Goal: Task Accomplishment & Management: Manage account settings

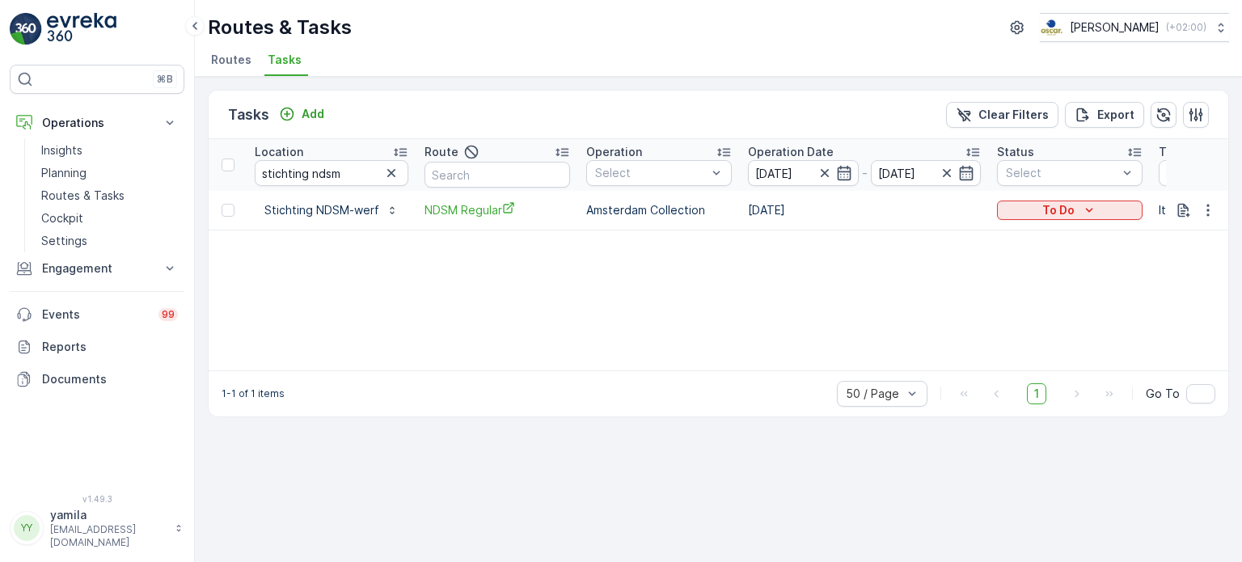
click at [233, 57] on span "Routes" at bounding box center [231, 60] width 40 height 16
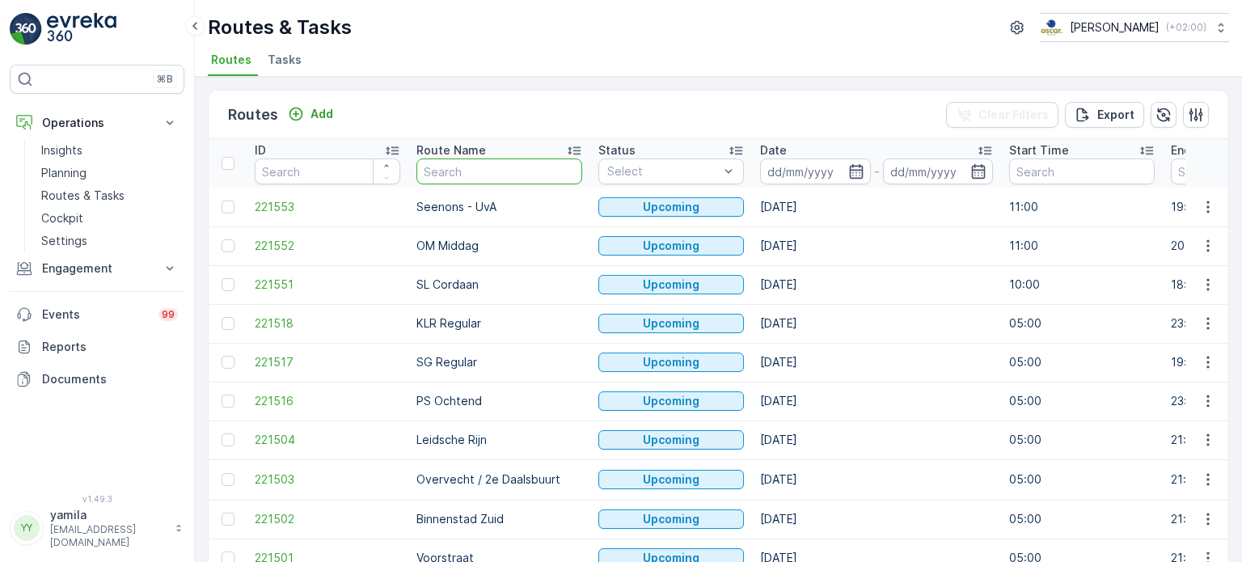
click at [471, 181] on input "text" at bounding box center [499, 171] width 166 height 26
type input "cs"
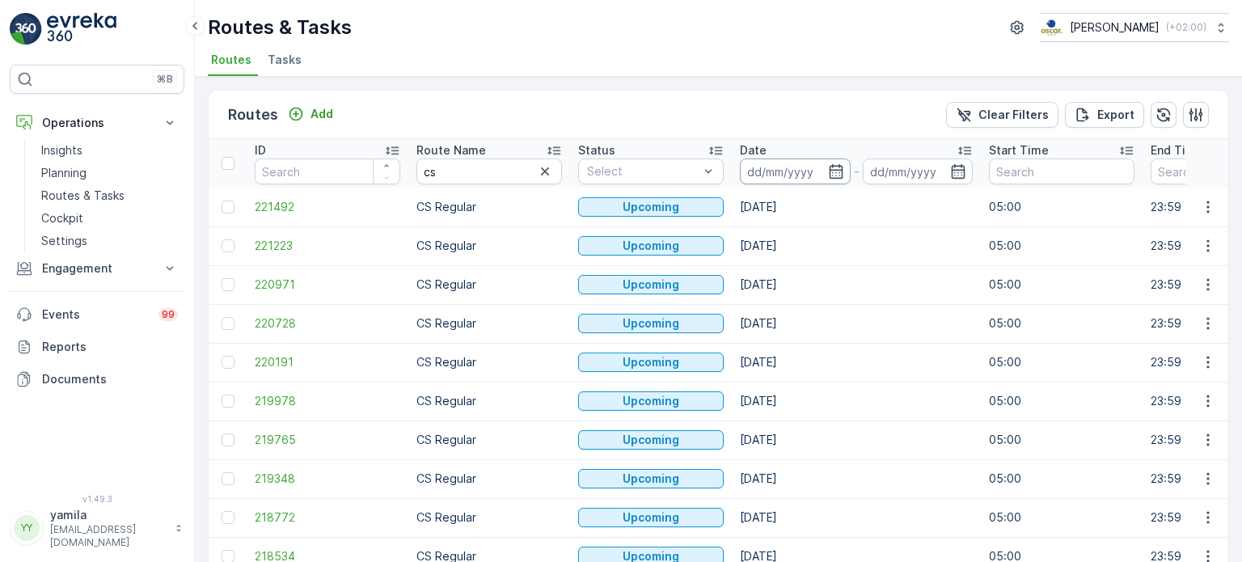
click at [783, 177] on input at bounding box center [795, 171] width 111 height 26
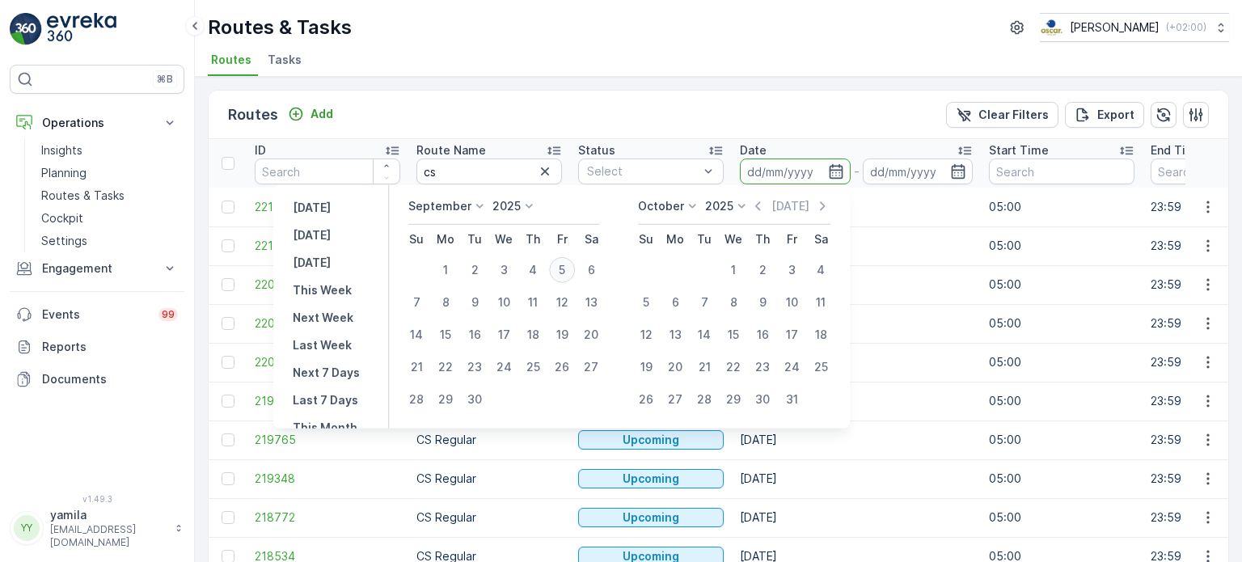
click at [568, 269] on div "5" at bounding box center [562, 270] width 26 height 26
type input "[DATE]"
click at [568, 269] on div "5" at bounding box center [562, 270] width 26 height 26
type input "[DATE]"
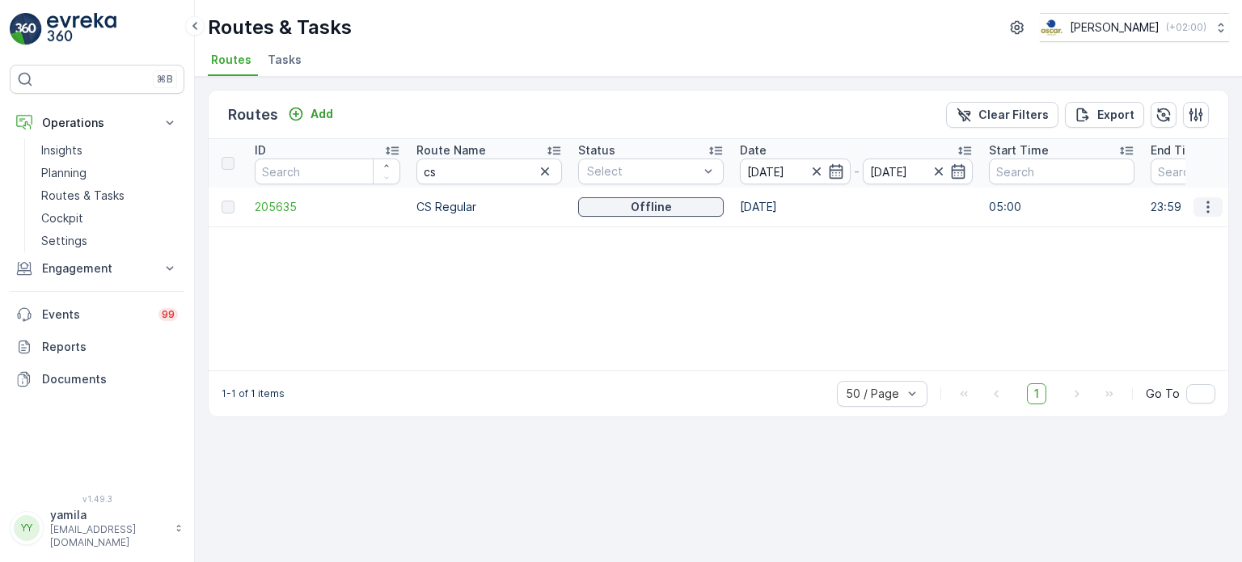
click at [1213, 209] on icon "button" at bounding box center [1208, 207] width 16 height 16
click at [1167, 232] on span "See More Details" at bounding box center [1170, 230] width 94 height 16
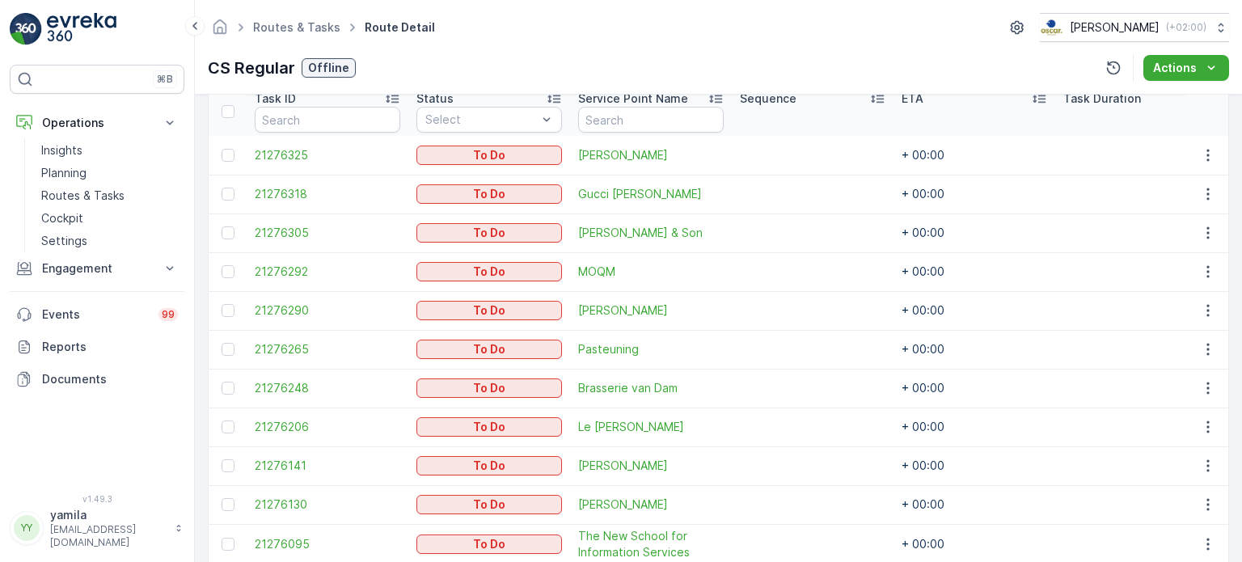
scroll to position [398, 0]
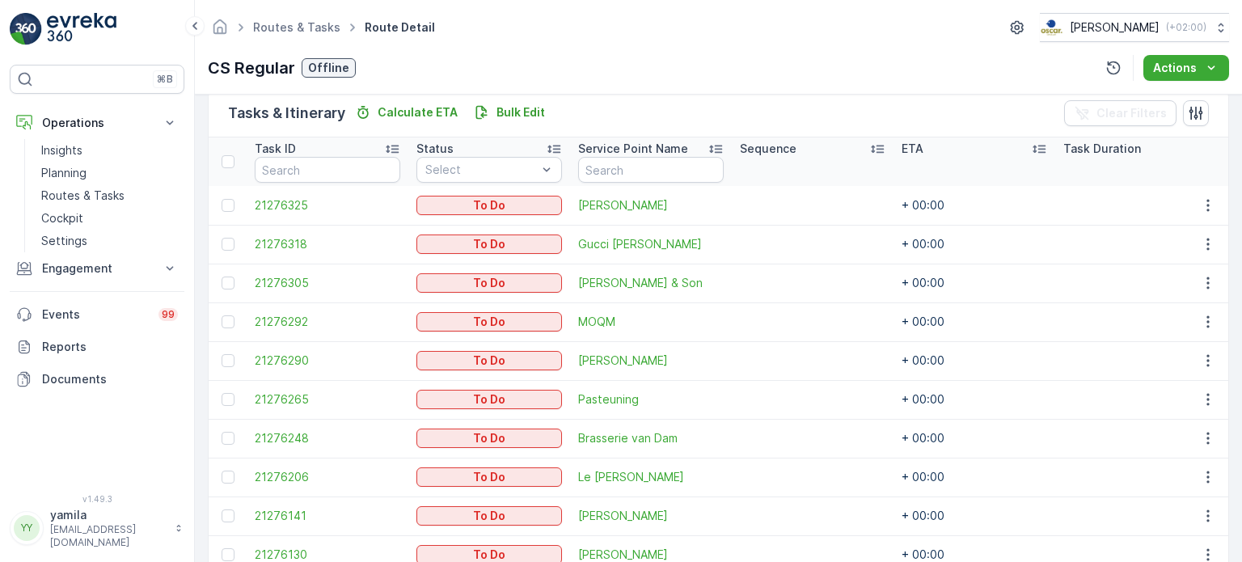
click at [810, 35] on div "Routes & Tasks Route Detail Oscar Circulair ( +02:00 )" at bounding box center [718, 27] width 1021 height 29
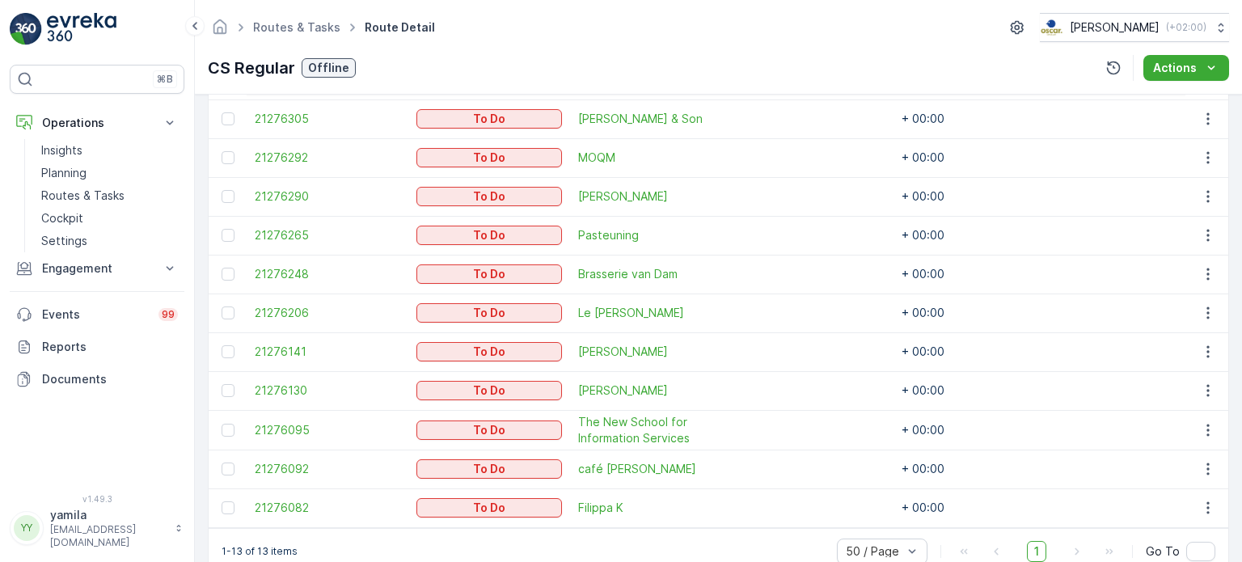
scroll to position [563, 0]
click at [1205, 460] on icon "button" at bounding box center [1208, 468] width 16 height 16
click at [1173, 393] on span "Change Route" at bounding box center [1166, 390] width 78 height 16
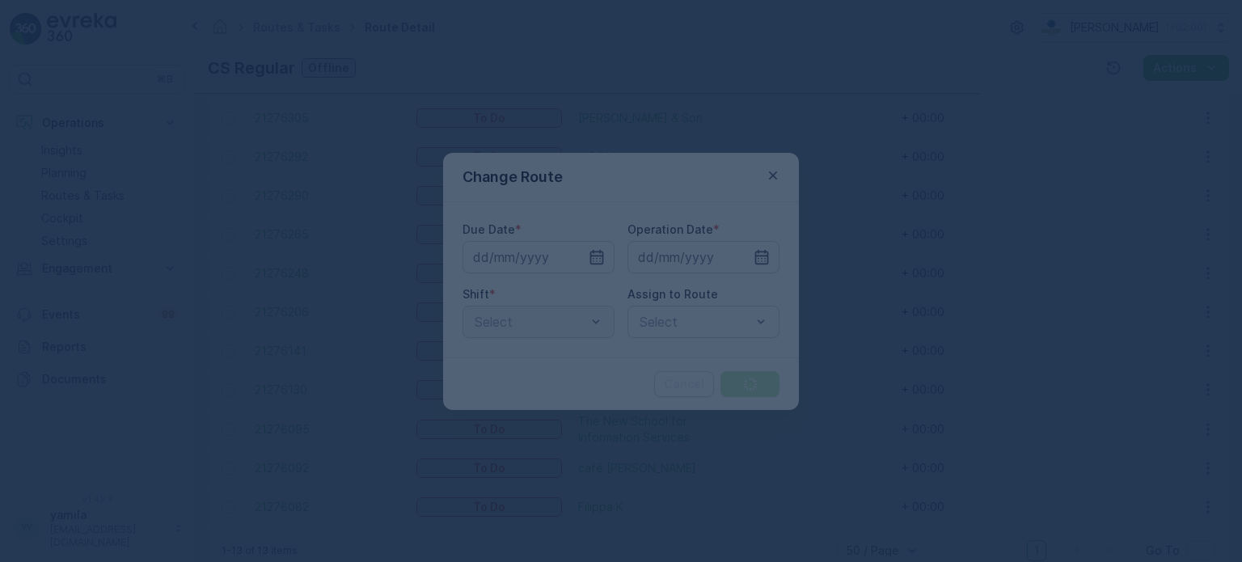
type input "[DATE]"
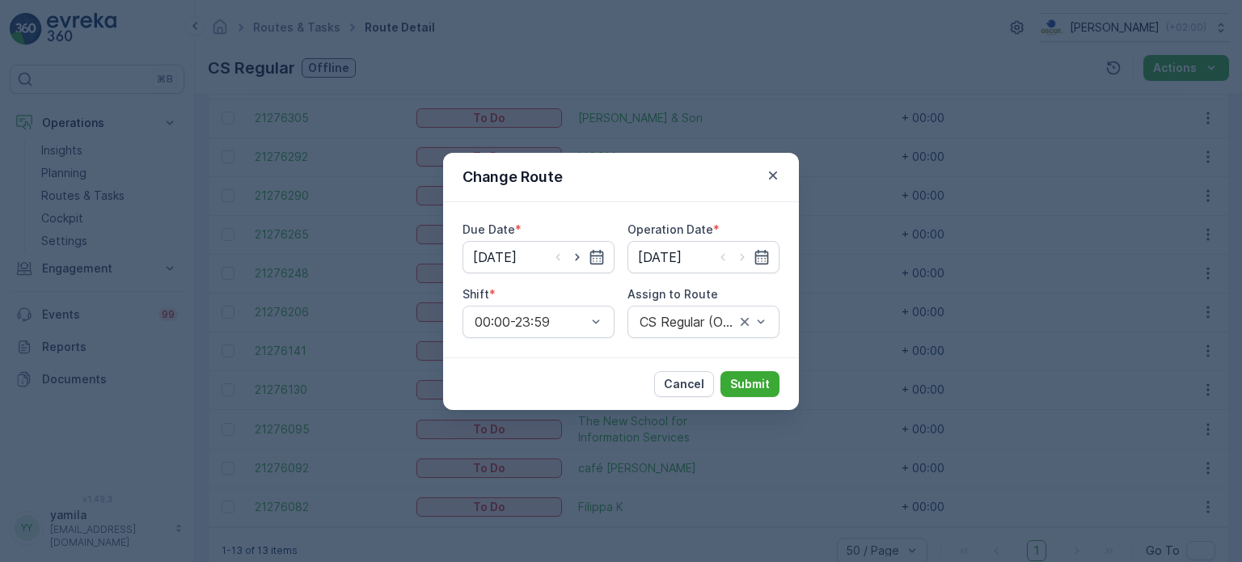
click at [754, 323] on div "CS Regular (Offline) - [GEOGRAPHIC_DATA]" at bounding box center [703, 322] width 152 height 32
drag, startPoint x: 743, startPoint y: 318, endPoint x: 705, endPoint y: 318, distance: 38.0
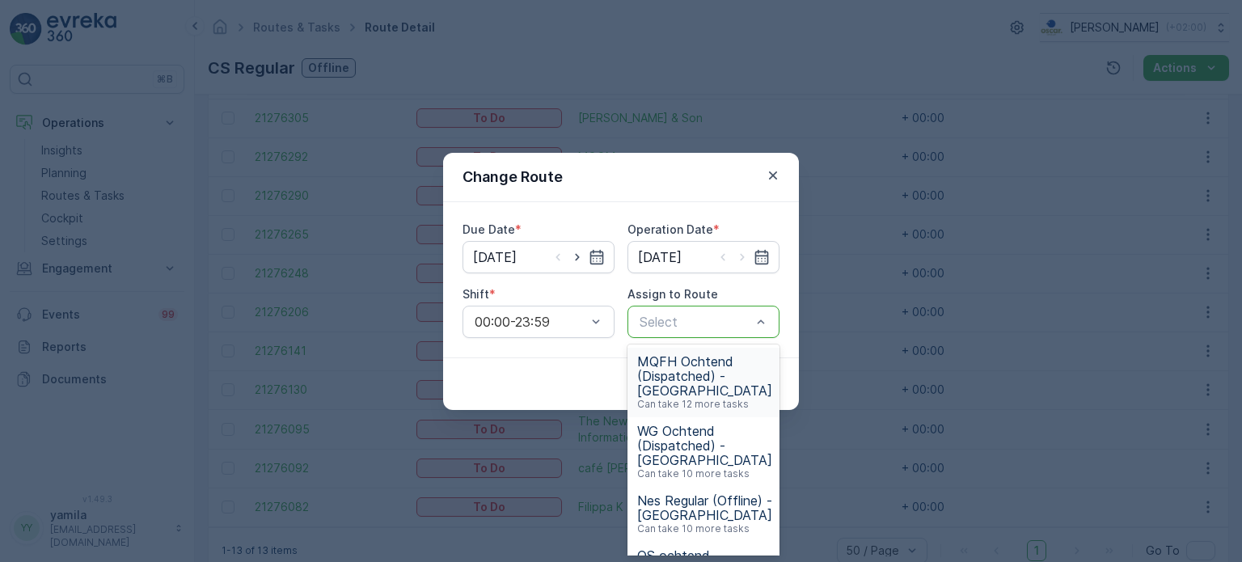
click at [705, 318] on div at bounding box center [695, 322] width 115 height 15
type input "mq"
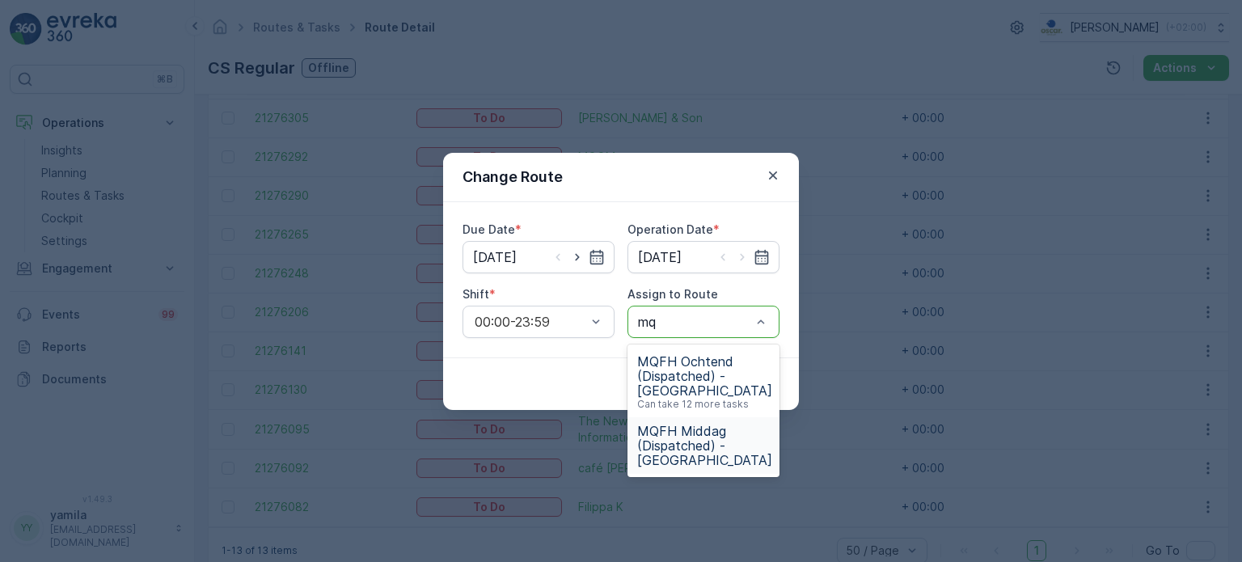
click at [699, 446] on span "MQFH Middag (Dispatched) - [GEOGRAPHIC_DATA]" at bounding box center [704, 446] width 135 height 44
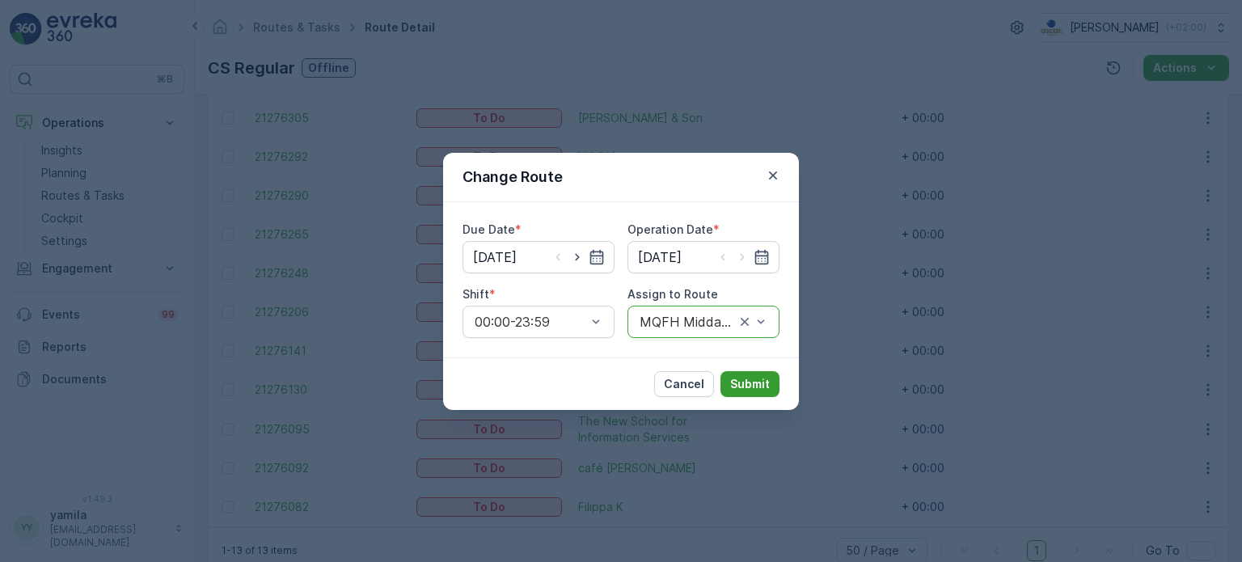
click at [776, 381] on button "Submit" at bounding box center [749, 384] width 59 height 26
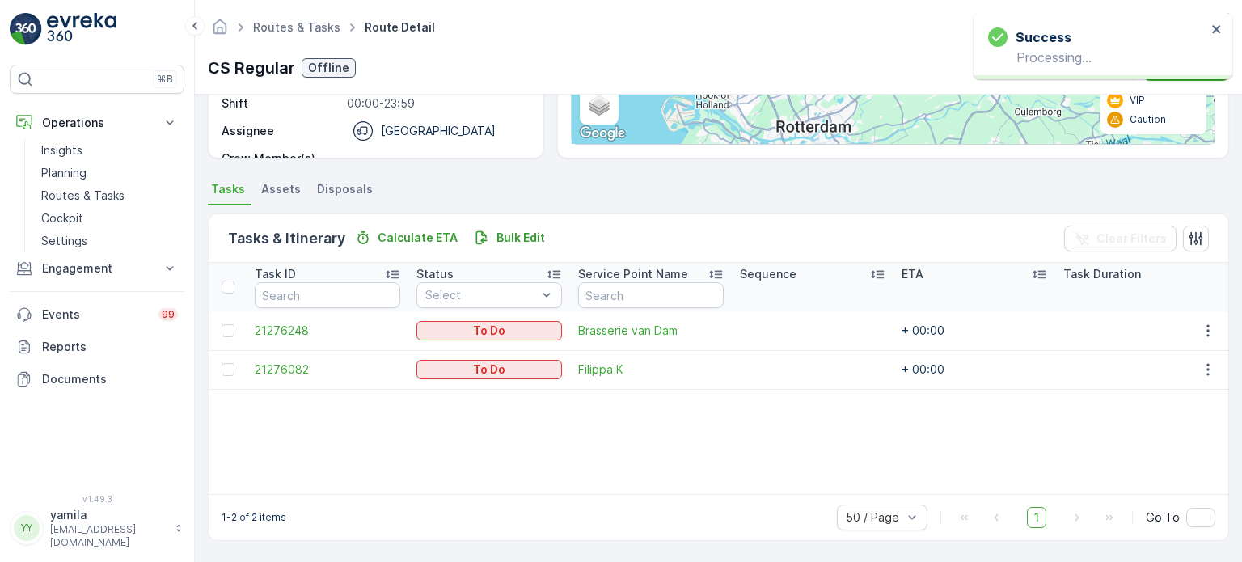
scroll to position [271, 0]
click at [1206, 369] on icon "button" at bounding box center [1207, 371] width 2 height 12
click at [1150, 436] on span "Change Route" at bounding box center [1166, 439] width 78 height 16
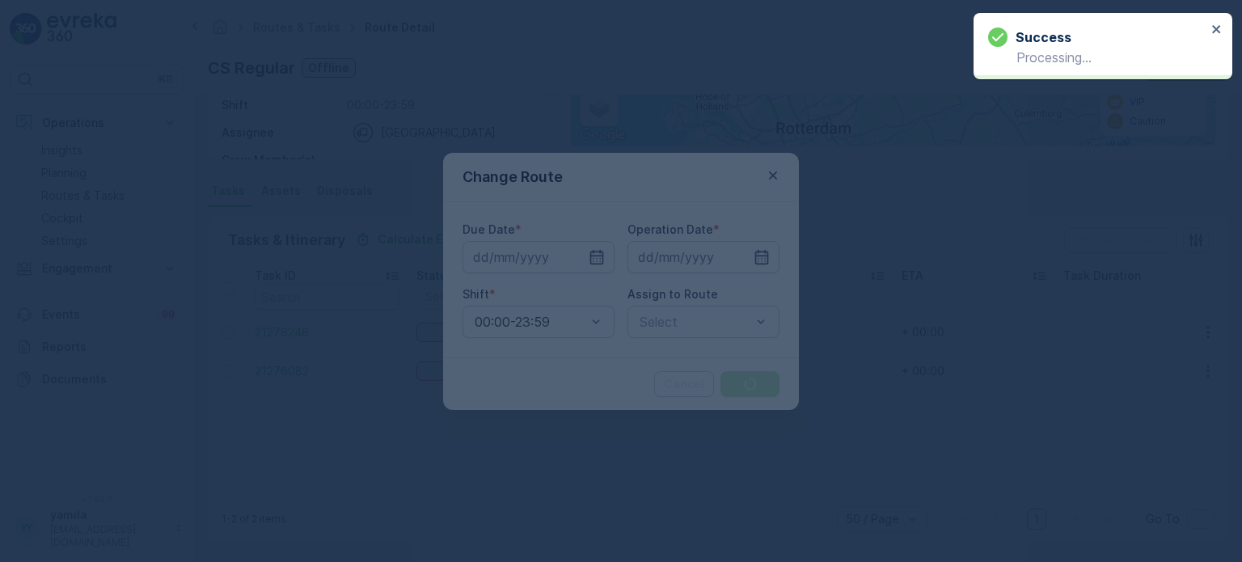
type input "[DATE]"
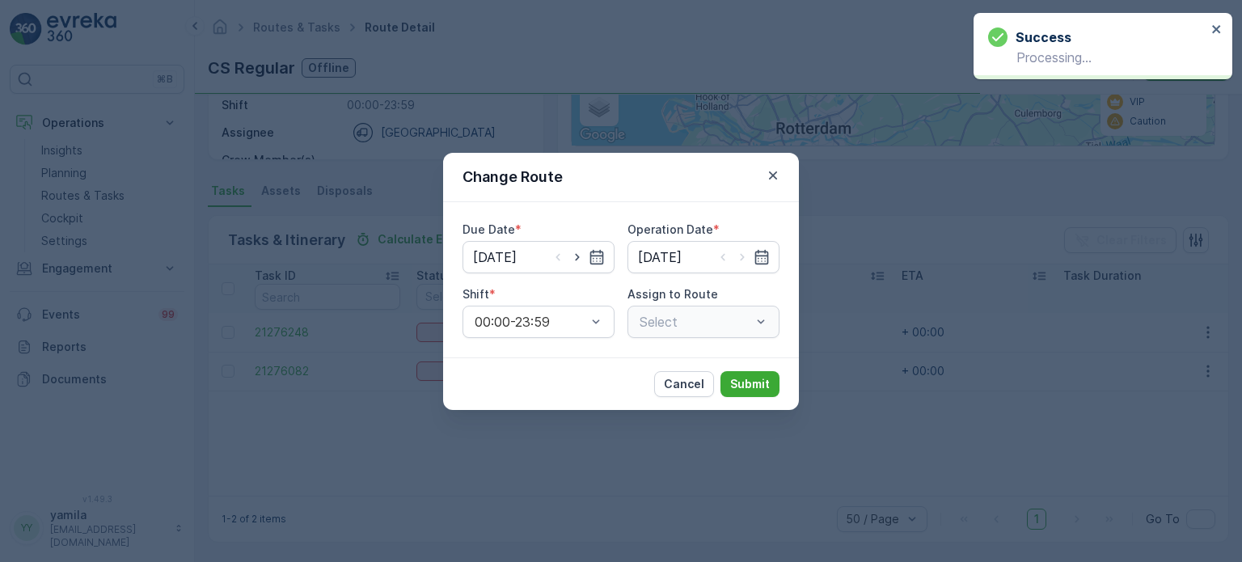
click at [760, 313] on div "Select" at bounding box center [703, 322] width 152 height 32
click at [695, 324] on div at bounding box center [695, 322] width 115 height 15
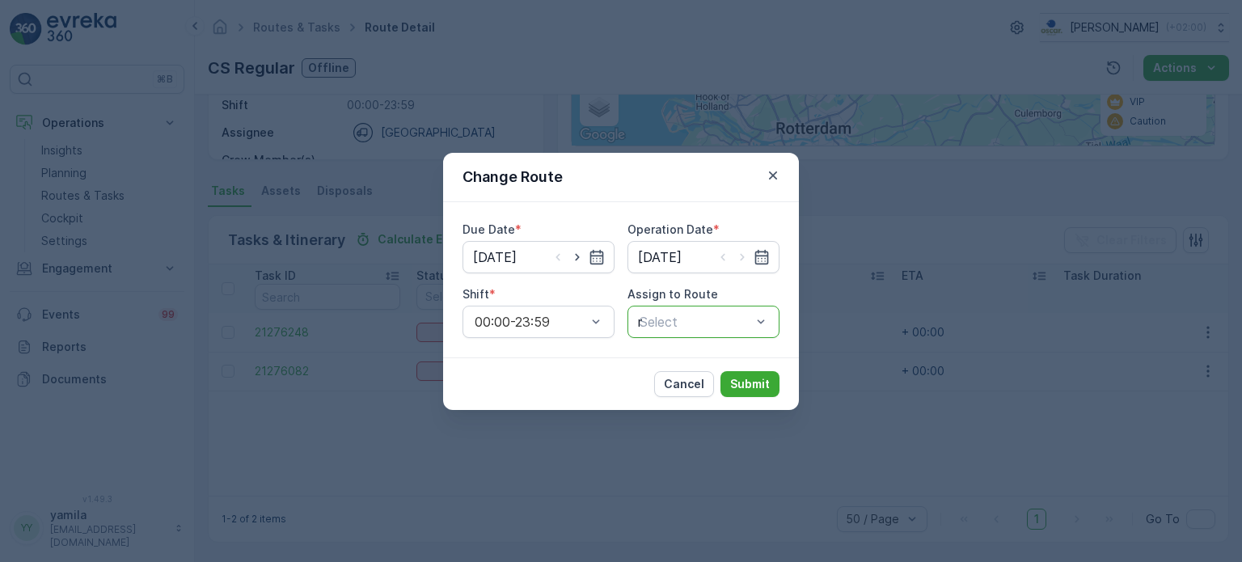
type input "mq"
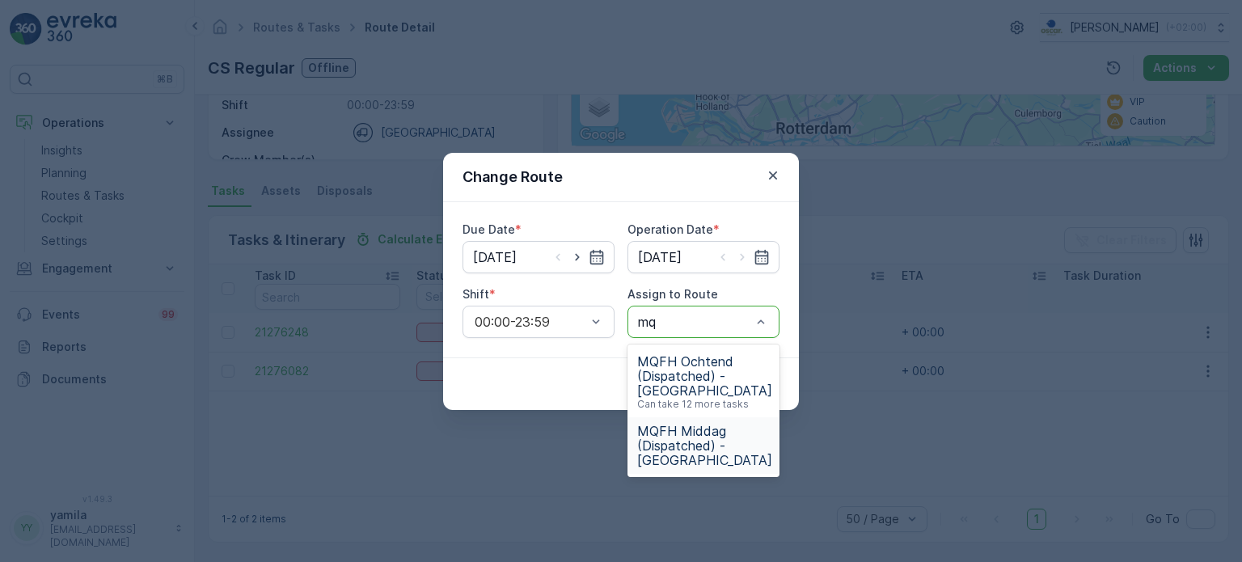
click at [676, 453] on span "MQFH Middag (Dispatched) - [GEOGRAPHIC_DATA]" at bounding box center [704, 446] width 135 height 44
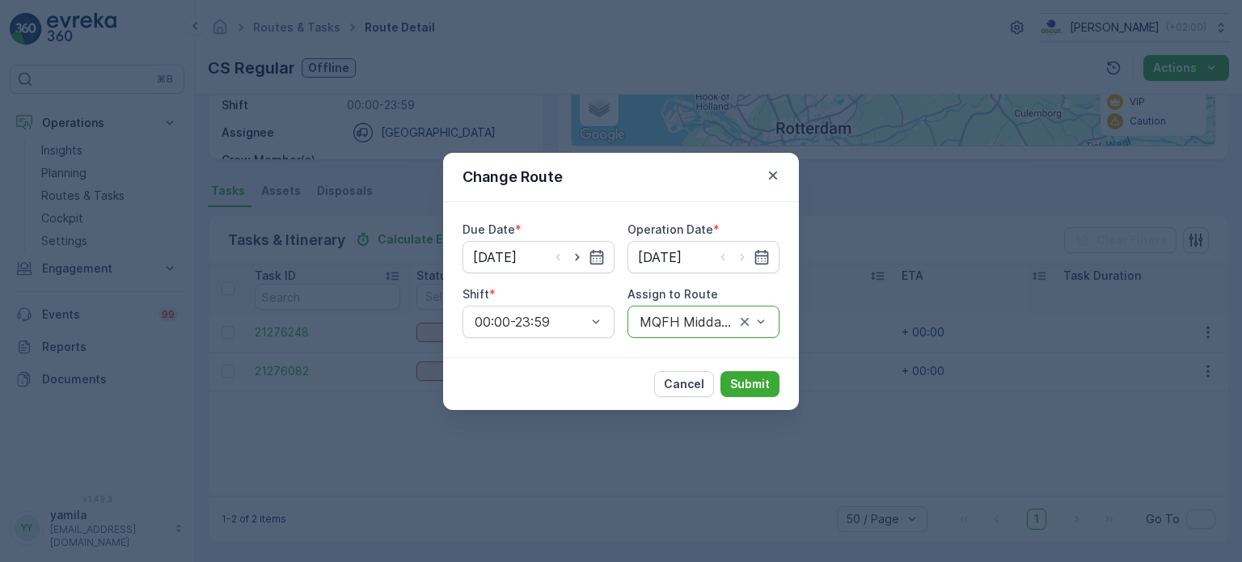
click at [757, 368] on div "Cancel Submit" at bounding box center [621, 383] width 356 height 53
click at [757, 369] on div "Cancel Submit" at bounding box center [621, 383] width 356 height 53
click at [754, 385] on p "Submit" at bounding box center [750, 384] width 40 height 16
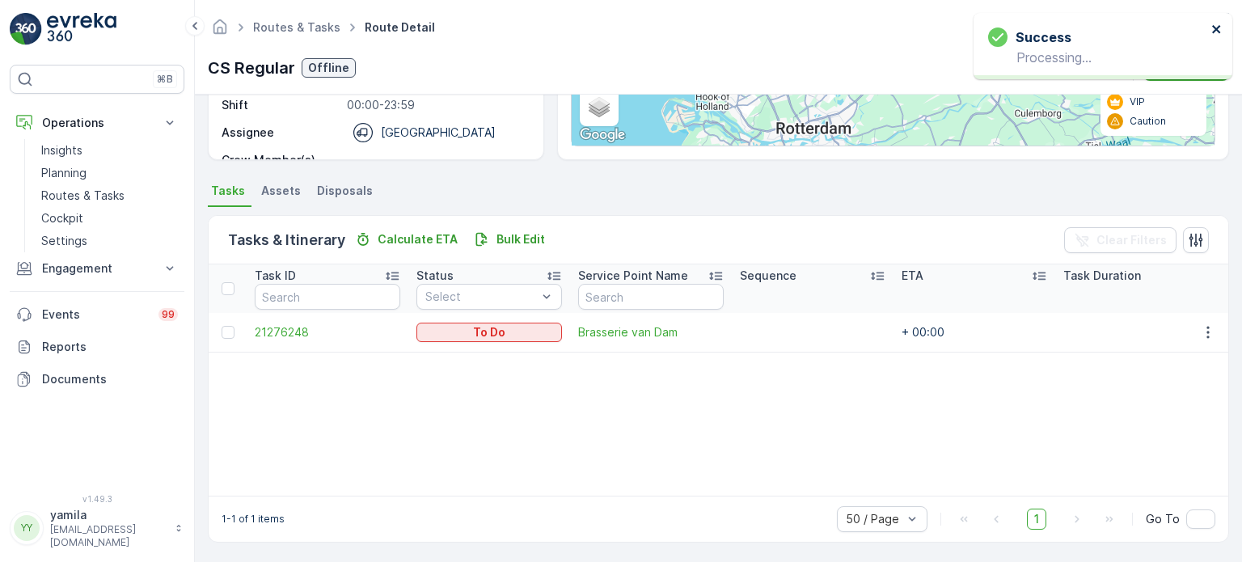
click at [1218, 25] on icon "close" at bounding box center [1216, 29] width 11 height 13
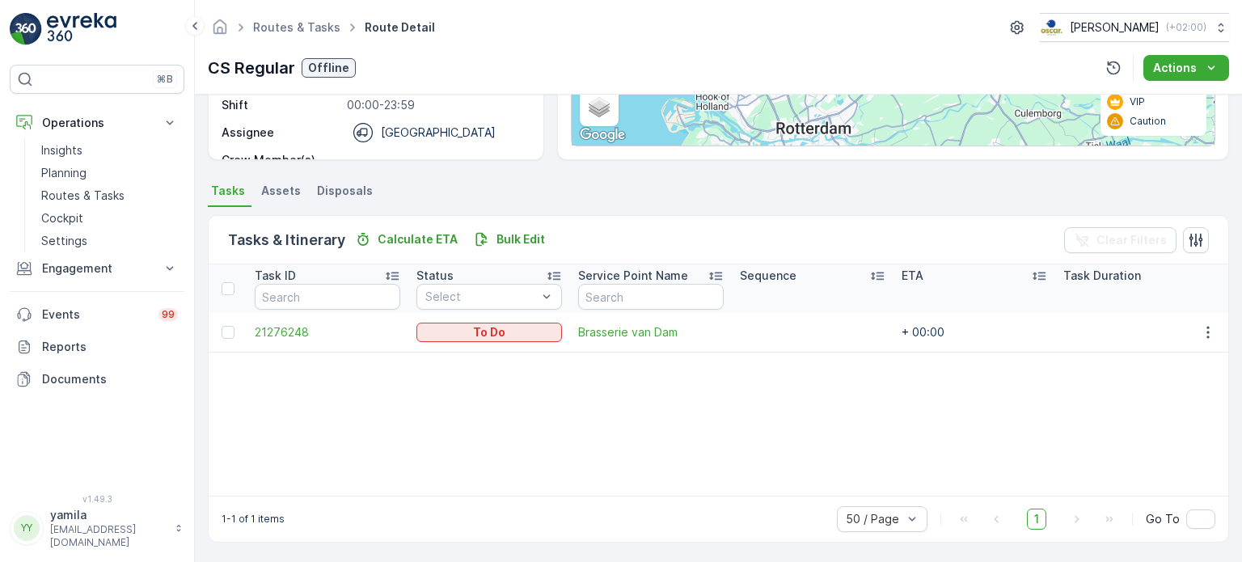
scroll to position [0, 0]
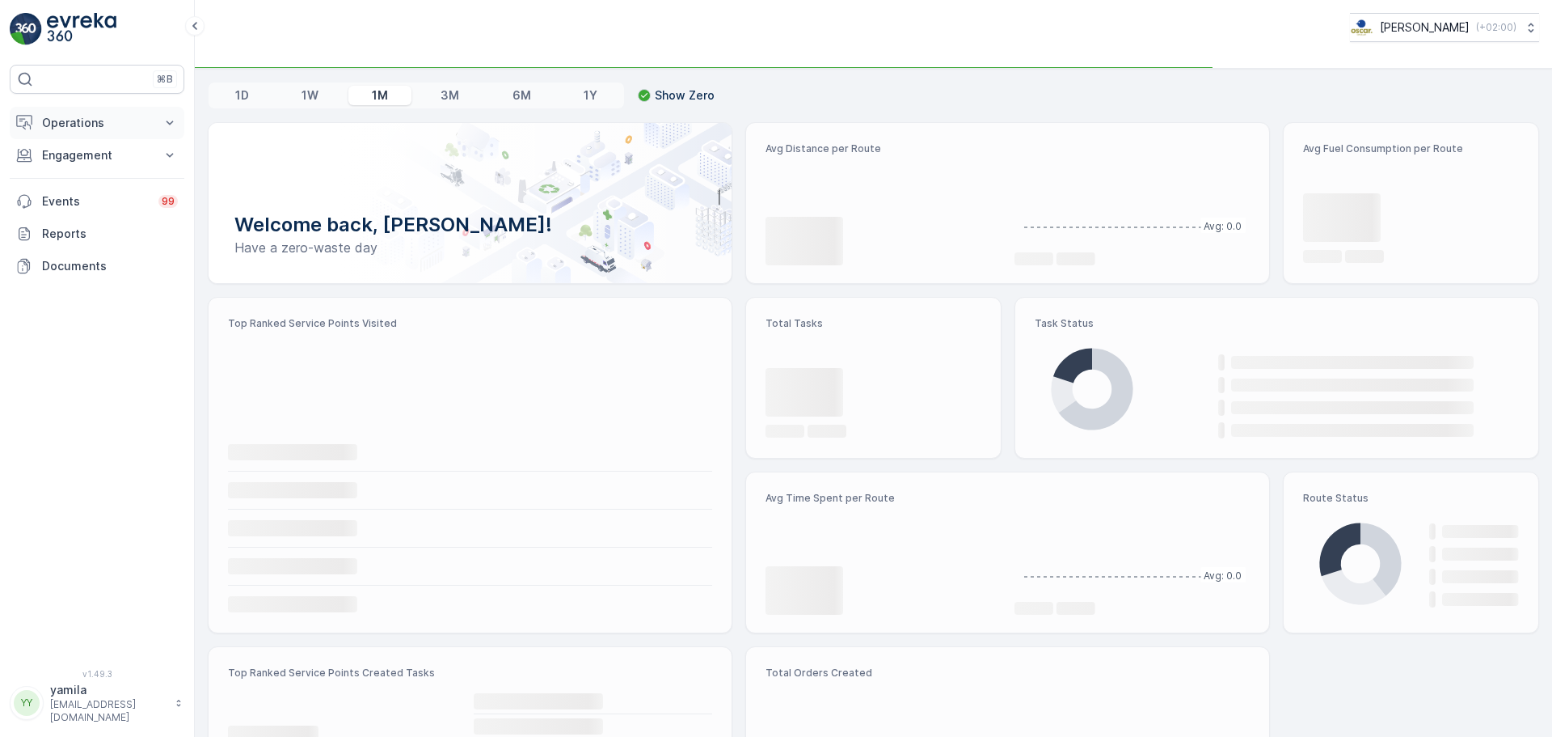
click at [116, 127] on p "Operations" at bounding box center [97, 123] width 110 height 16
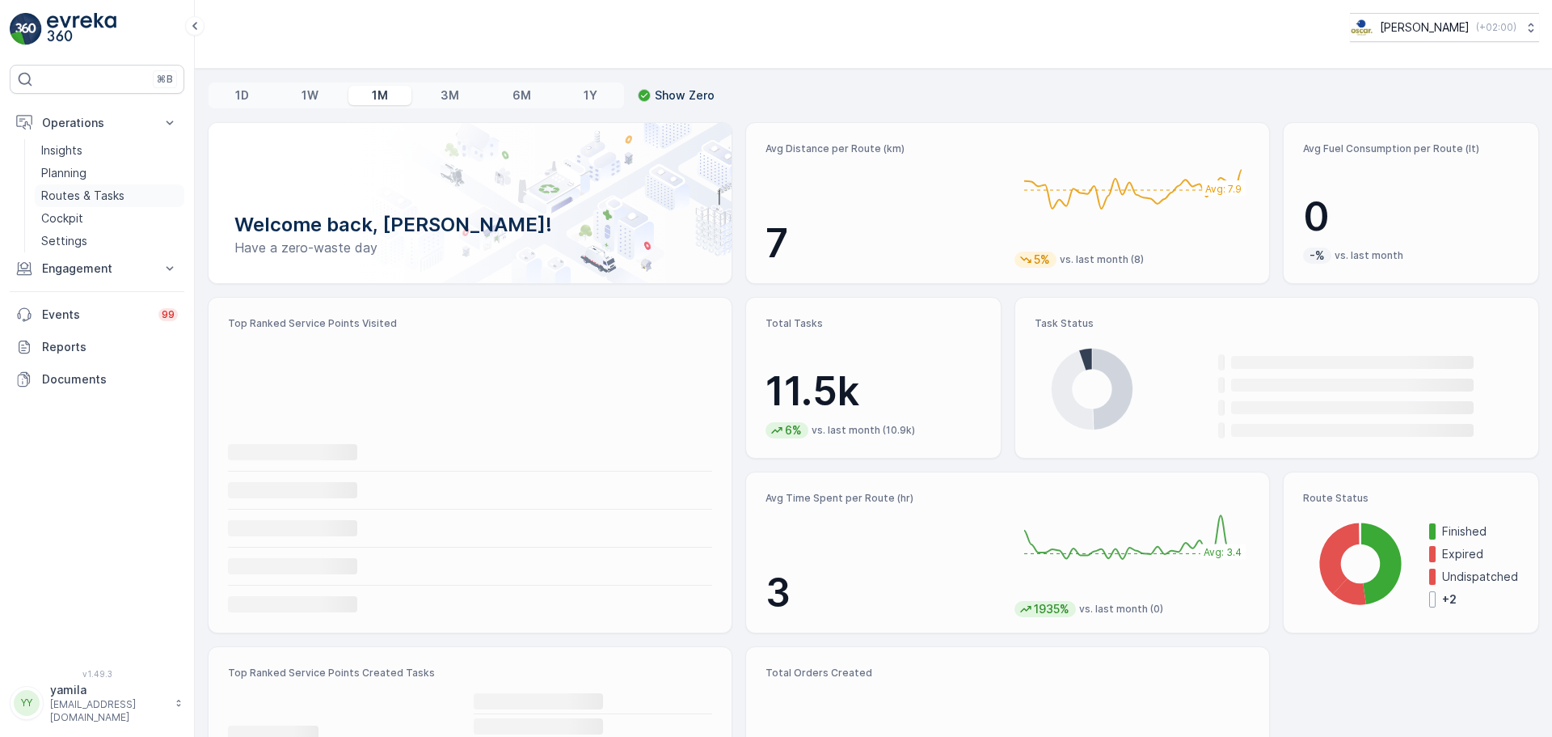
click at [95, 192] on p "Routes & Tasks" at bounding box center [82, 196] width 83 height 16
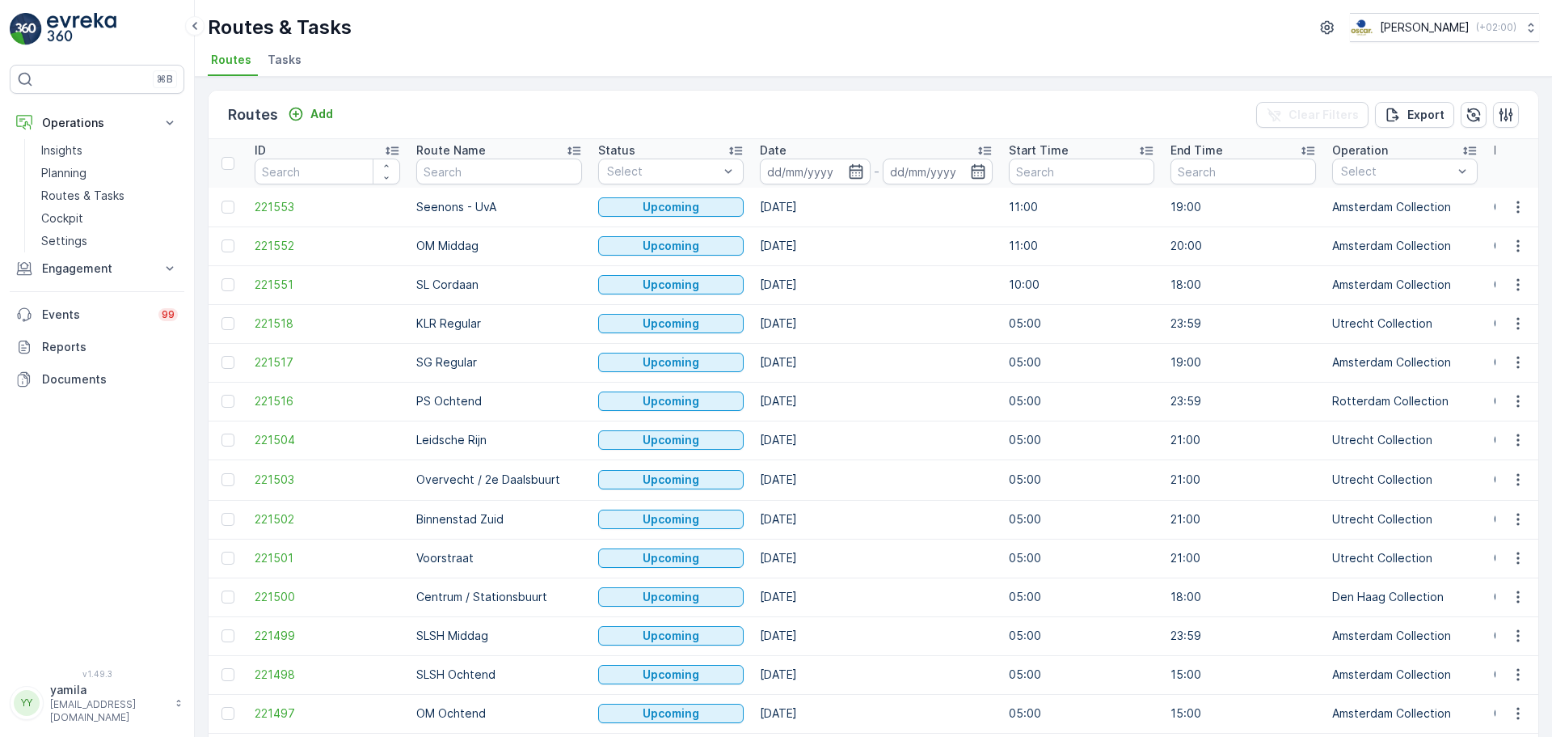
click at [454, 177] on input "text" at bounding box center [499, 171] width 166 height 26
type input "mq"
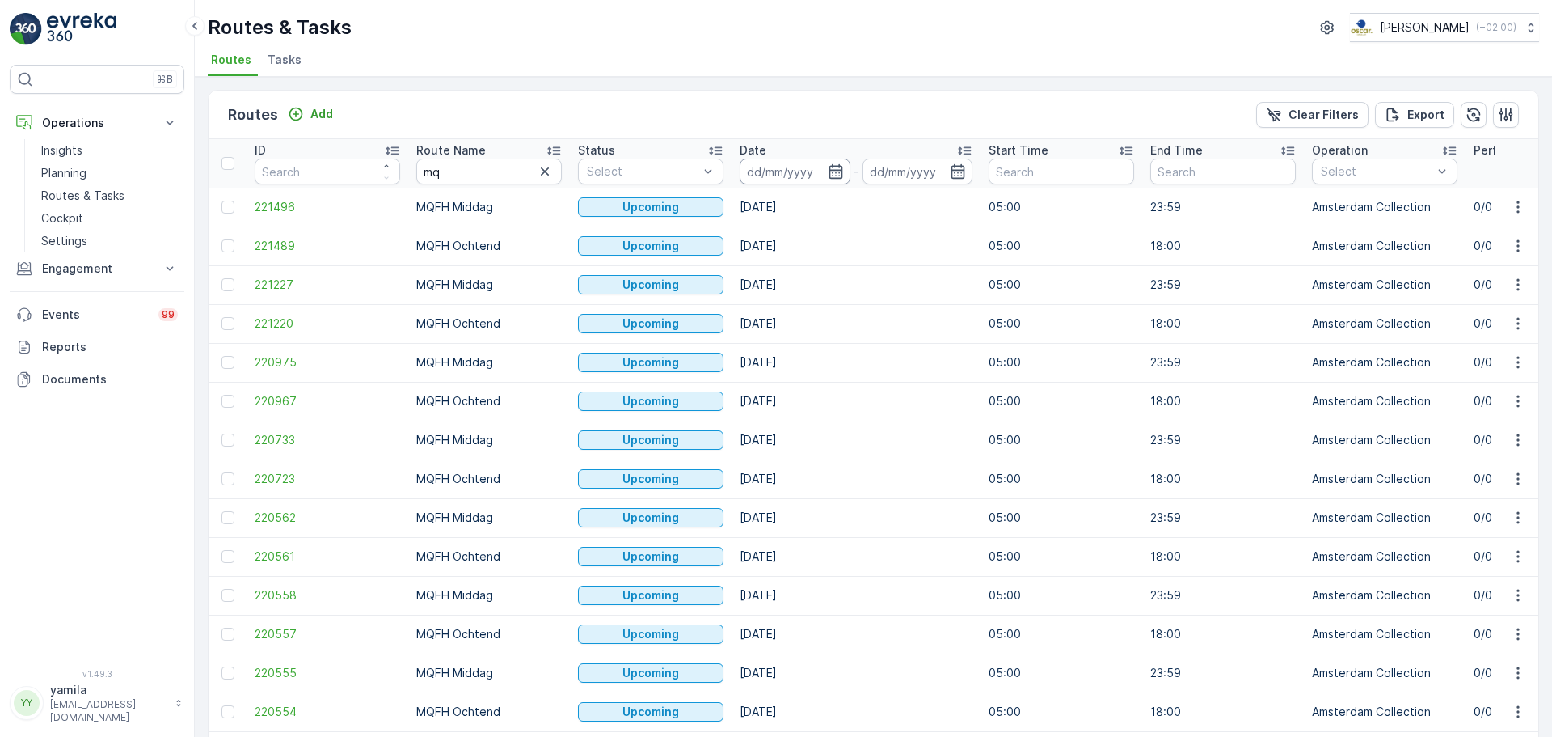
click at [784, 175] on input at bounding box center [795, 171] width 111 height 26
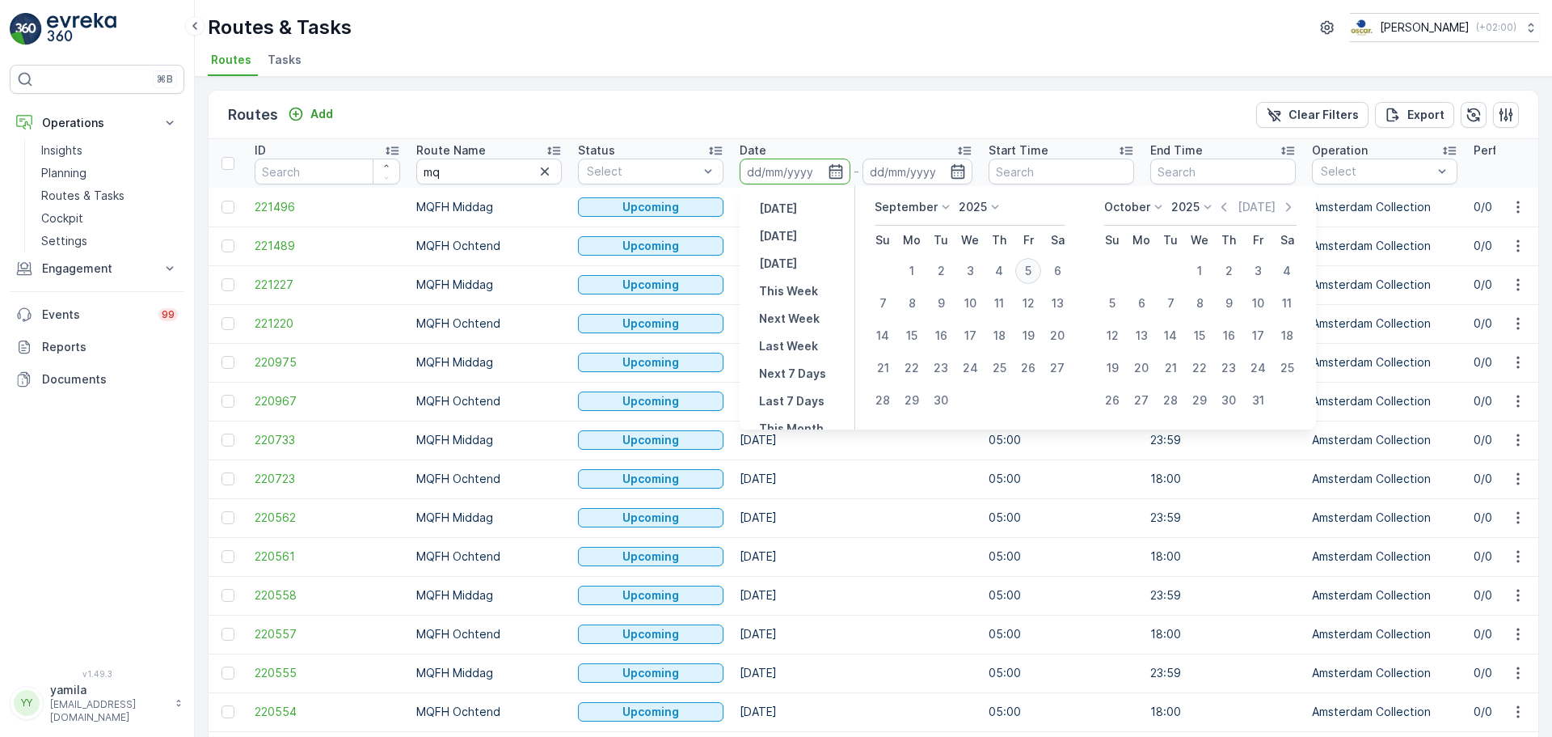
click at [1028, 271] on div "5" at bounding box center [1028, 271] width 26 height 26
type input "[DATE]"
click at [1028, 271] on div "5" at bounding box center [1028, 271] width 26 height 26
type input "[DATE]"
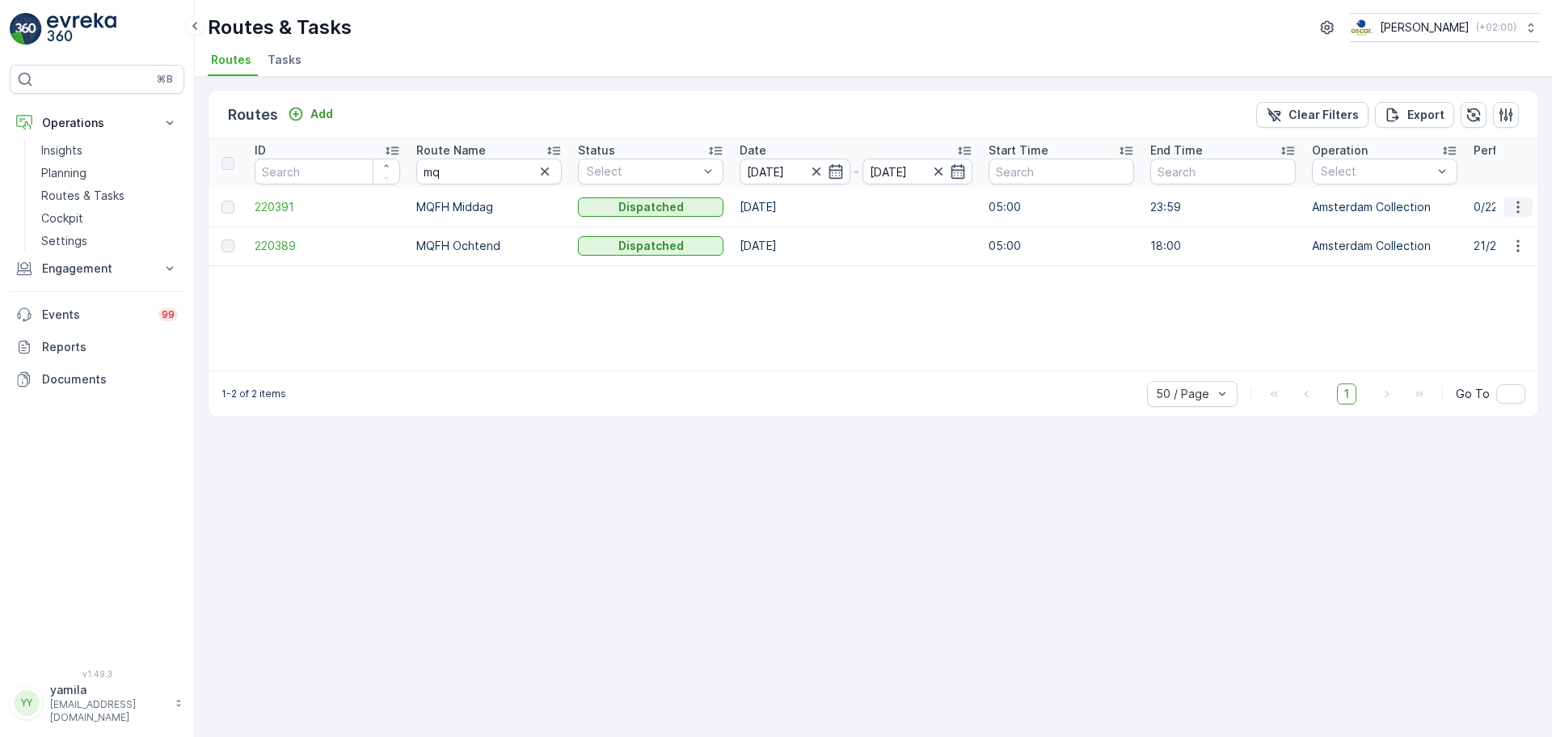
click at [1525, 209] on icon "button" at bounding box center [1518, 207] width 16 height 16
click at [1493, 233] on span "See More Details" at bounding box center [1480, 231] width 94 height 16
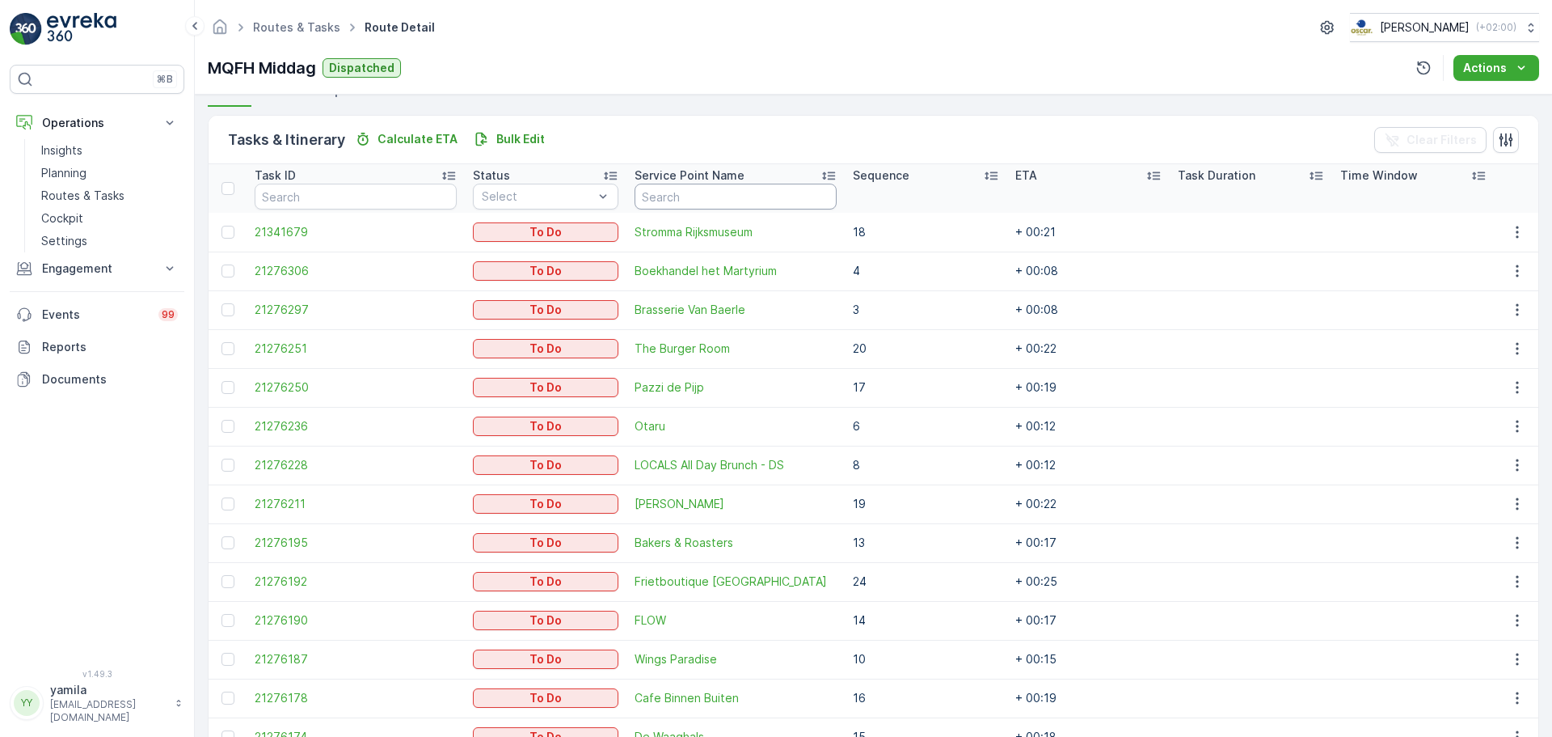
scroll to position [372, 0]
click at [99, 189] on p "Routes & Tasks" at bounding box center [82, 196] width 83 height 16
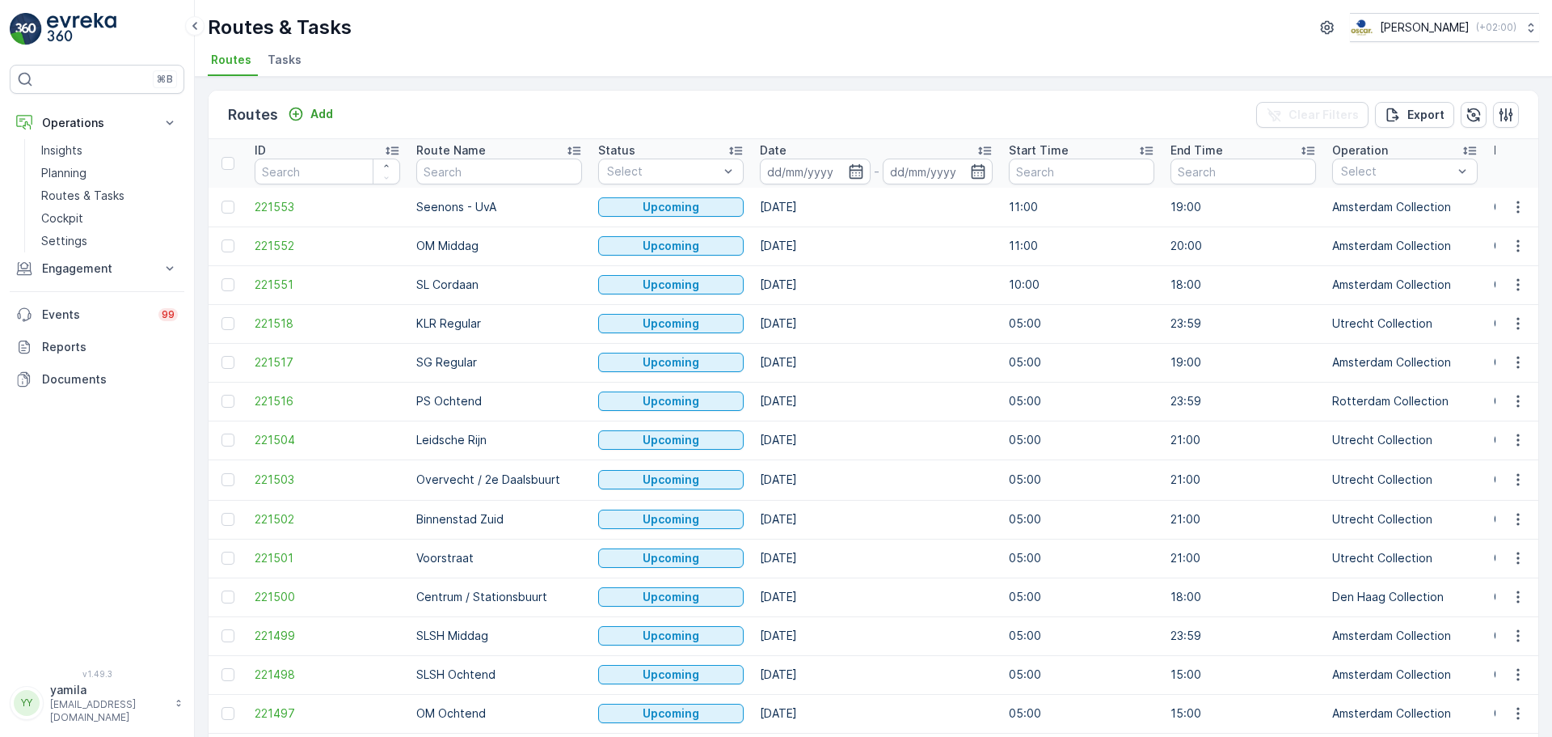
click at [272, 49] on li "Tasks" at bounding box center [286, 62] width 44 height 27
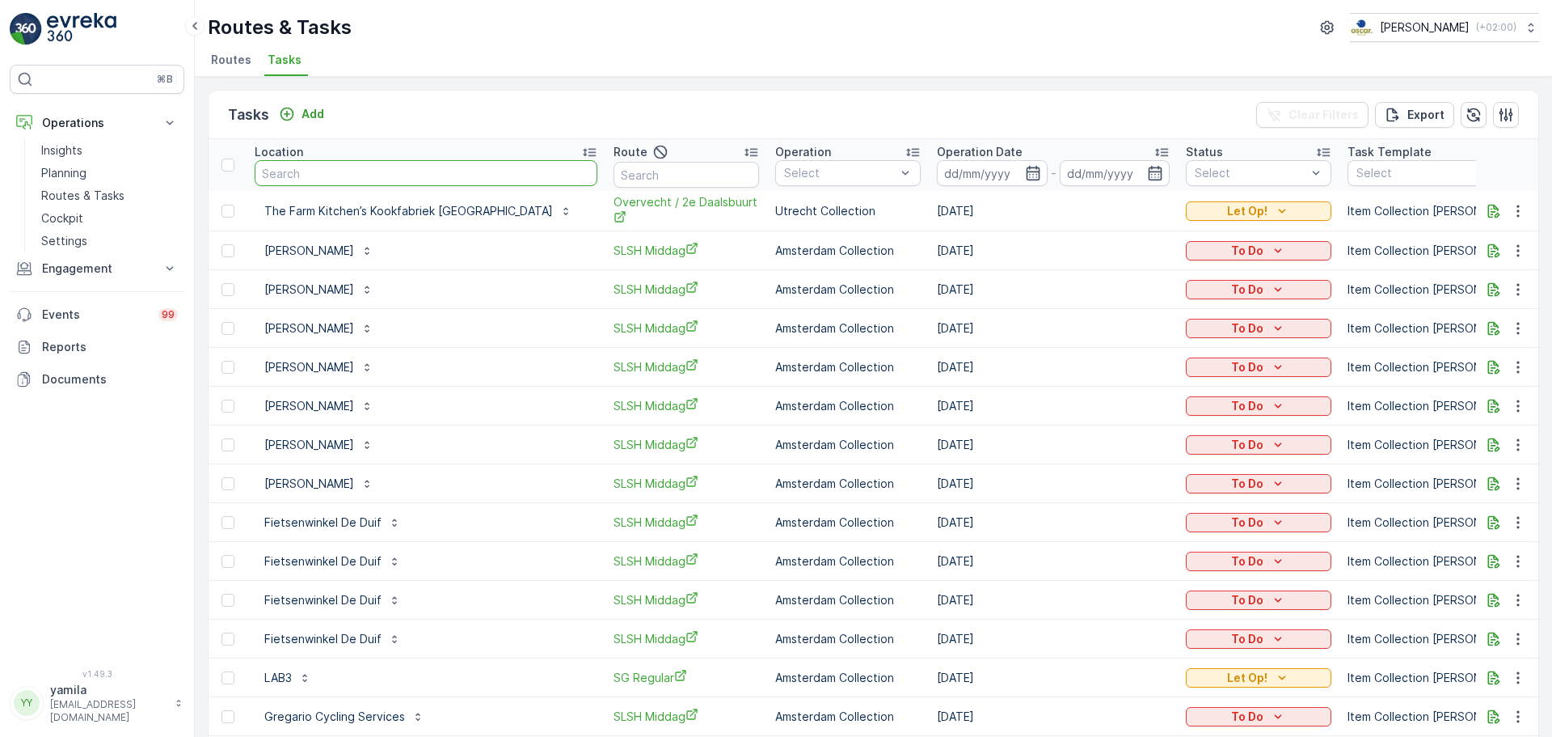
click at [352, 174] on input "text" at bounding box center [426, 173] width 343 height 26
type input "floris"
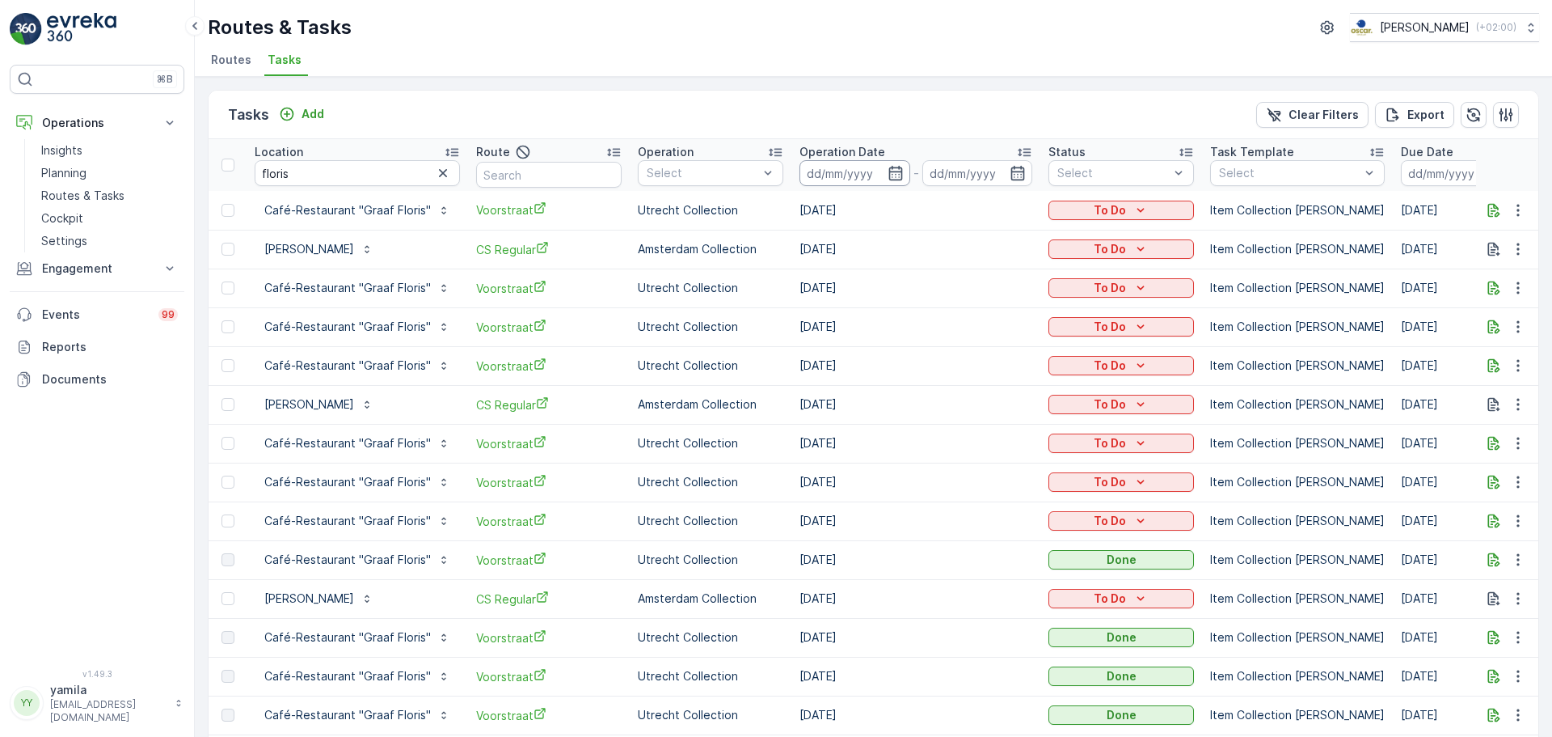
click at [851, 172] on input at bounding box center [855, 173] width 111 height 26
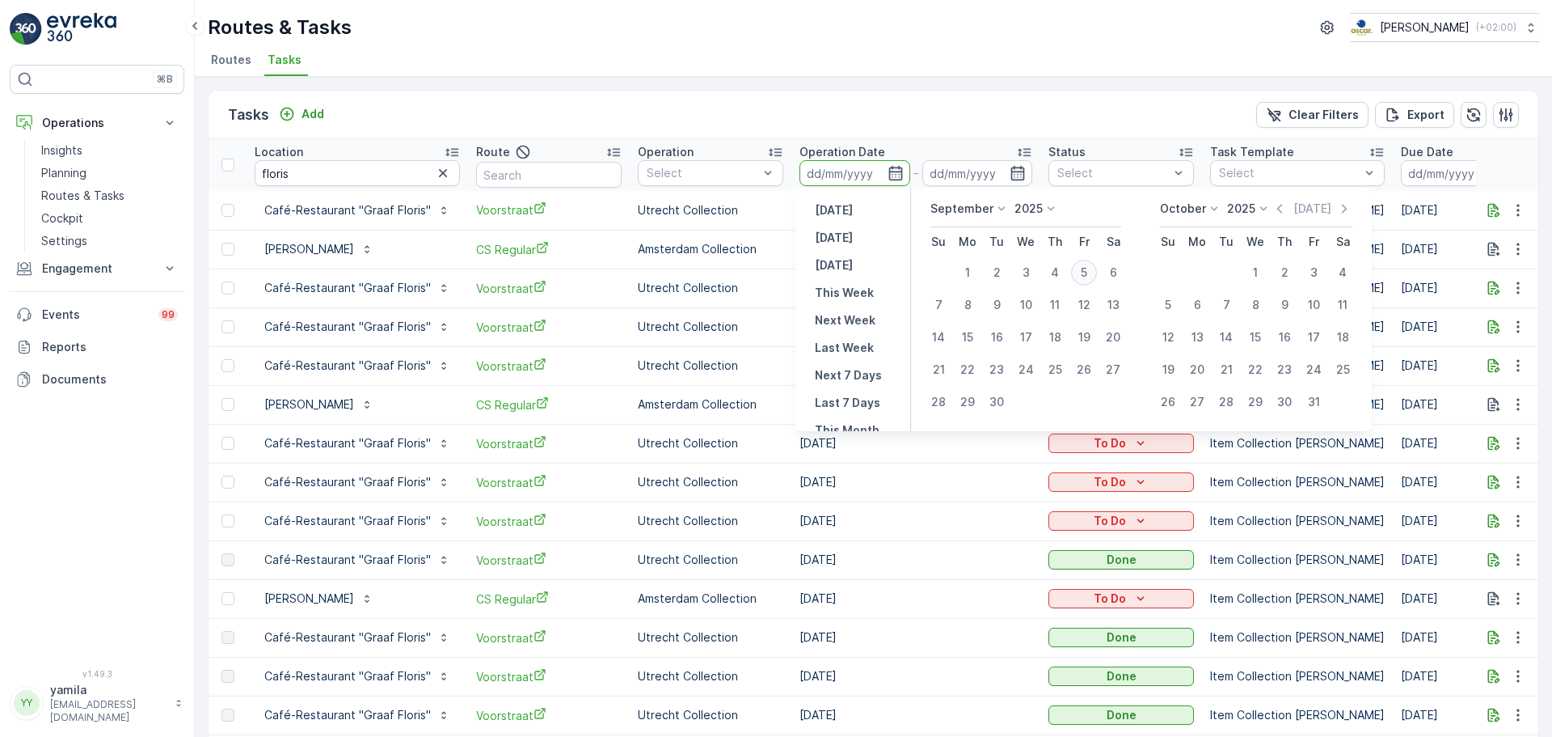
click at [1088, 278] on div "5" at bounding box center [1084, 273] width 26 height 26
type input "[DATE]"
click at [1088, 278] on div "5" at bounding box center [1084, 273] width 26 height 26
type input "[DATE]"
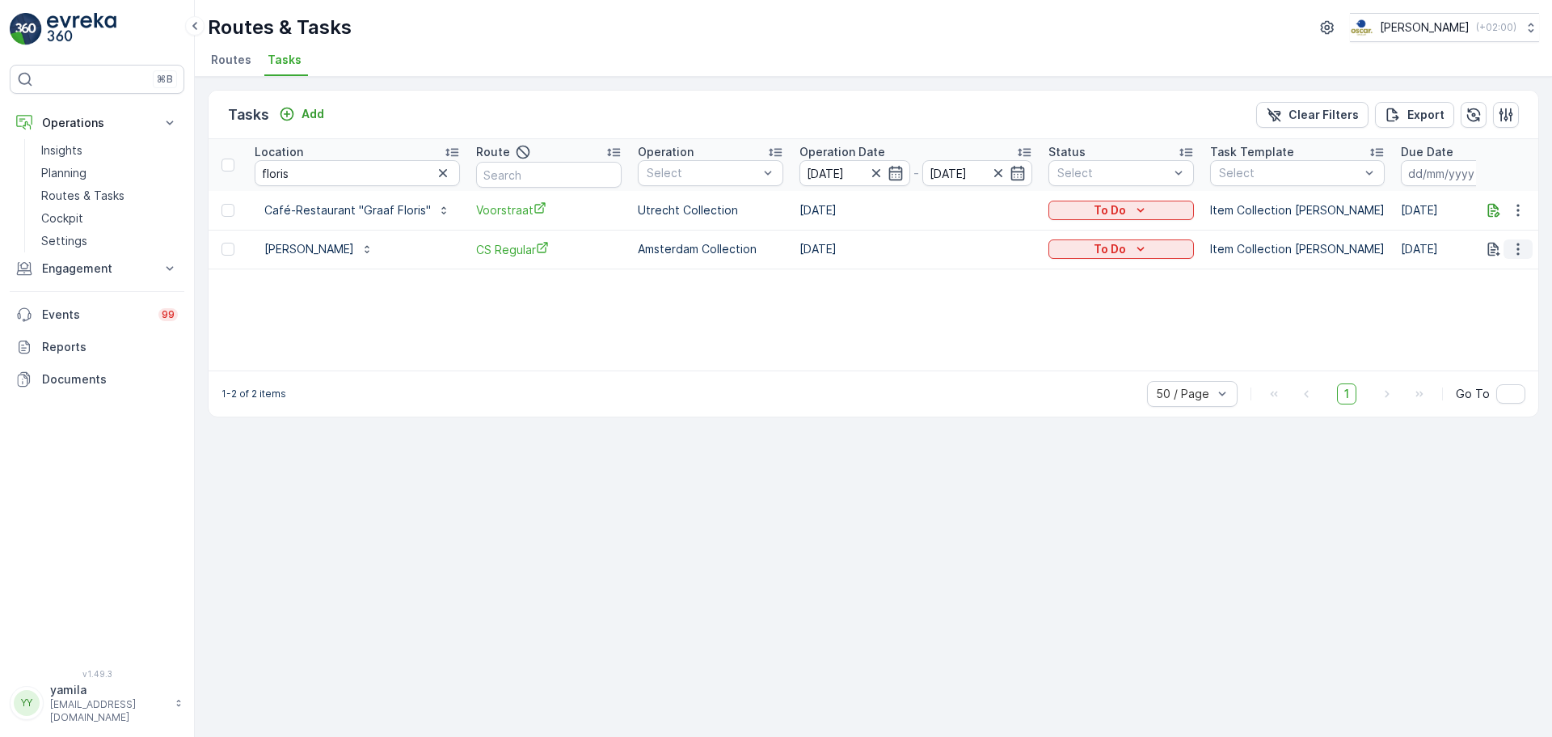
click at [1518, 255] on icon "button" at bounding box center [1518, 249] width 2 height 12
click at [1471, 319] on span "Change Route" at bounding box center [1477, 318] width 78 height 16
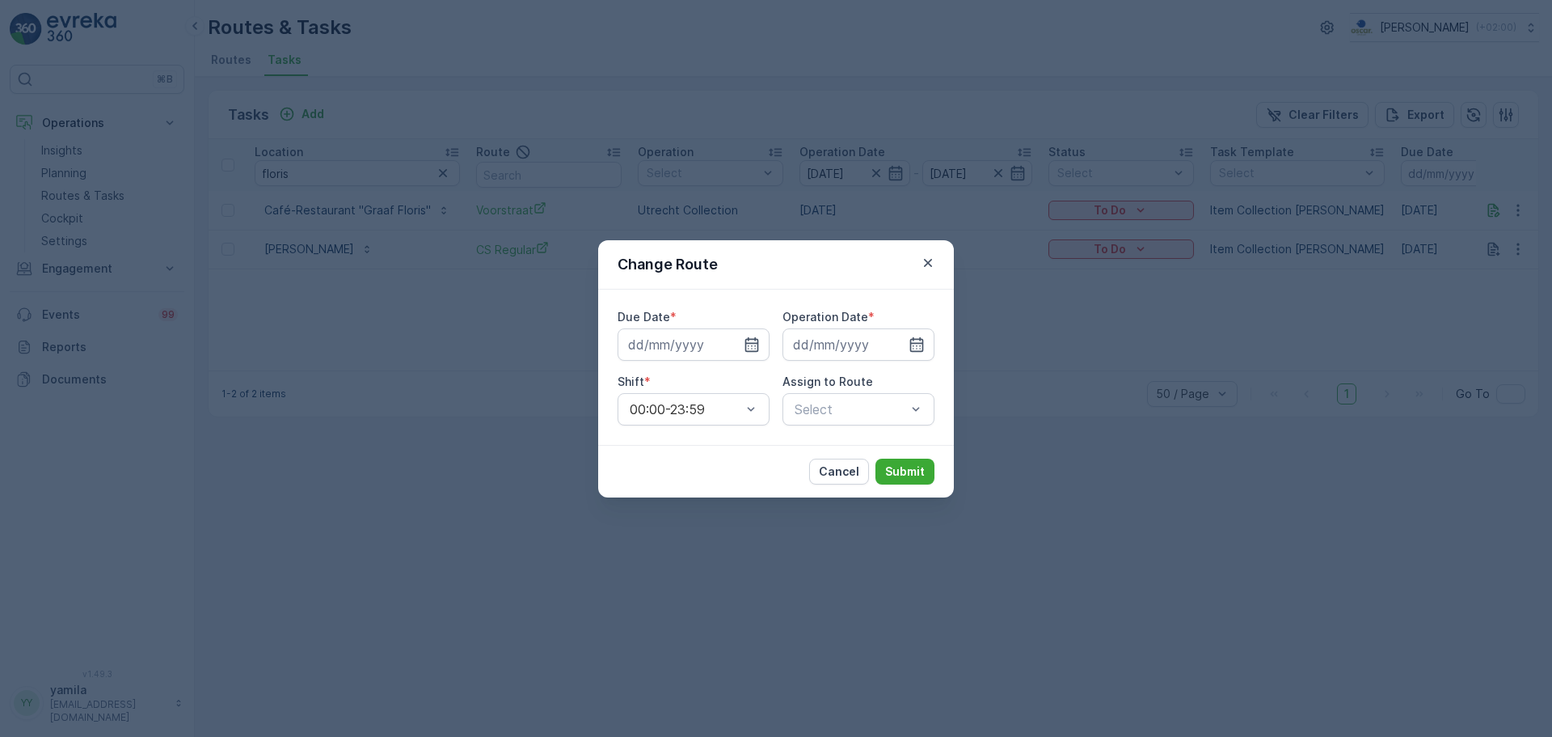
type input "[DATE]"
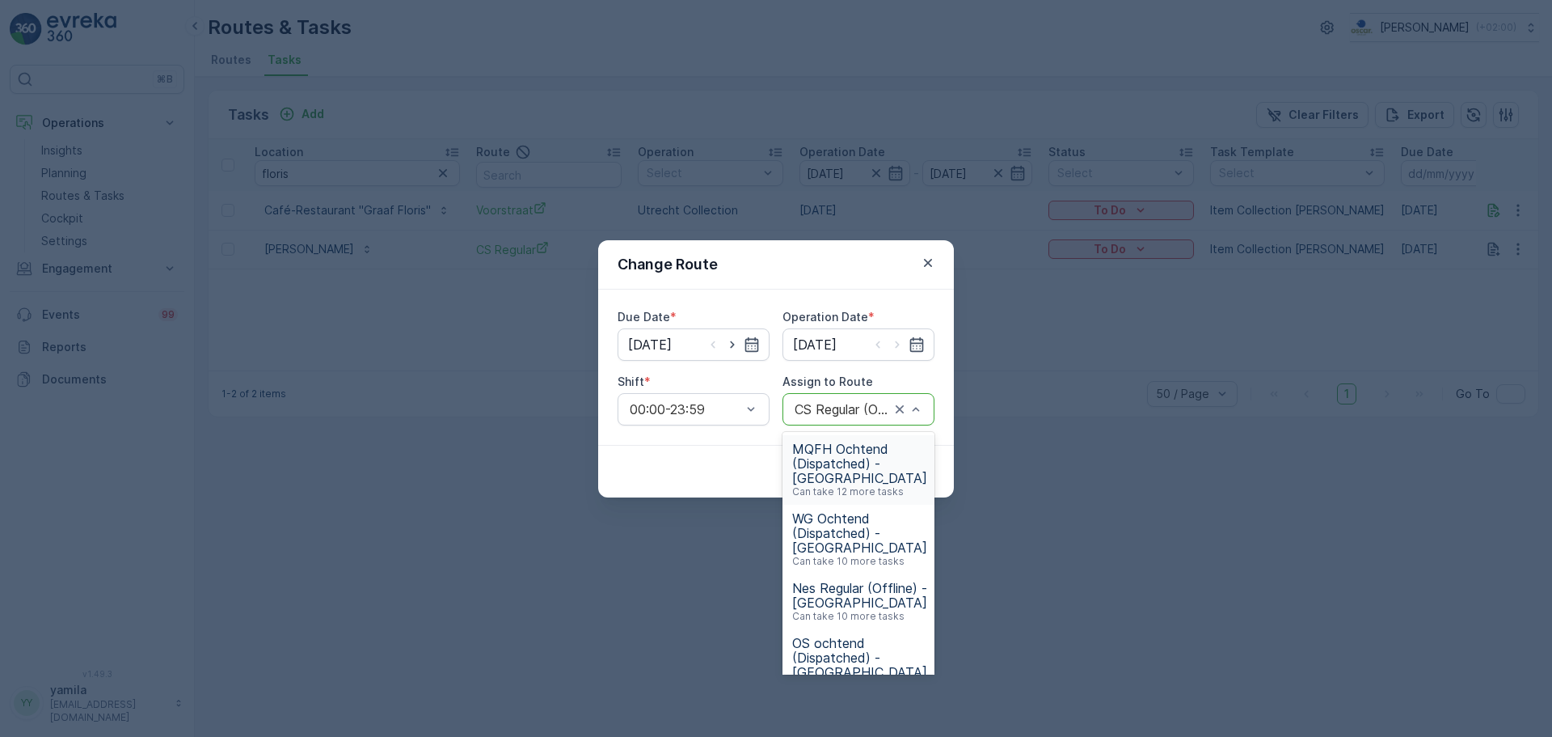
click at [899, 418] on div at bounding box center [908, 409] width 32 height 31
drag, startPoint x: 896, startPoint y: 412, endPoint x: 834, endPoint y: 403, distance: 62.1
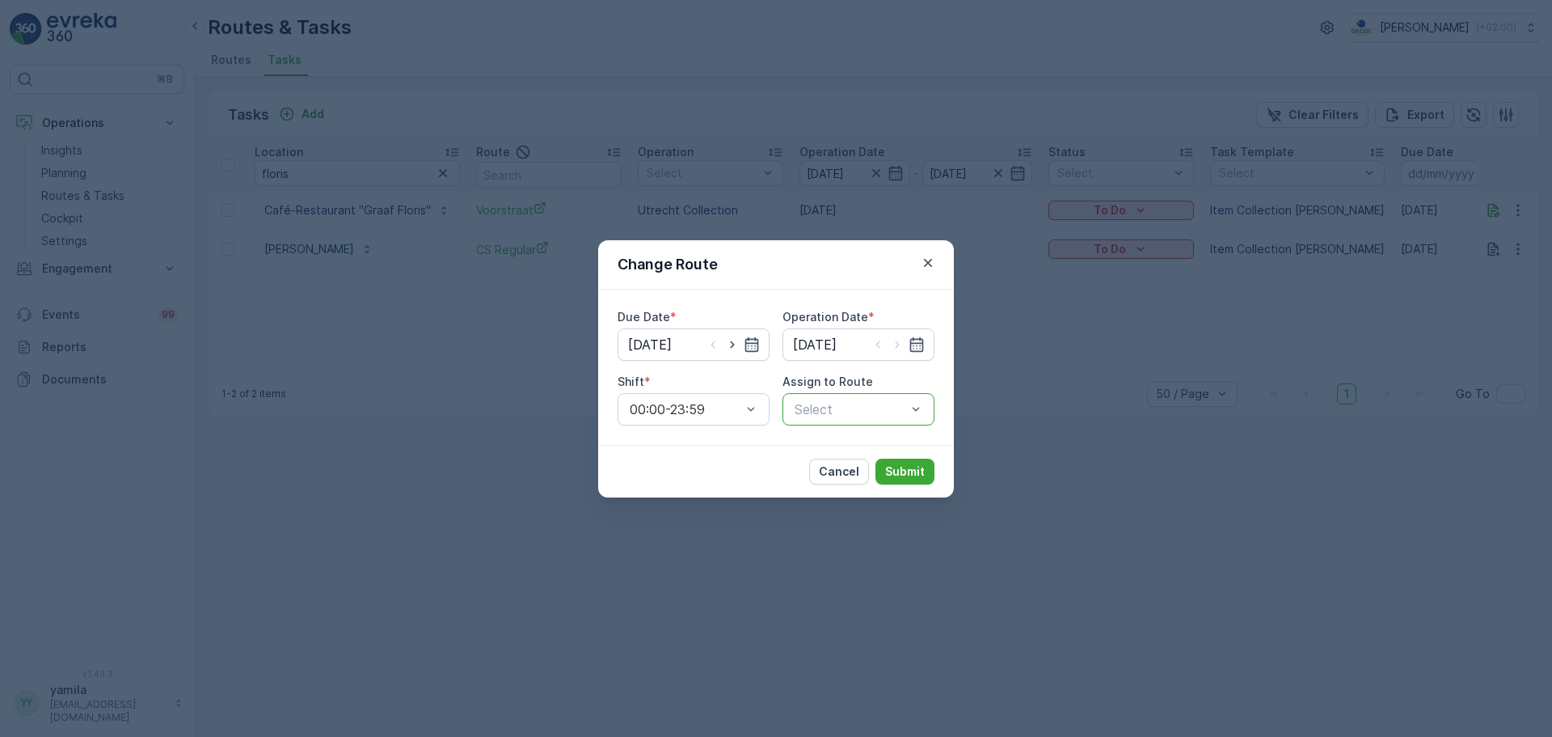
click at [834, 403] on div at bounding box center [850, 409] width 115 height 15
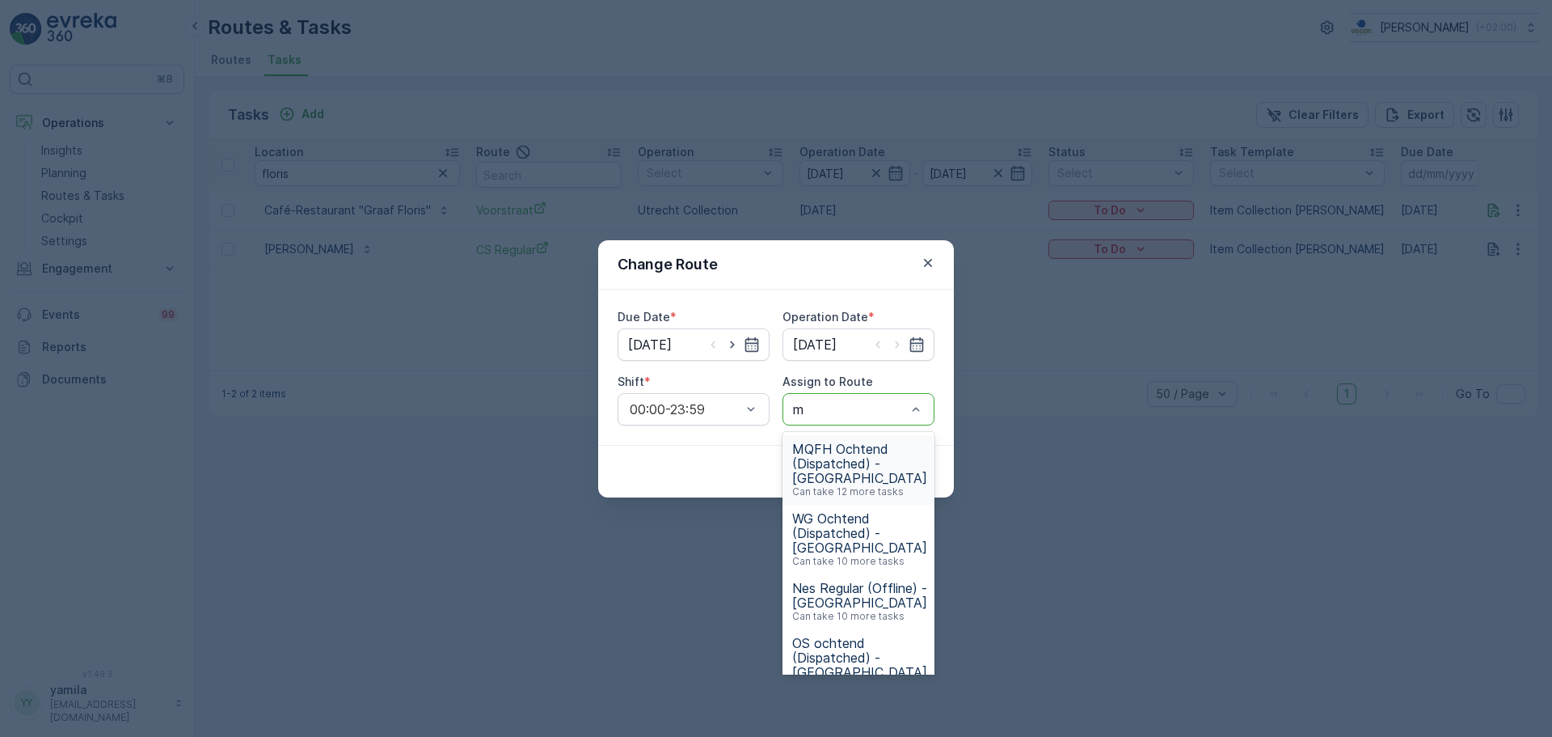
type input "mq"
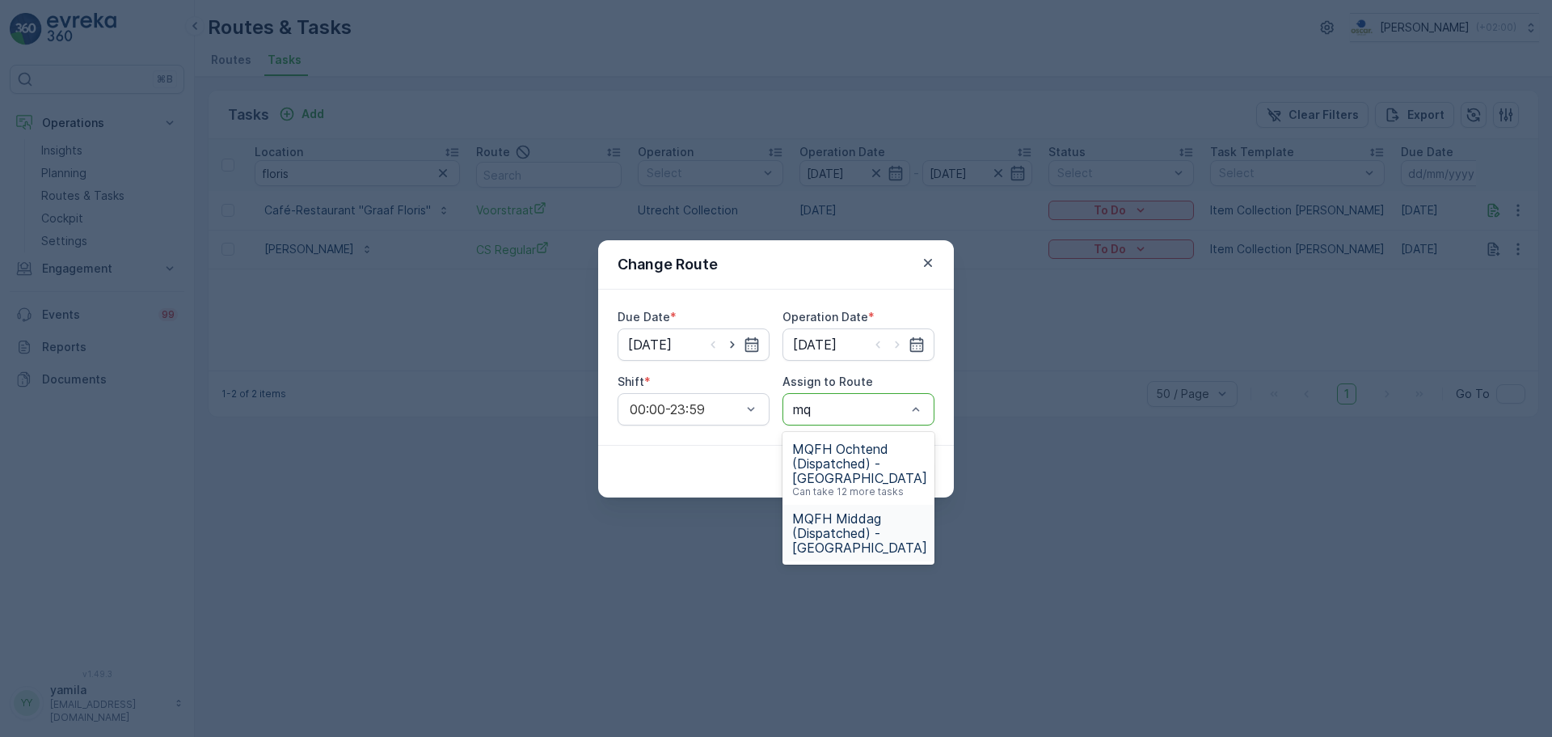
click at [848, 543] on span "MQFH Middag (Dispatched) - [GEOGRAPHIC_DATA]" at bounding box center [859, 533] width 135 height 44
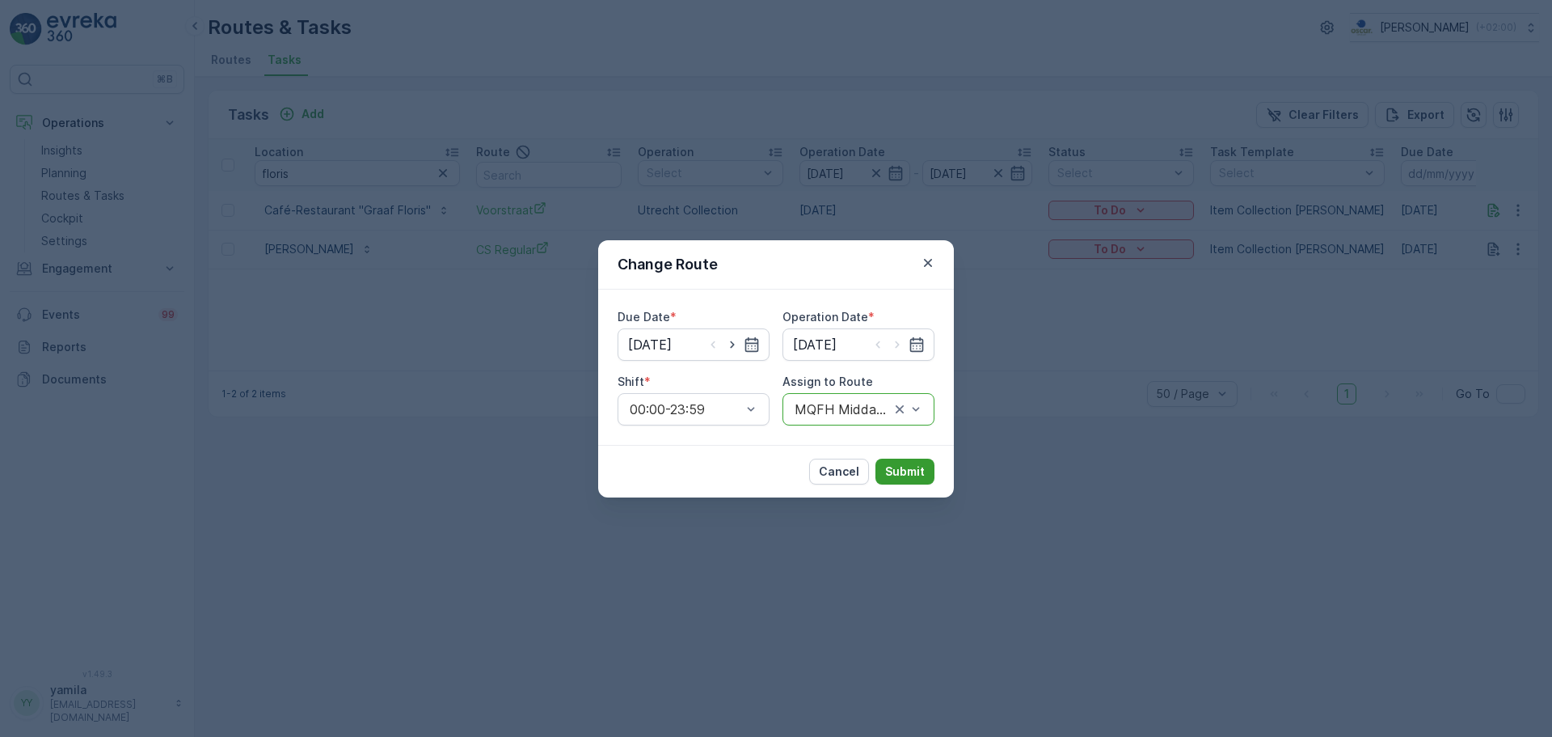
click at [906, 474] on p "Submit" at bounding box center [905, 471] width 40 height 16
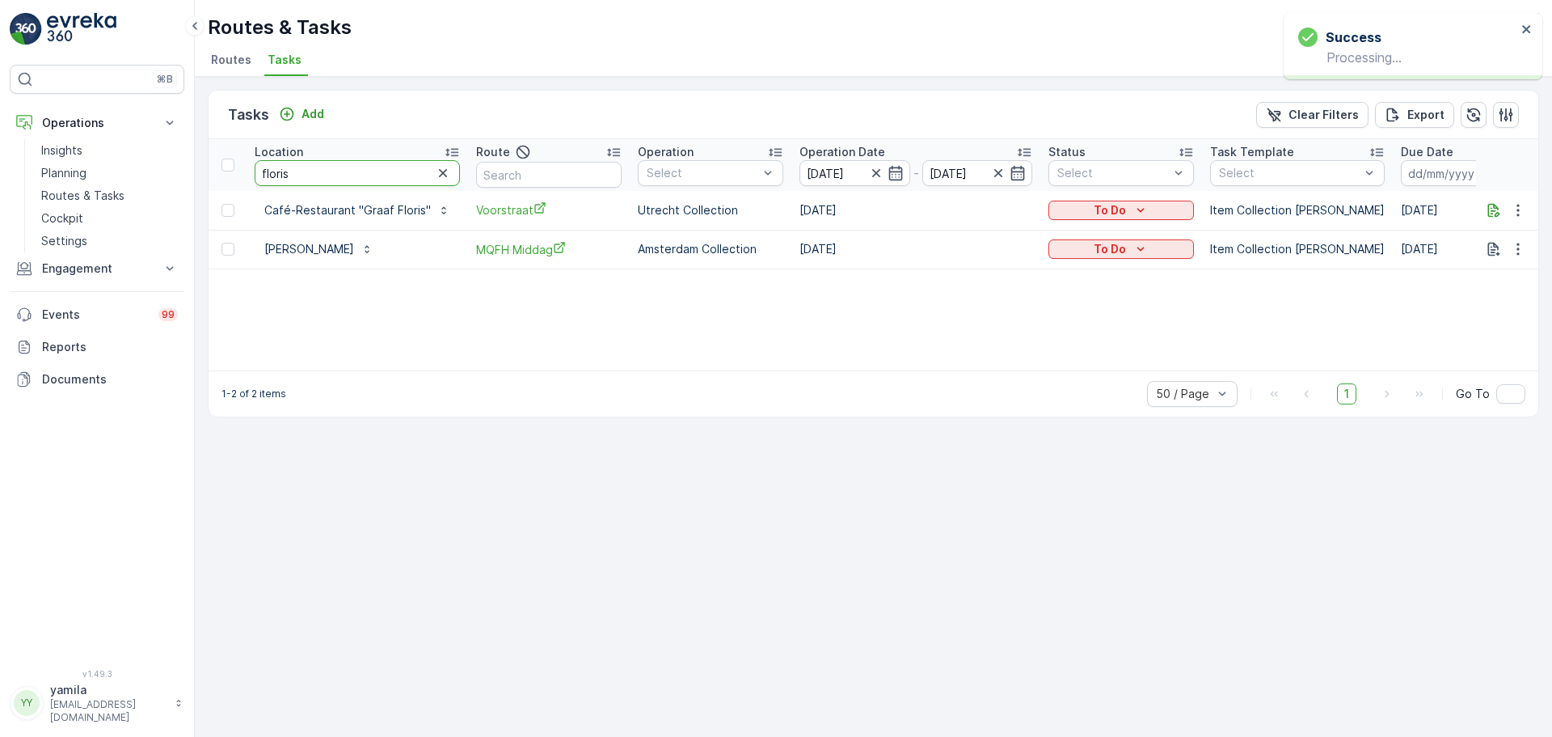
click at [311, 173] on input "floris" at bounding box center [357, 173] width 205 height 26
type input "gucci"
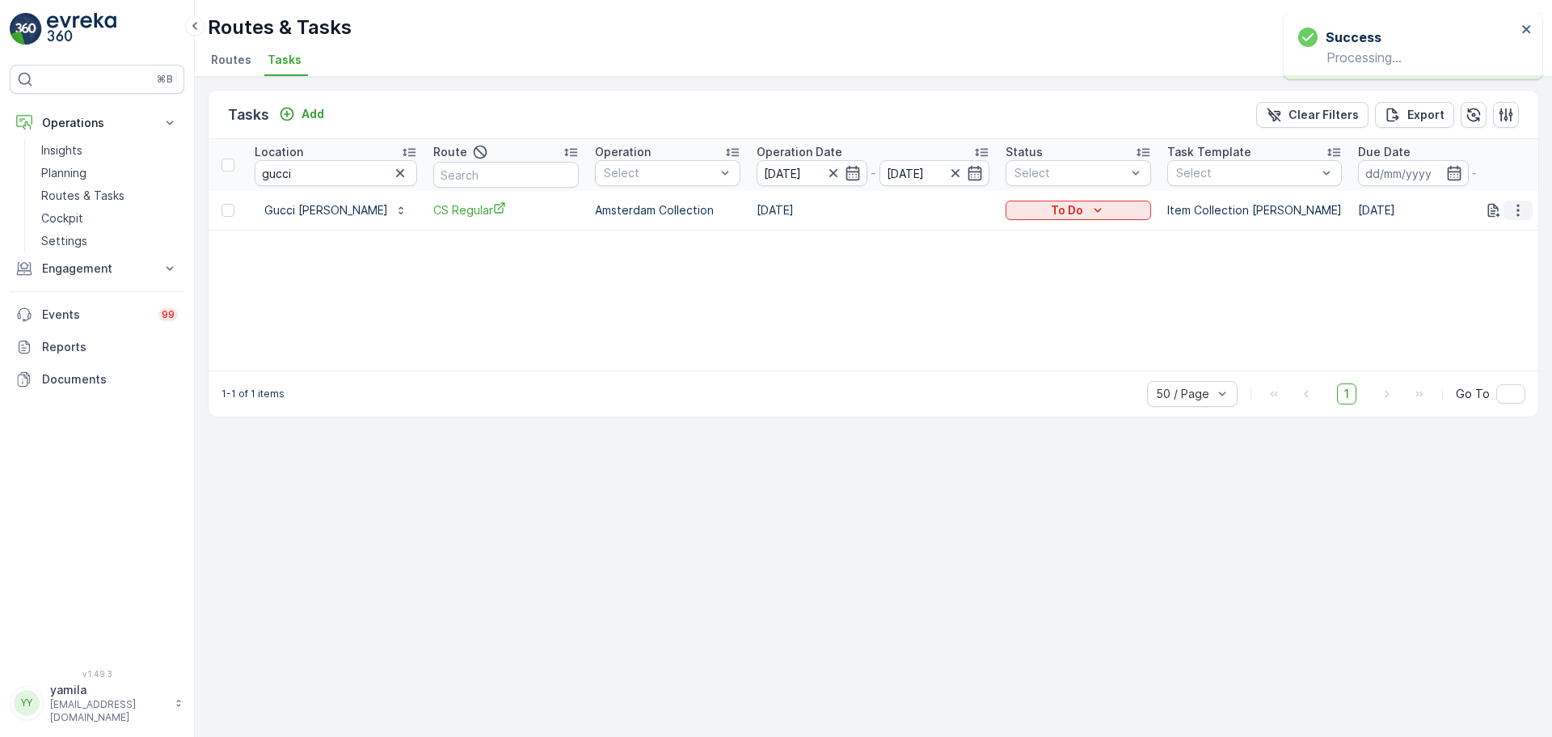
click at [1512, 215] on icon "button" at bounding box center [1518, 210] width 16 height 16
click at [1459, 282] on span "Change Route" at bounding box center [1477, 280] width 78 height 16
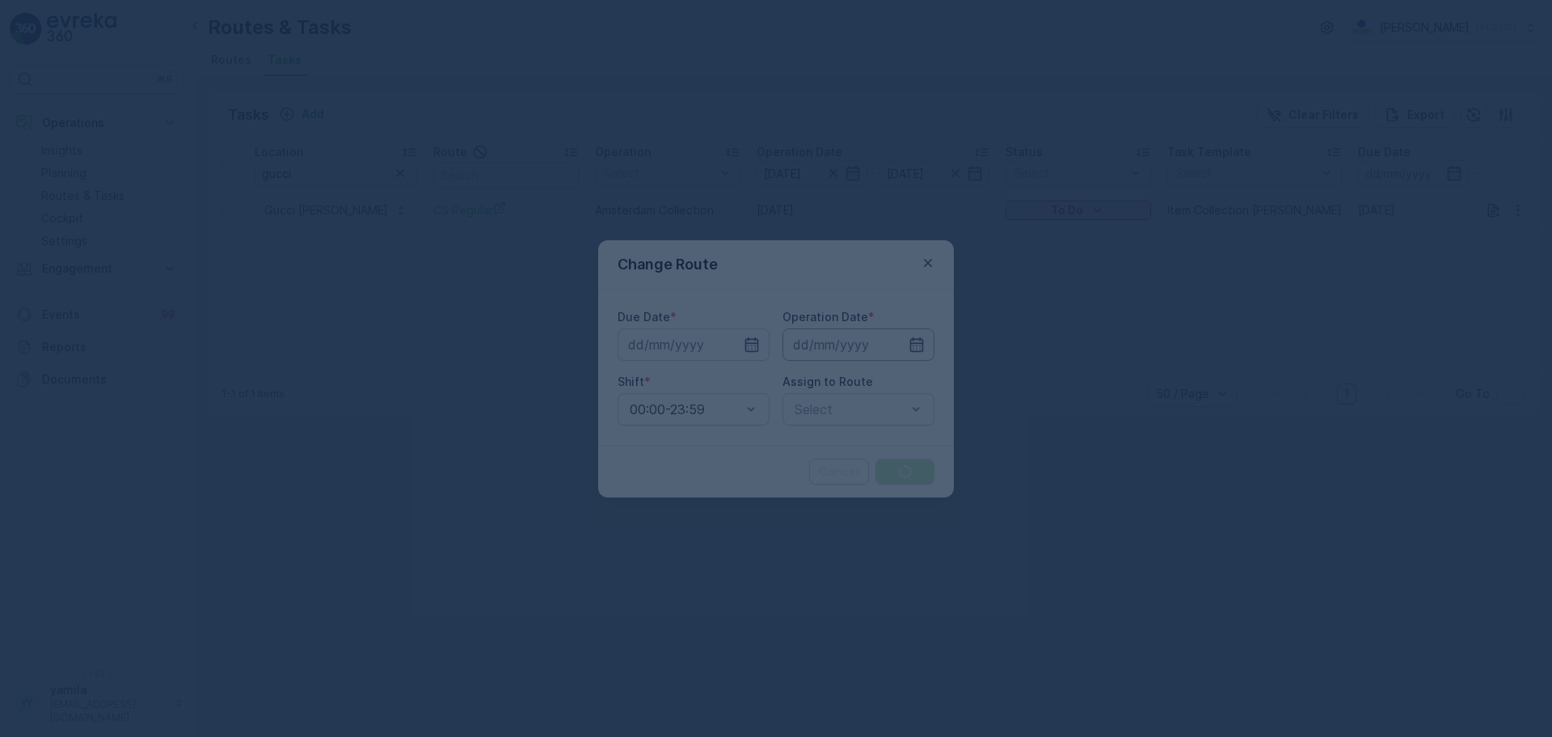
type input "[DATE]"
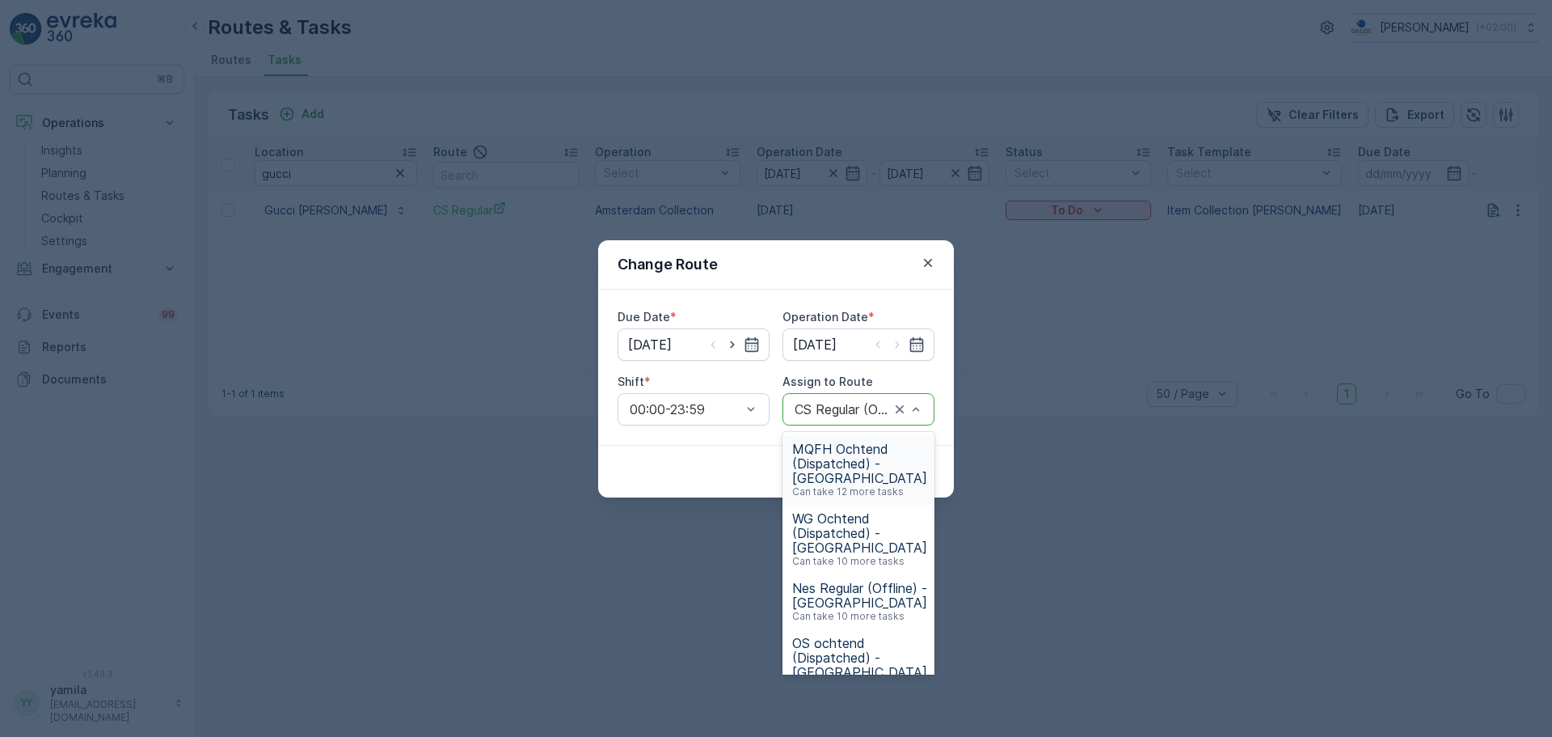
click at [893, 397] on div at bounding box center [908, 409] width 32 height 31
click at [856, 408] on div at bounding box center [842, 409] width 99 height 15
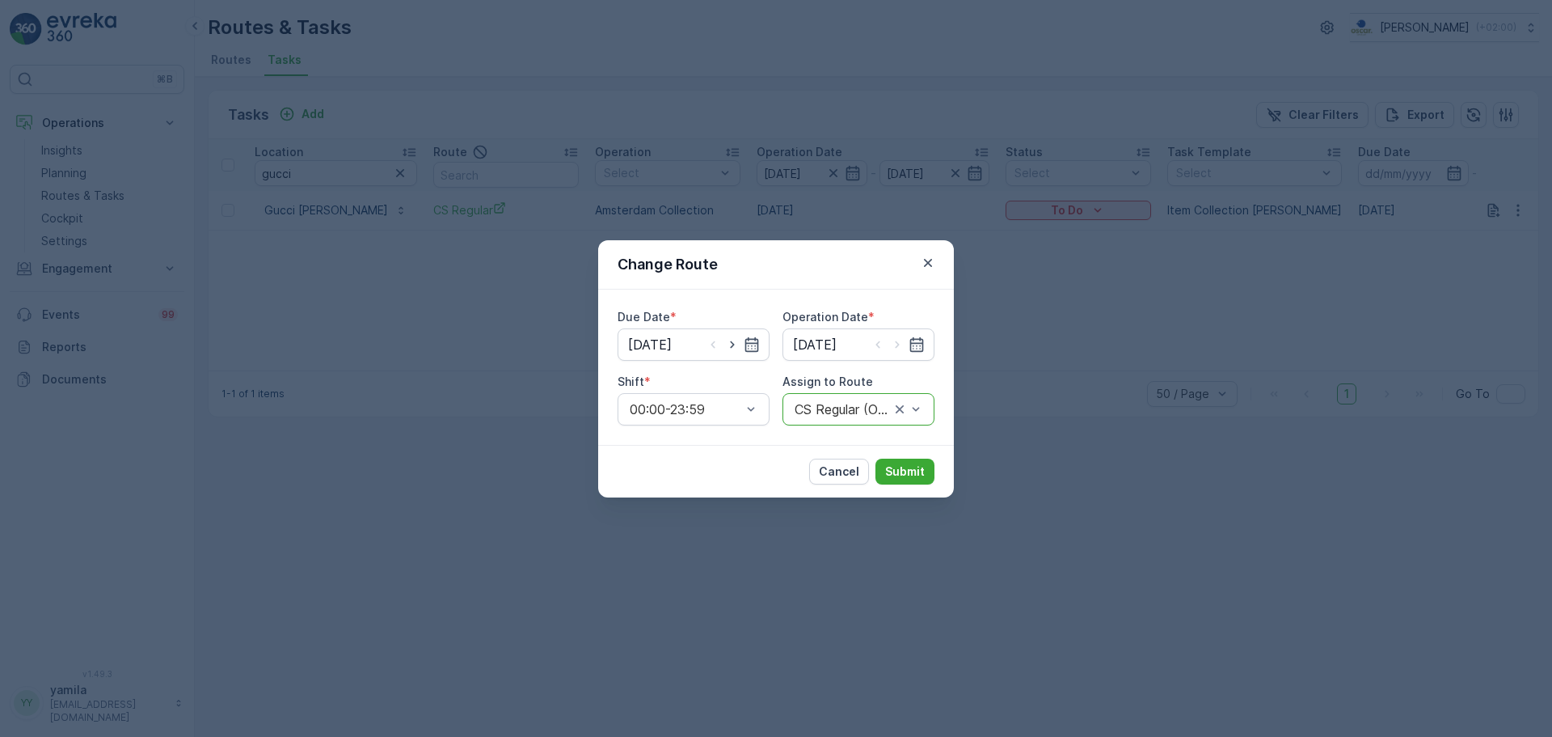
click at [877, 420] on div "CS Regular (Offline) - [GEOGRAPHIC_DATA]" at bounding box center [859, 409] width 152 height 32
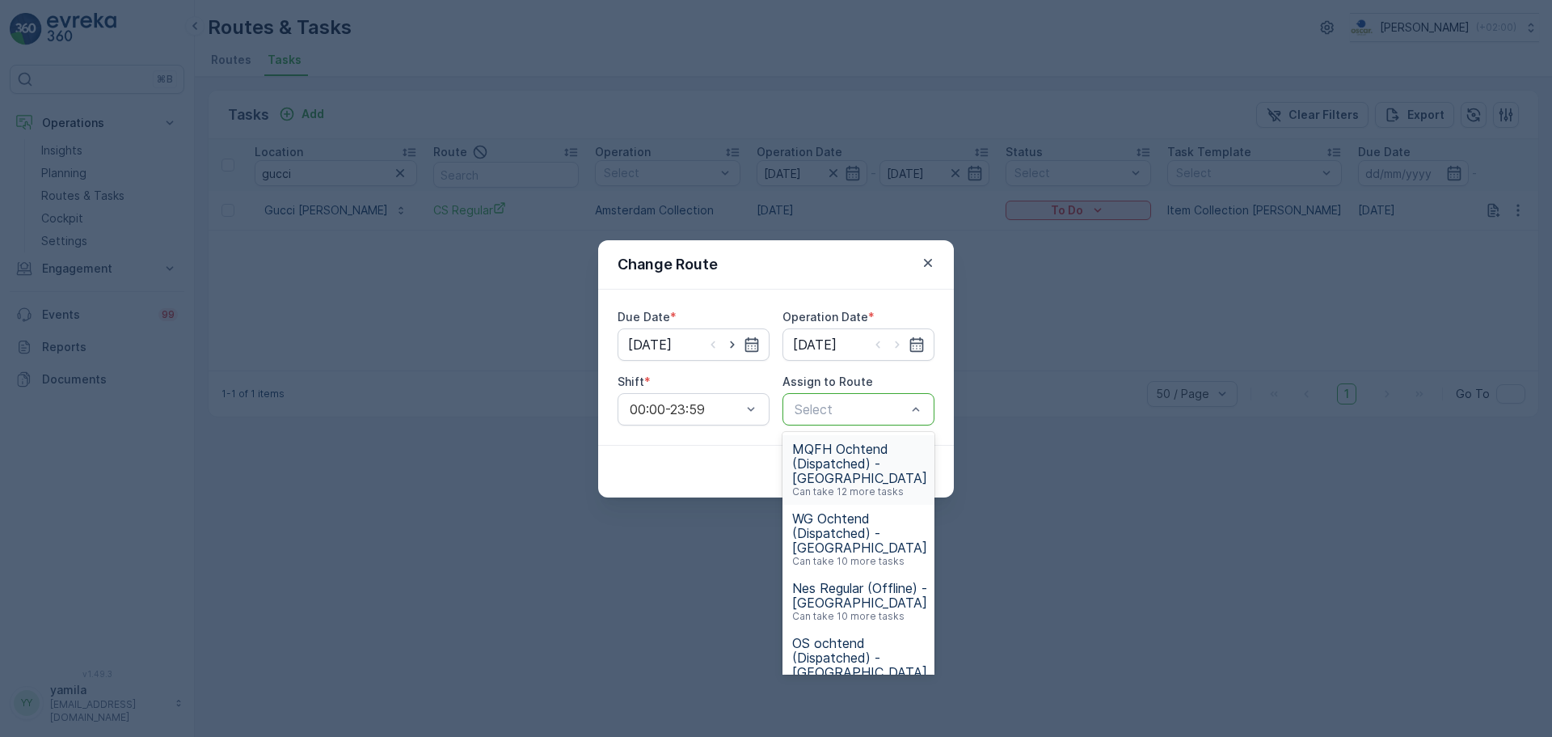
click at [842, 408] on div at bounding box center [850, 409] width 115 height 15
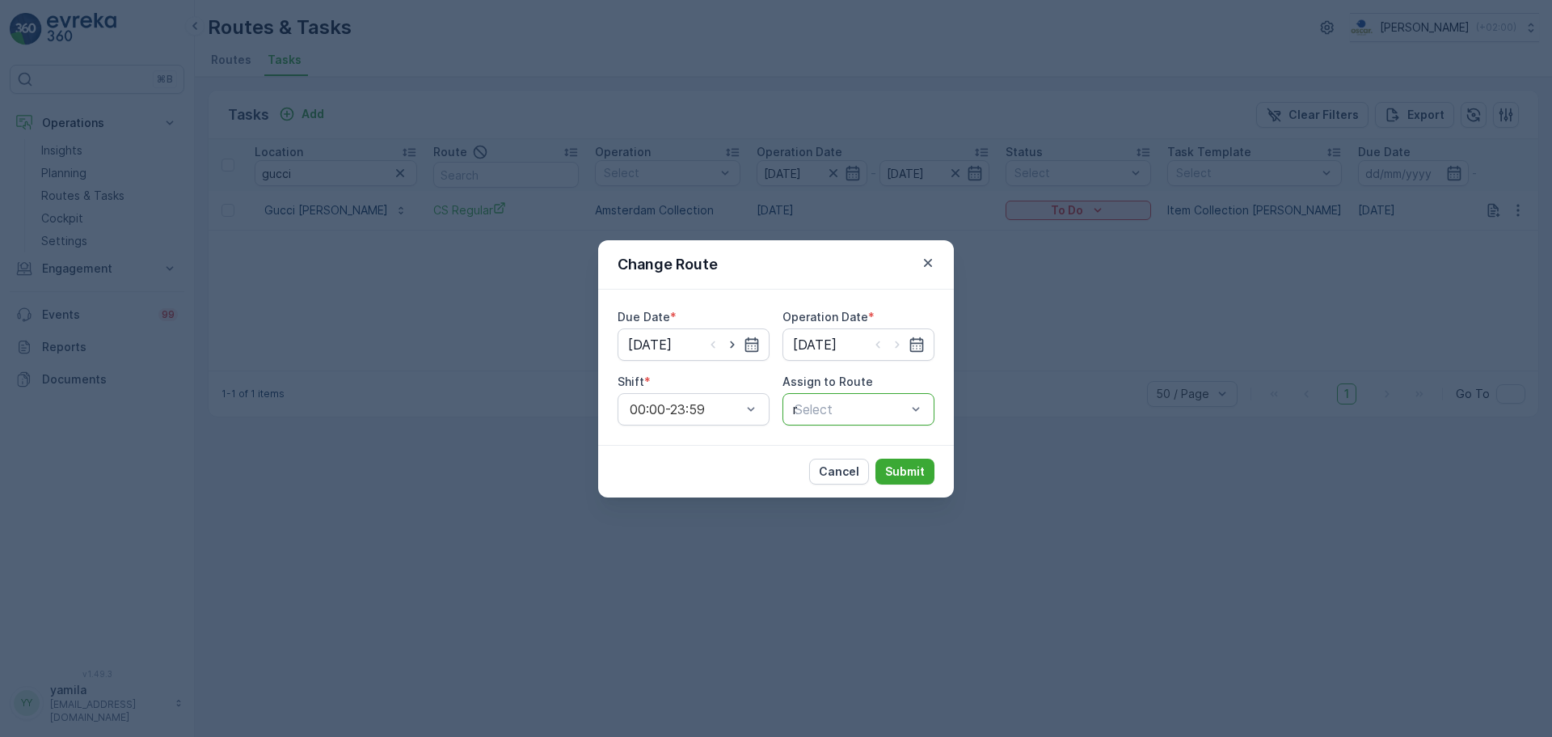
type input "mq"
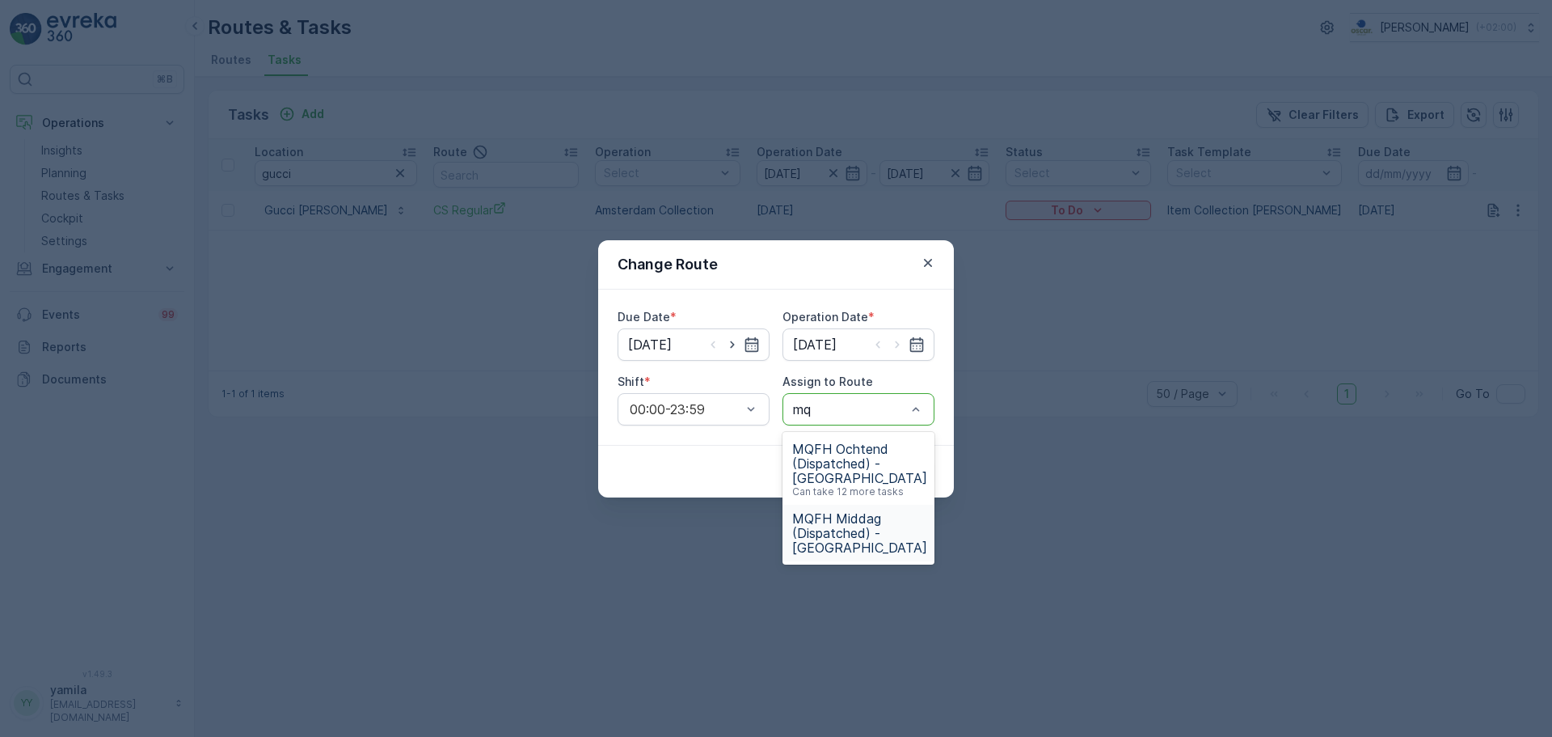
click at [821, 546] on span "MQFH Middag (Dispatched) - [GEOGRAPHIC_DATA]" at bounding box center [859, 533] width 135 height 44
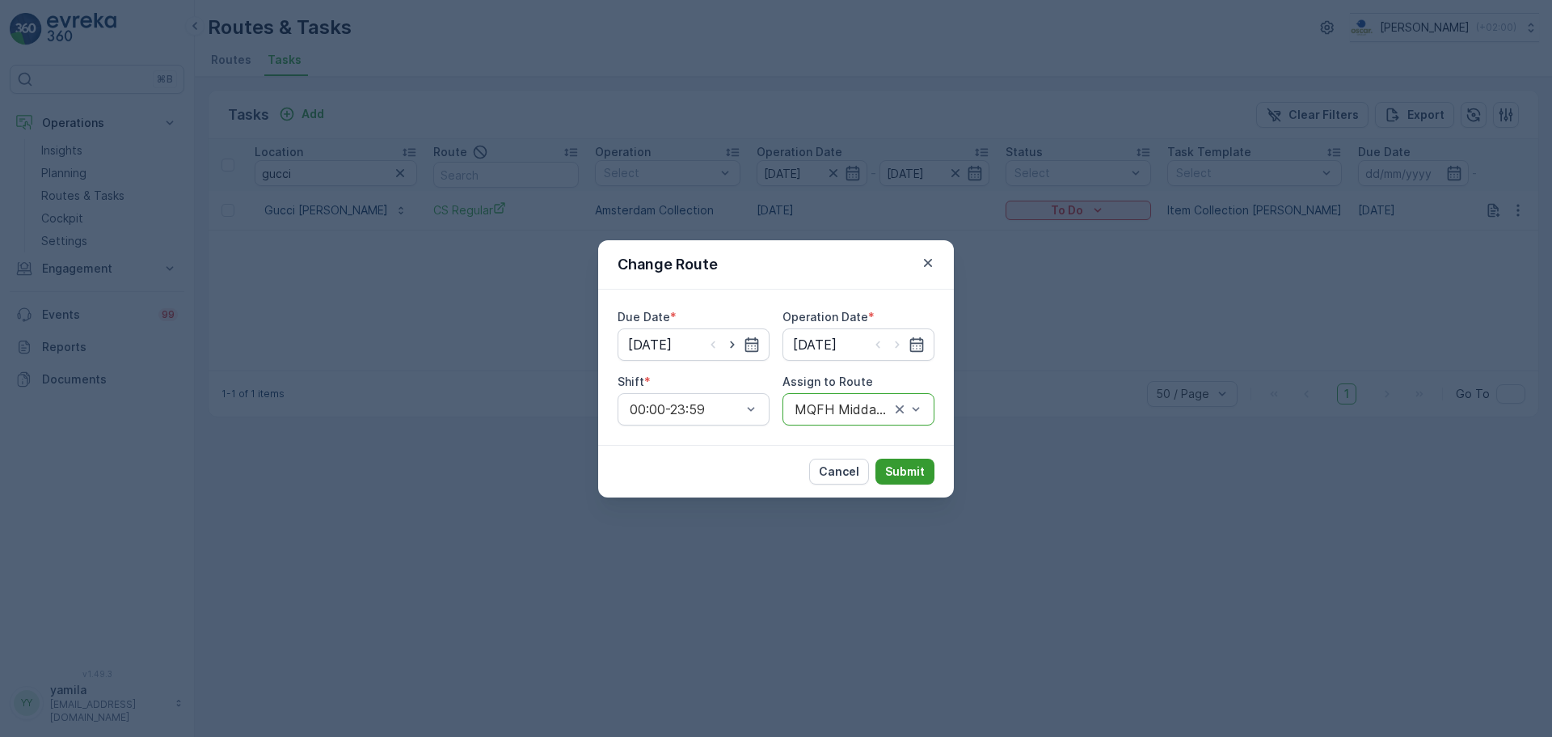
click at [910, 473] on p "Submit" at bounding box center [905, 471] width 40 height 16
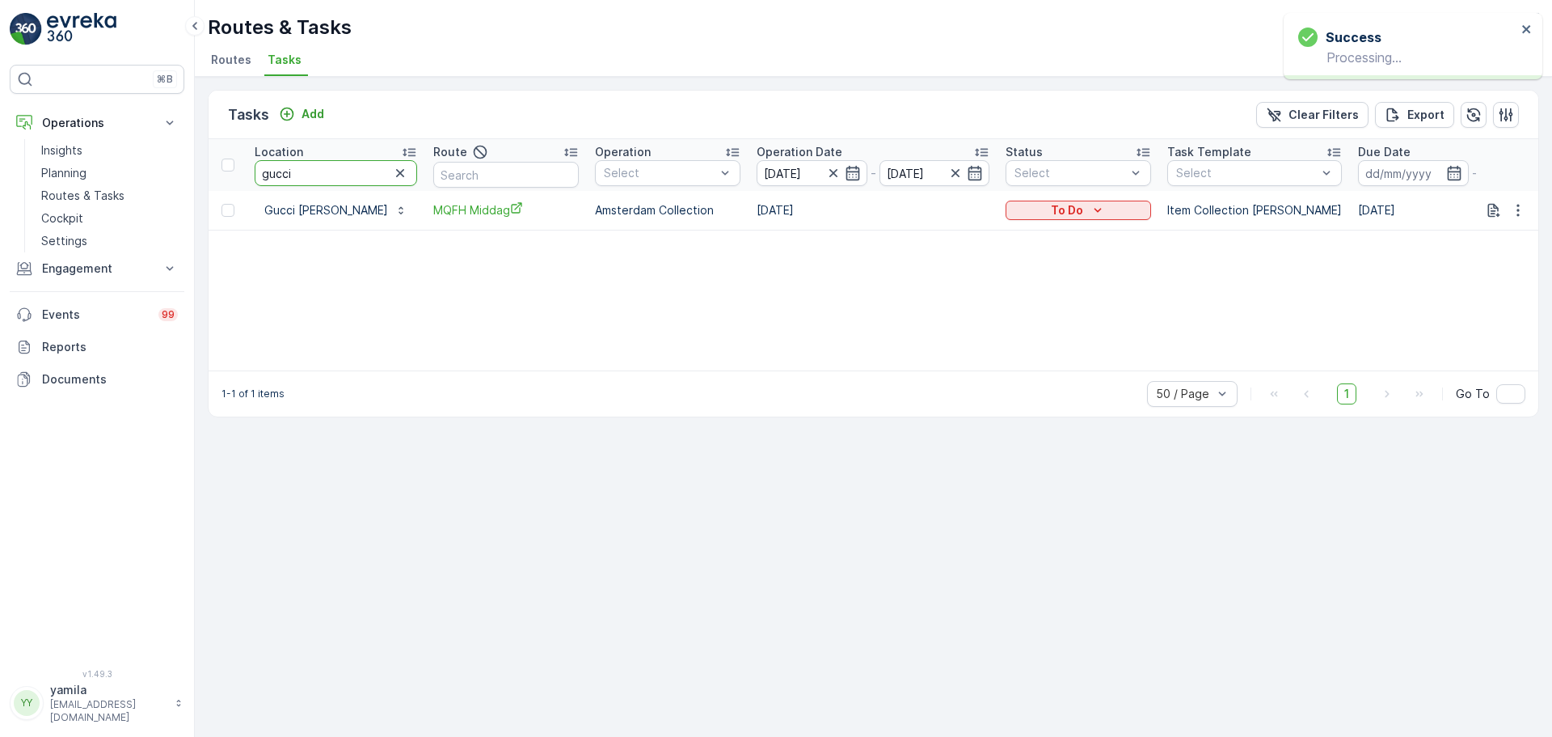
click at [290, 169] on input "gucci" at bounding box center [336, 173] width 163 height 26
type input "g"
type input "[PERSON_NAME]"
click at [1513, 209] on icon "button" at bounding box center [1518, 210] width 16 height 16
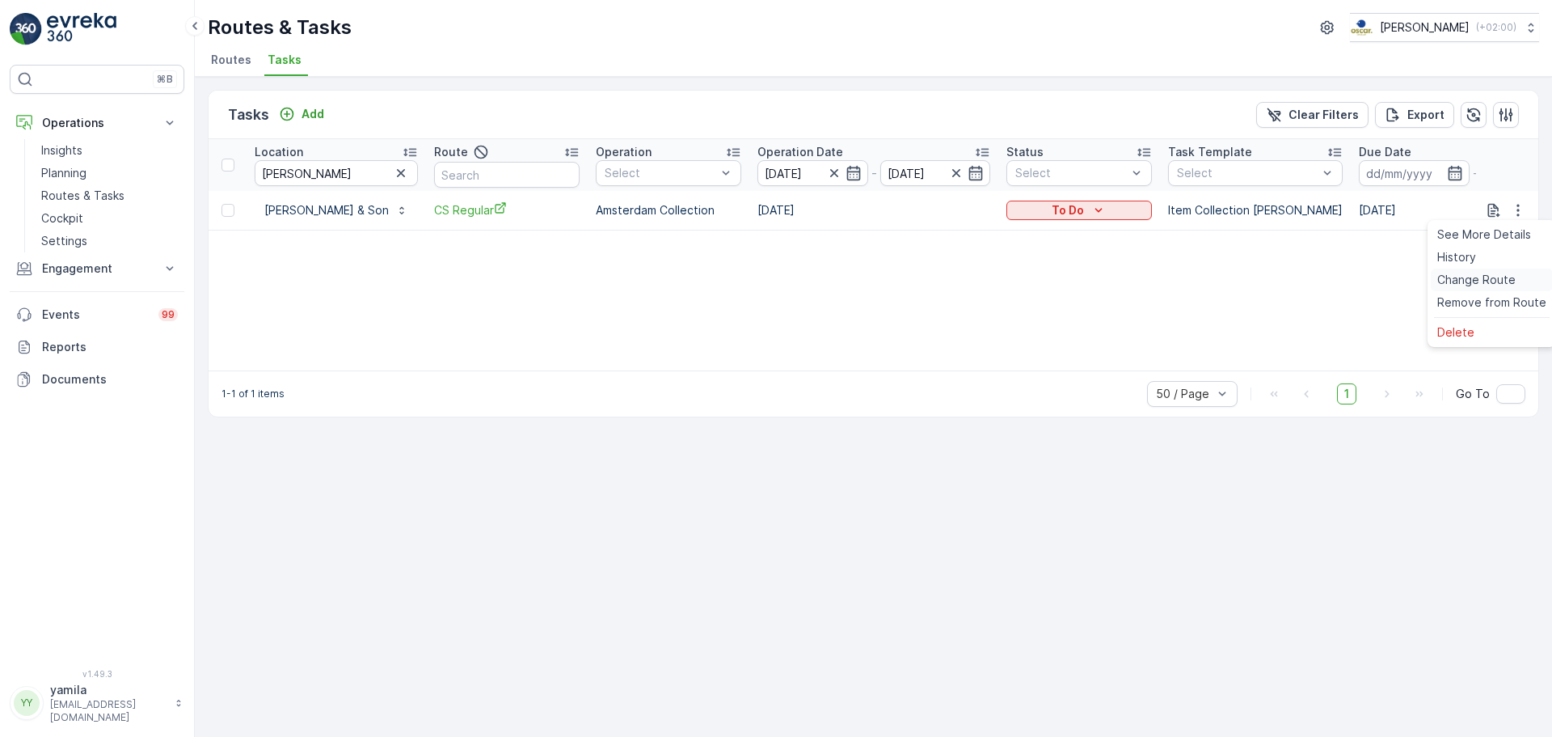
click at [1471, 278] on span "Change Route" at bounding box center [1477, 280] width 78 height 16
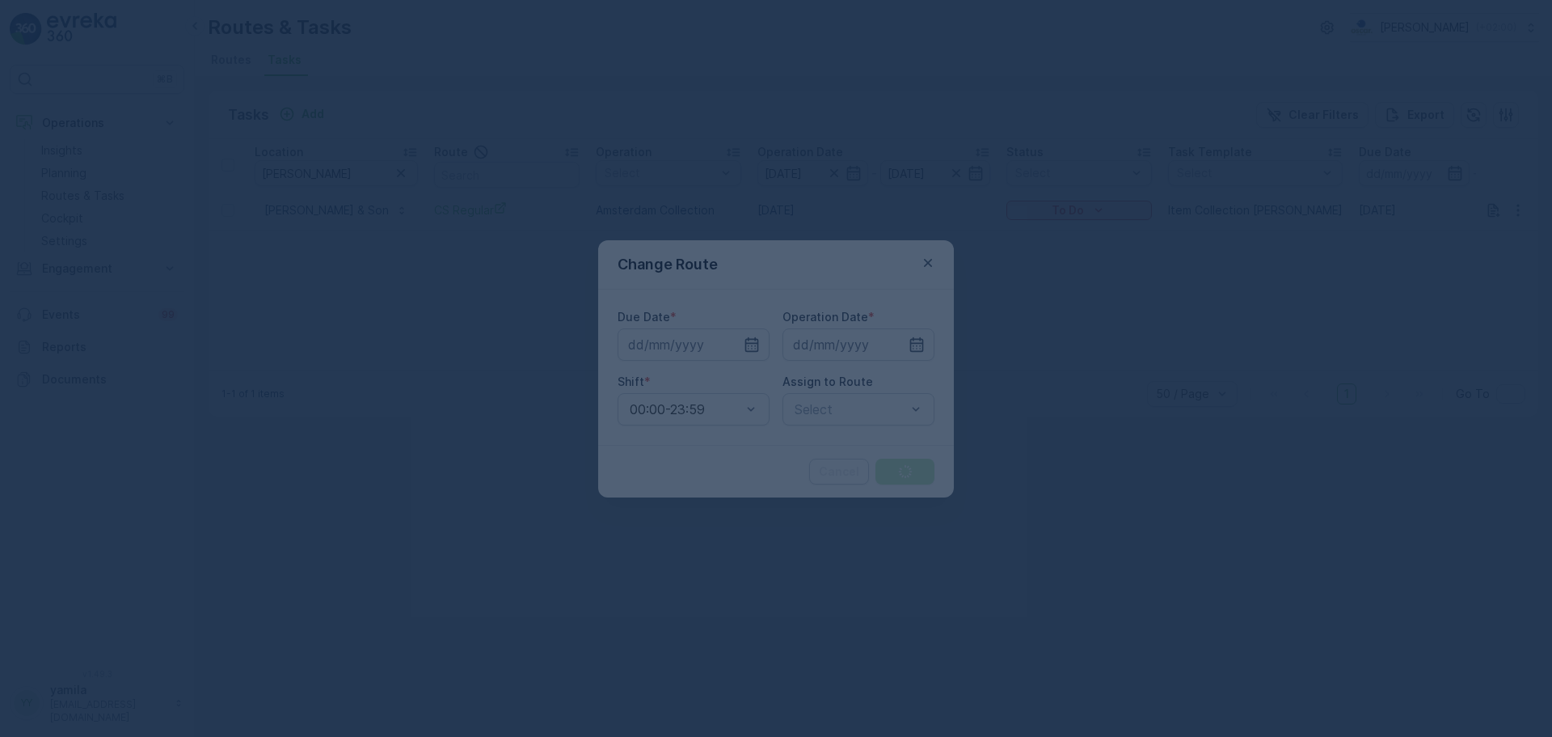
type input "[DATE]"
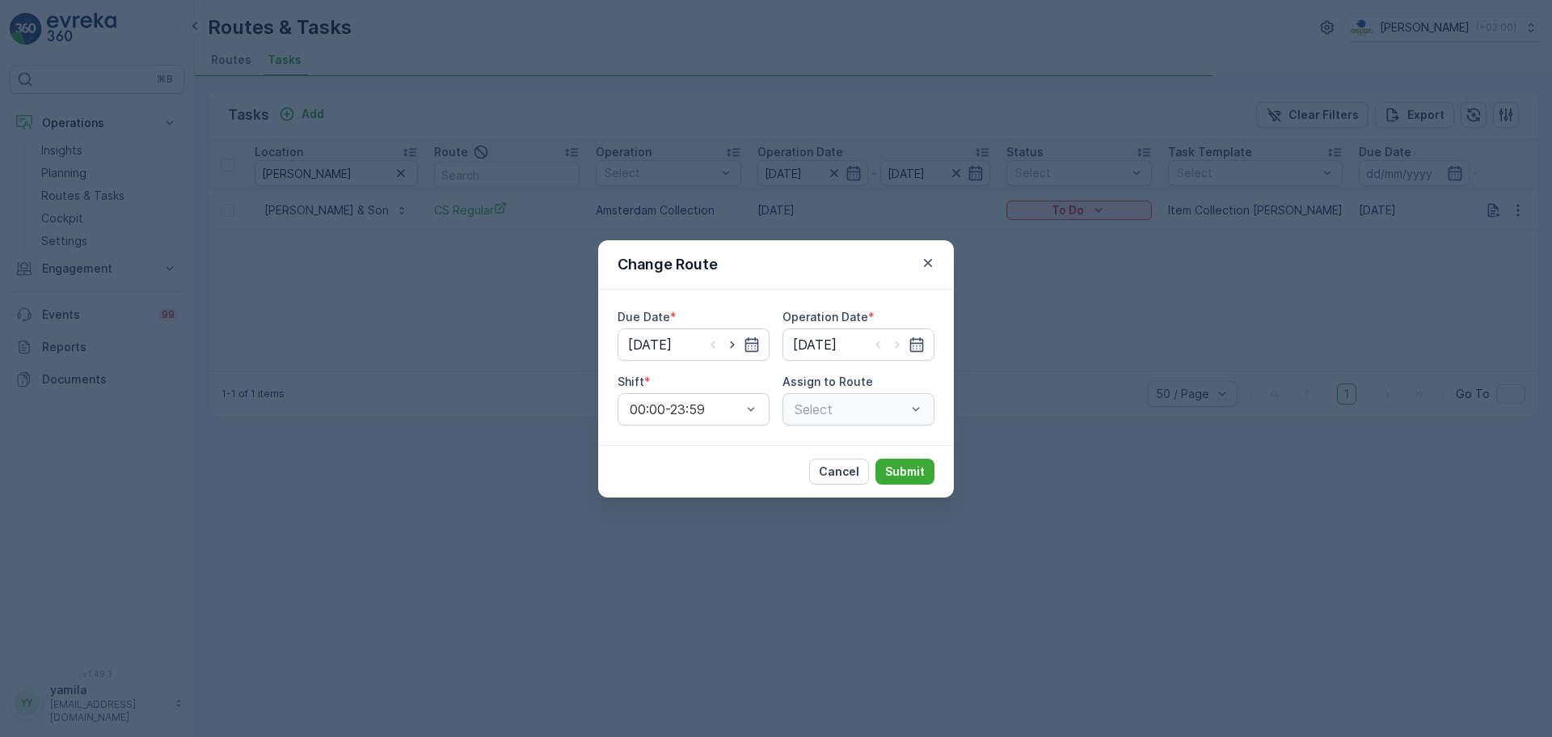
click at [919, 417] on div "Select" at bounding box center [859, 409] width 152 height 32
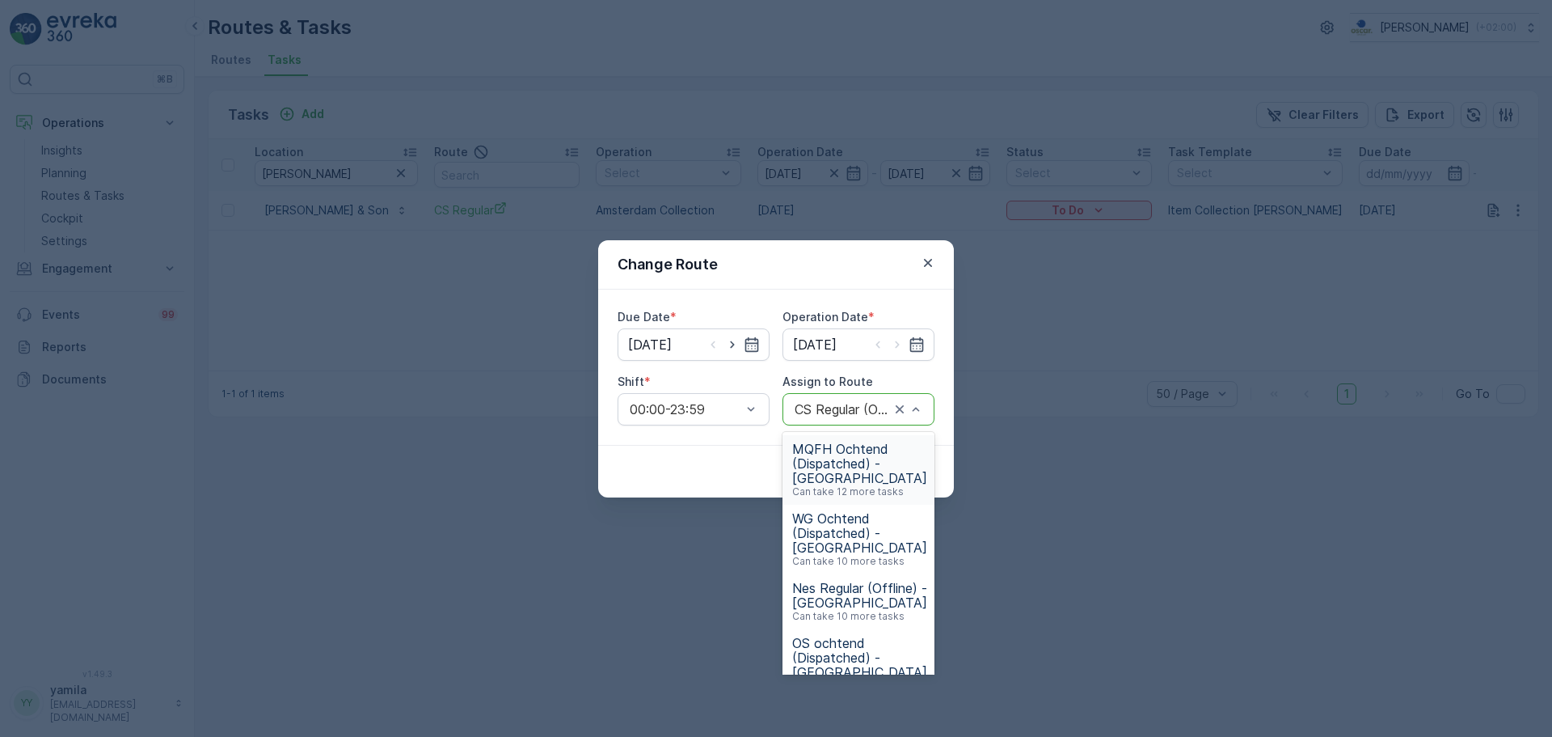
drag, startPoint x: 919, startPoint y: 417, endPoint x: 906, endPoint y: 414, distance: 14.1
click at [906, 414] on div at bounding box center [908, 409] width 32 height 31
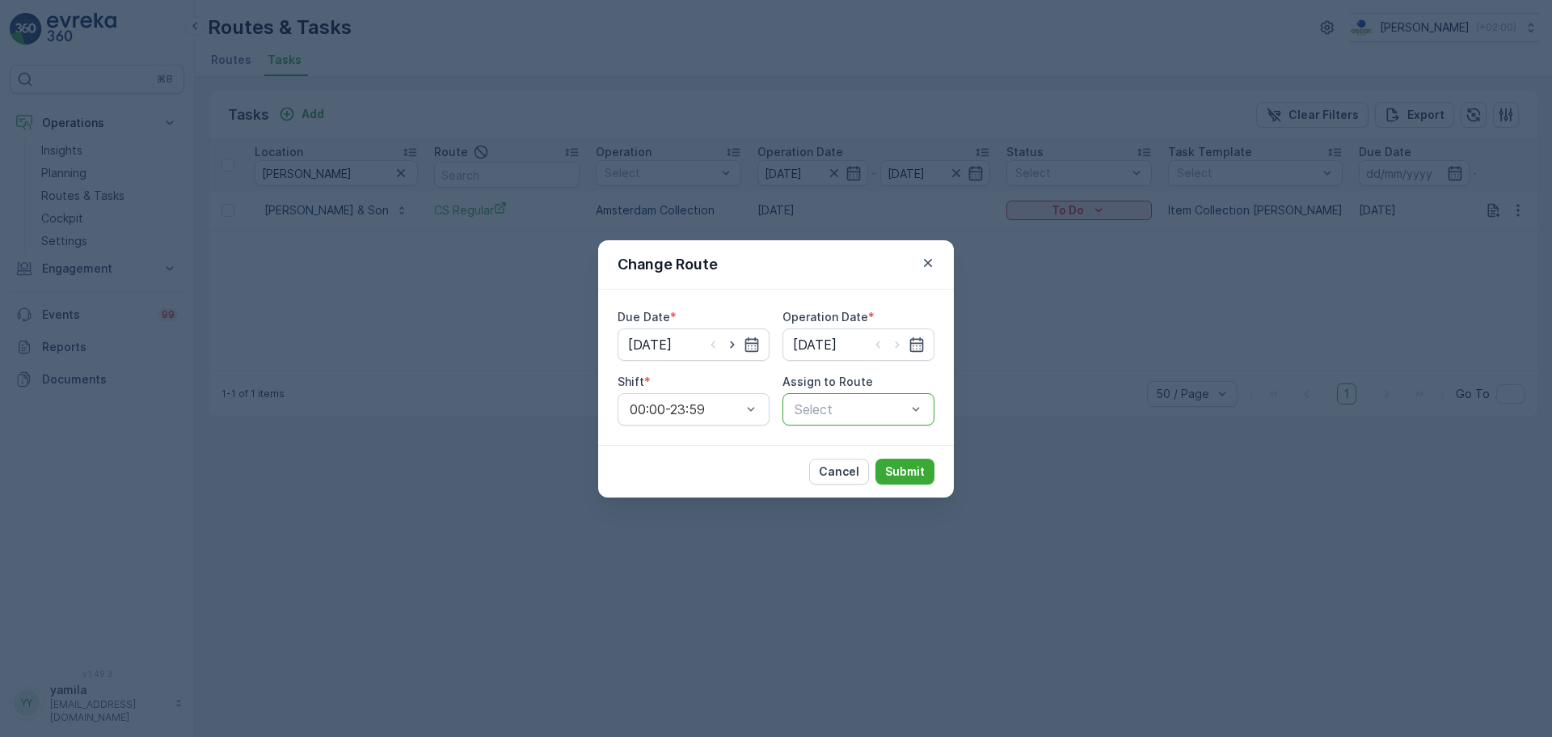
click at [851, 407] on div at bounding box center [850, 409] width 115 height 15
type input "mq"
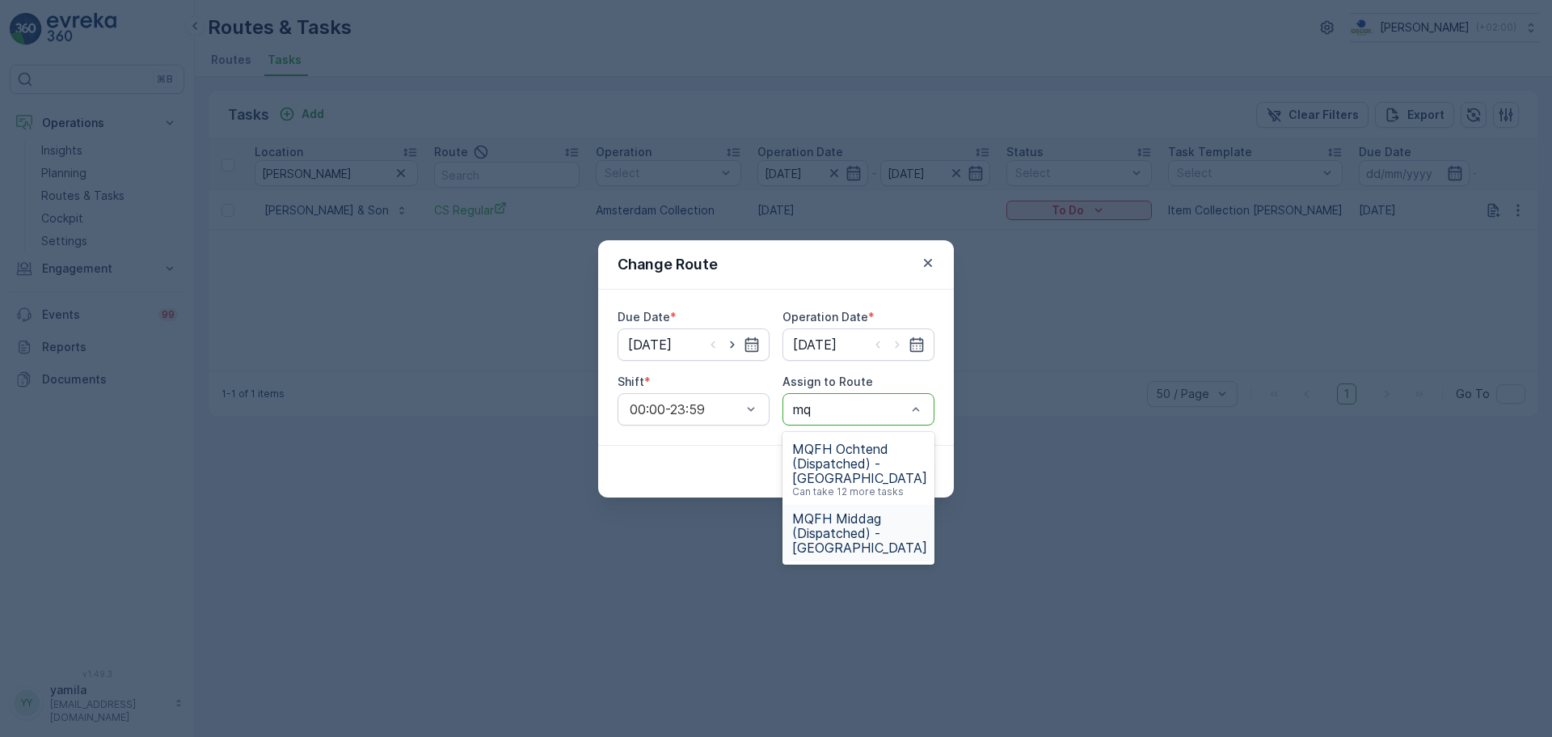
click at [839, 512] on span "MQFH Middag (Dispatched) - [GEOGRAPHIC_DATA]" at bounding box center [859, 533] width 135 height 44
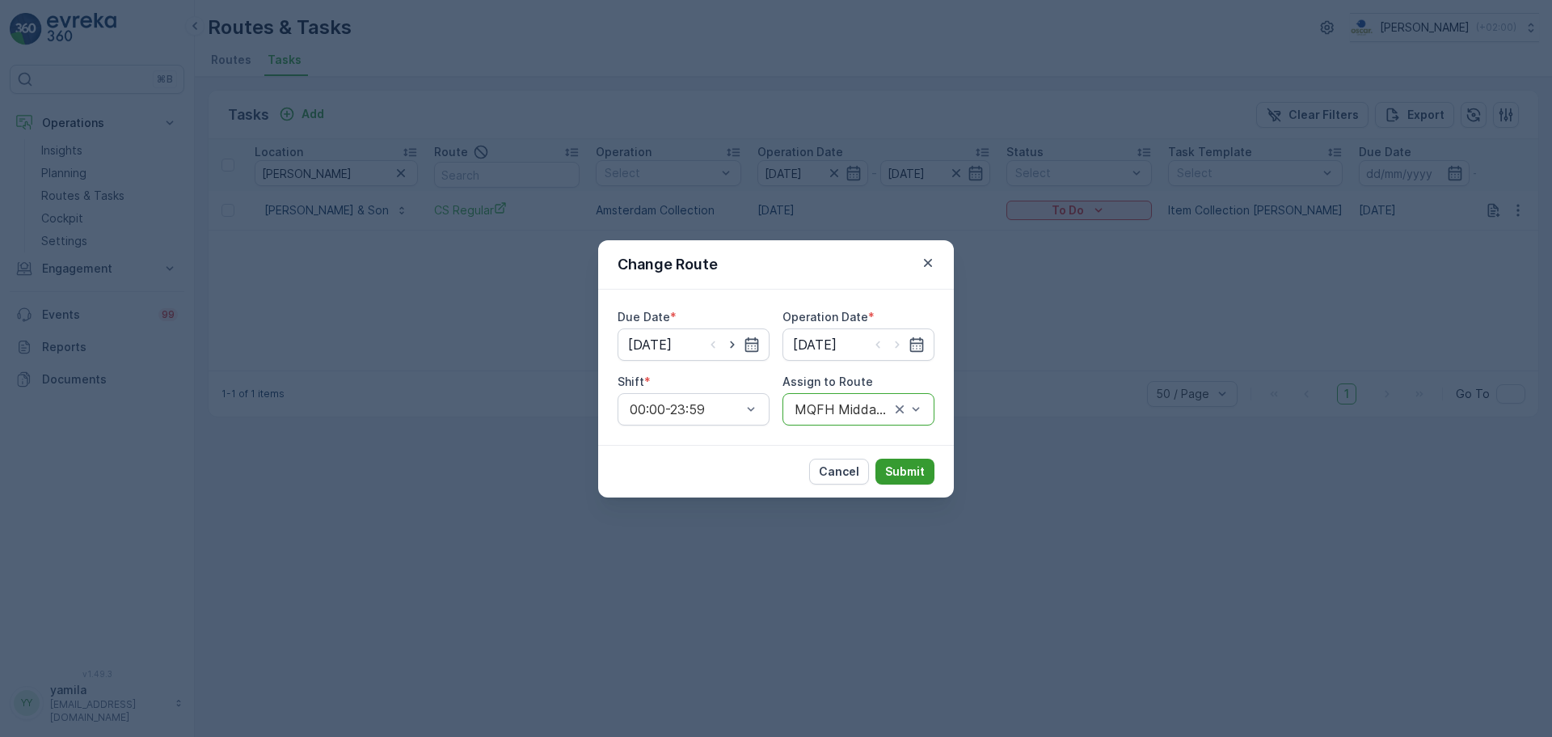
click at [912, 470] on p "Submit" at bounding box center [905, 471] width 40 height 16
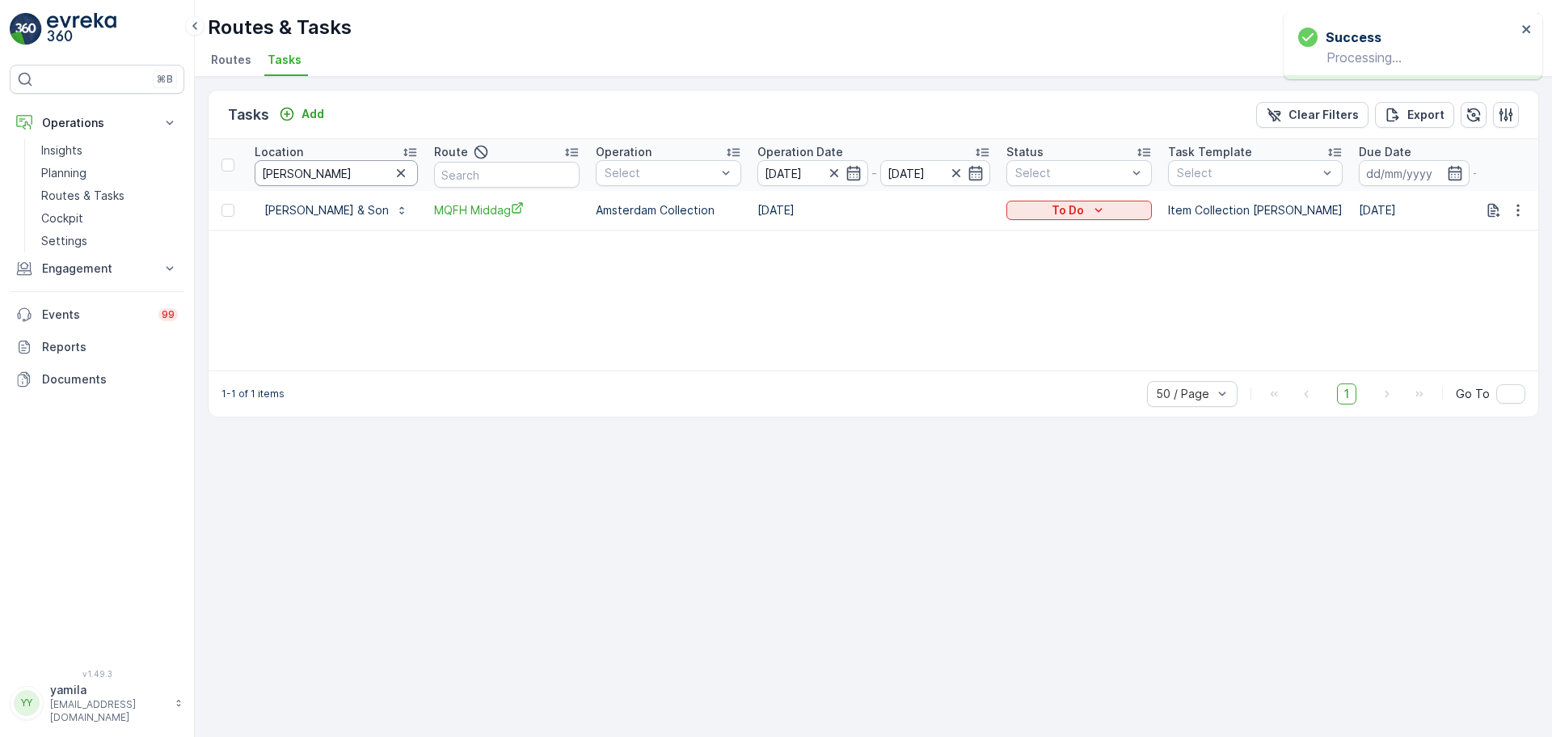
click at [310, 177] on input "[PERSON_NAME]" at bounding box center [336, 173] width 163 height 26
type input "moqm"
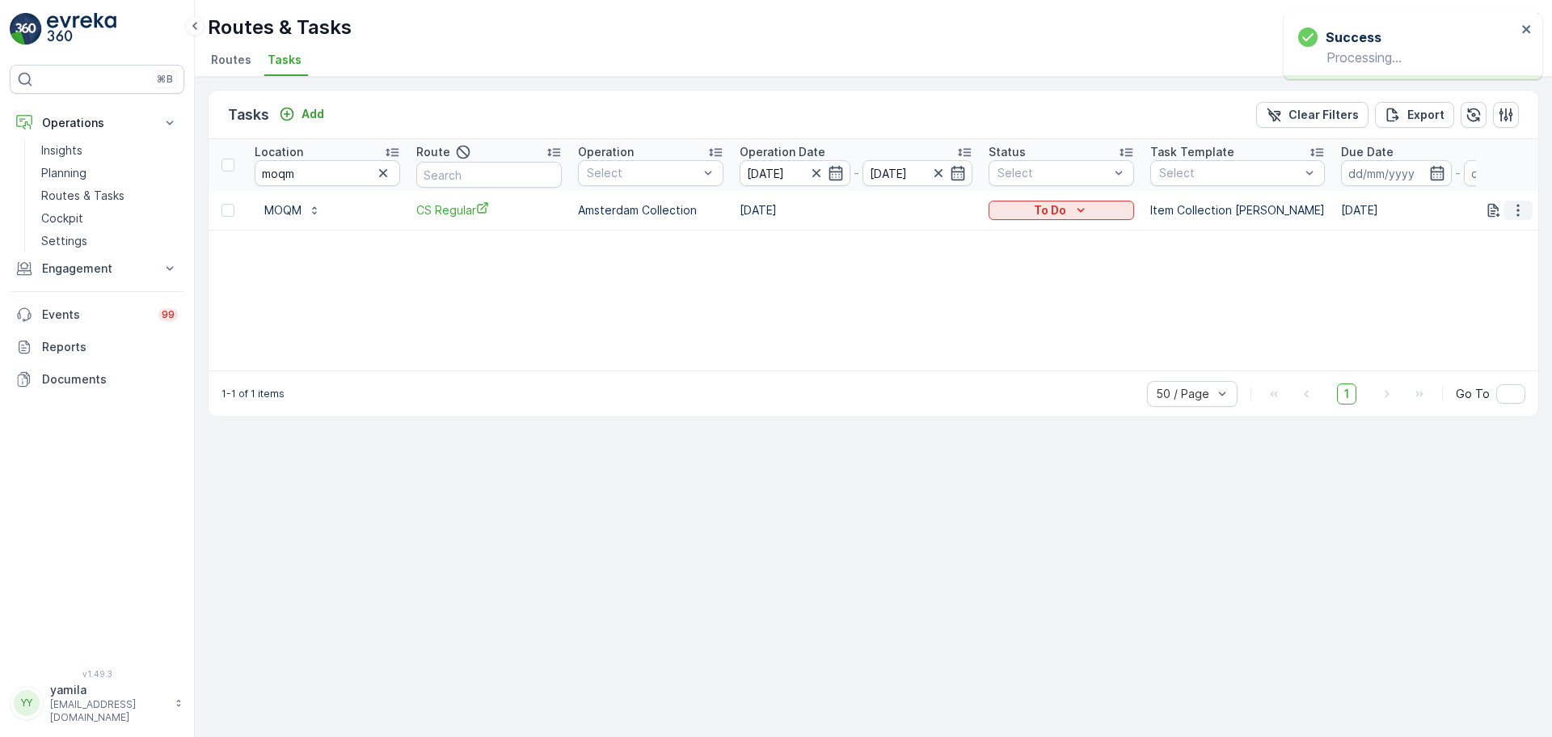
click at [1517, 214] on icon "button" at bounding box center [1518, 210] width 16 height 16
click at [1462, 279] on span "Change Route" at bounding box center [1477, 280] width 78 height 16
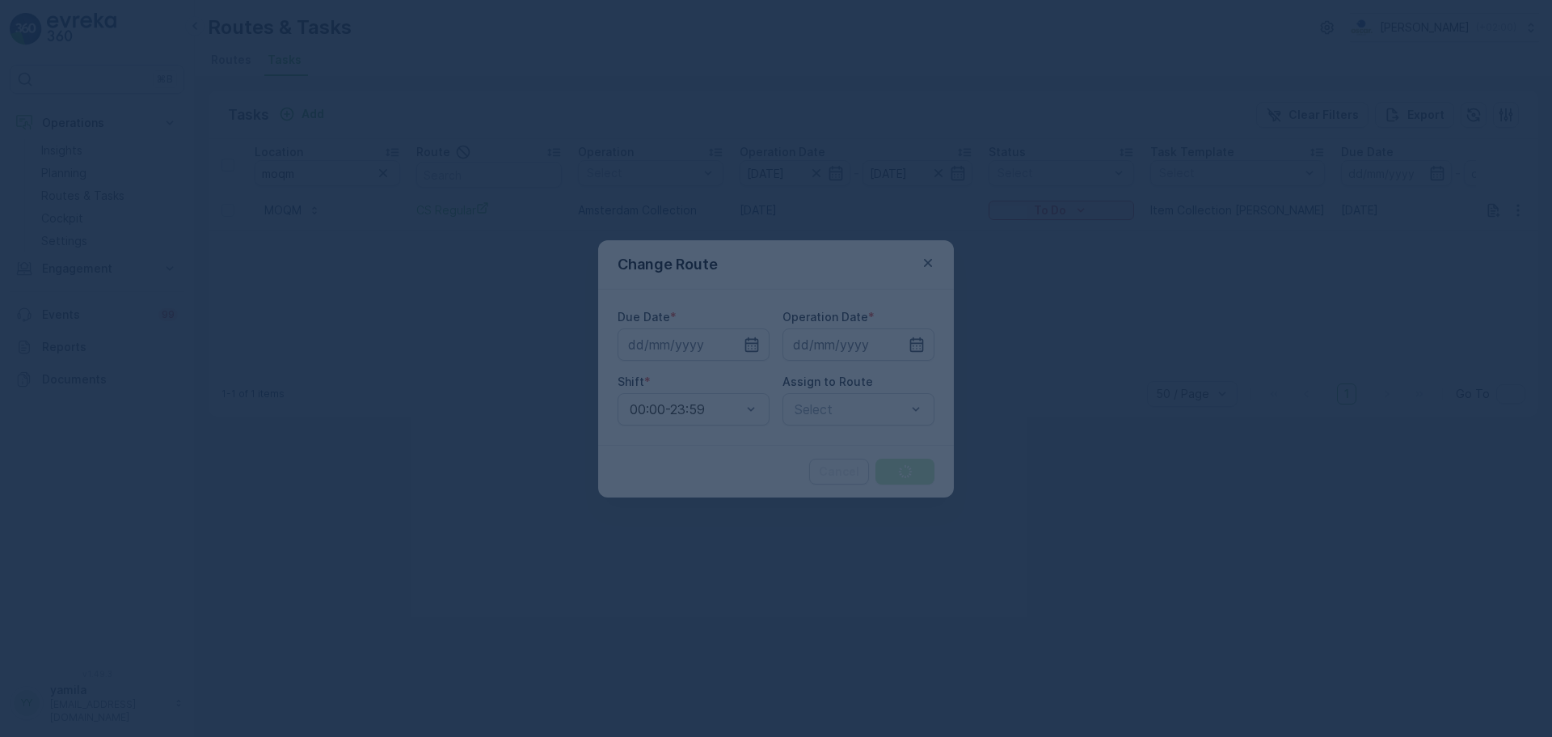
type input "[DATE]"
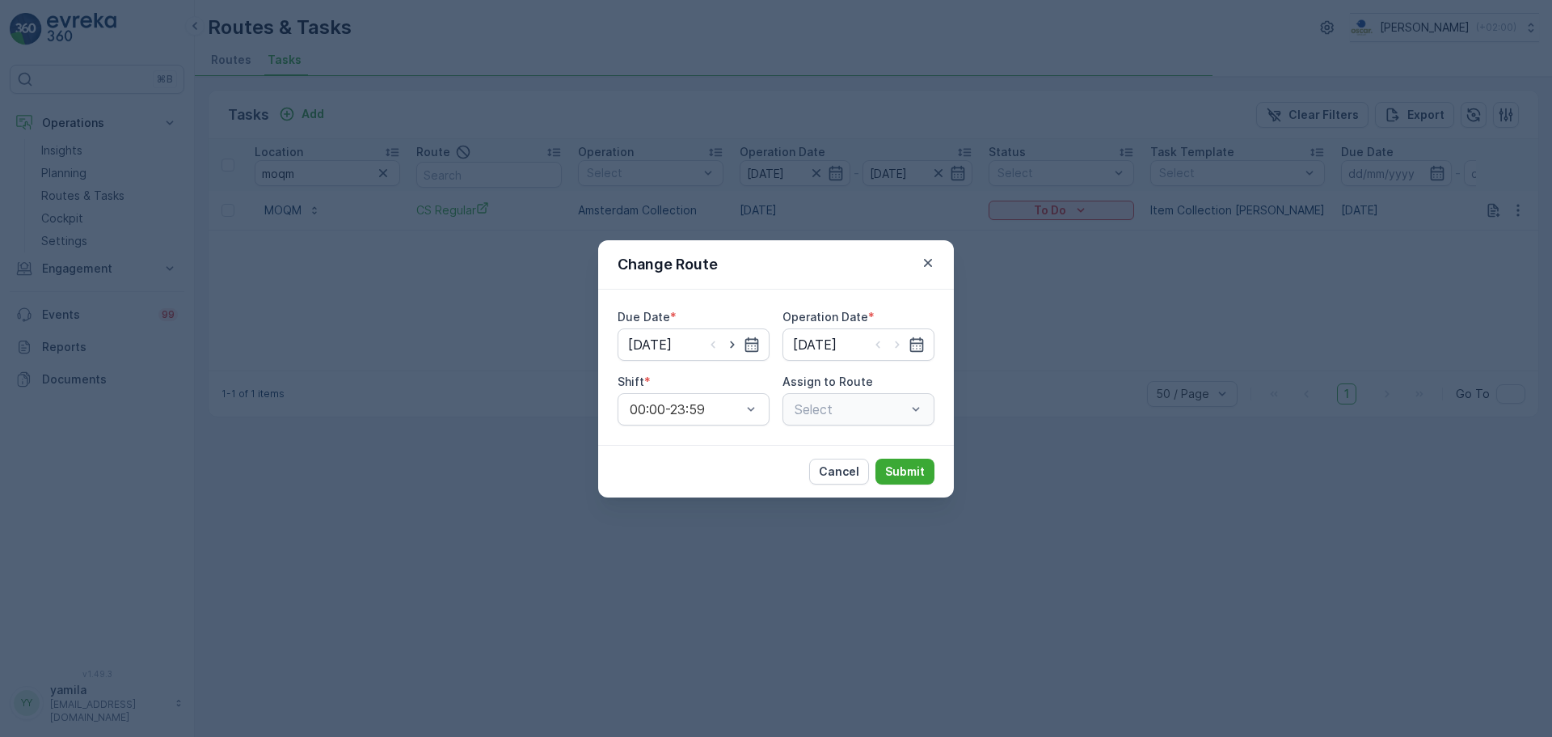
click at [914, 406] on div "Select" at bounding box center [859, 409] width 152 height 32
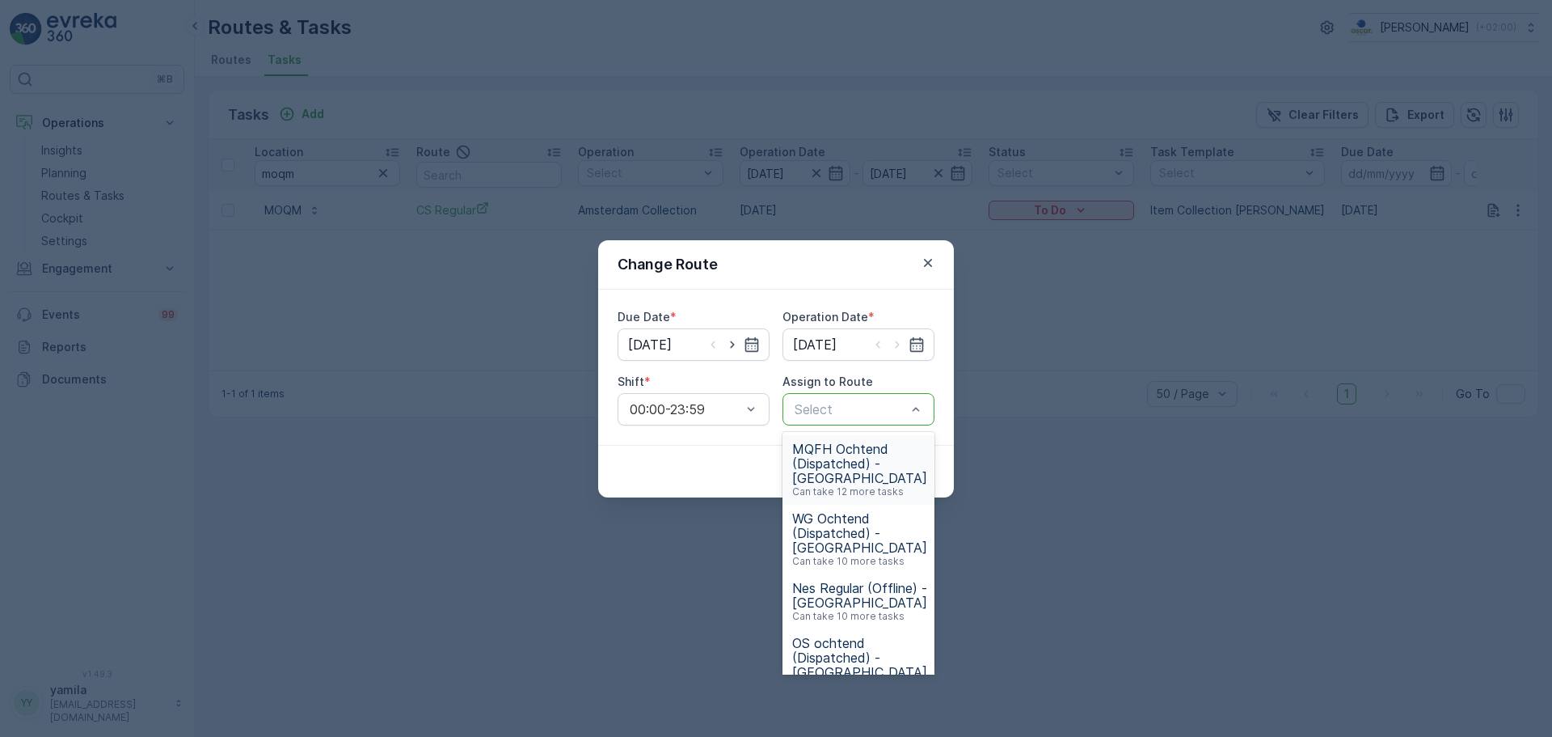
click at [852, 413] on div at bounding box center [850, 409] width 115 height 15
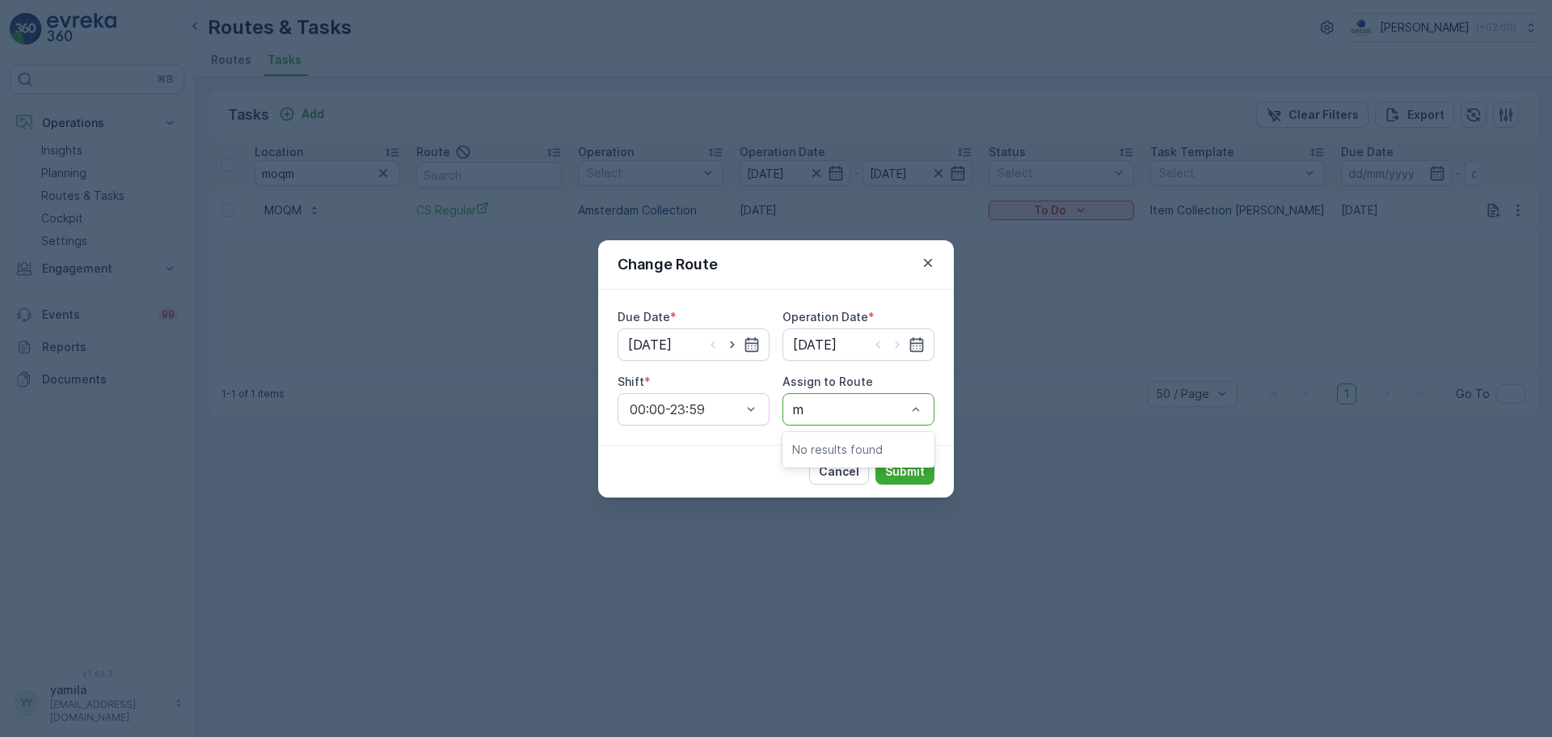
type input "mq"
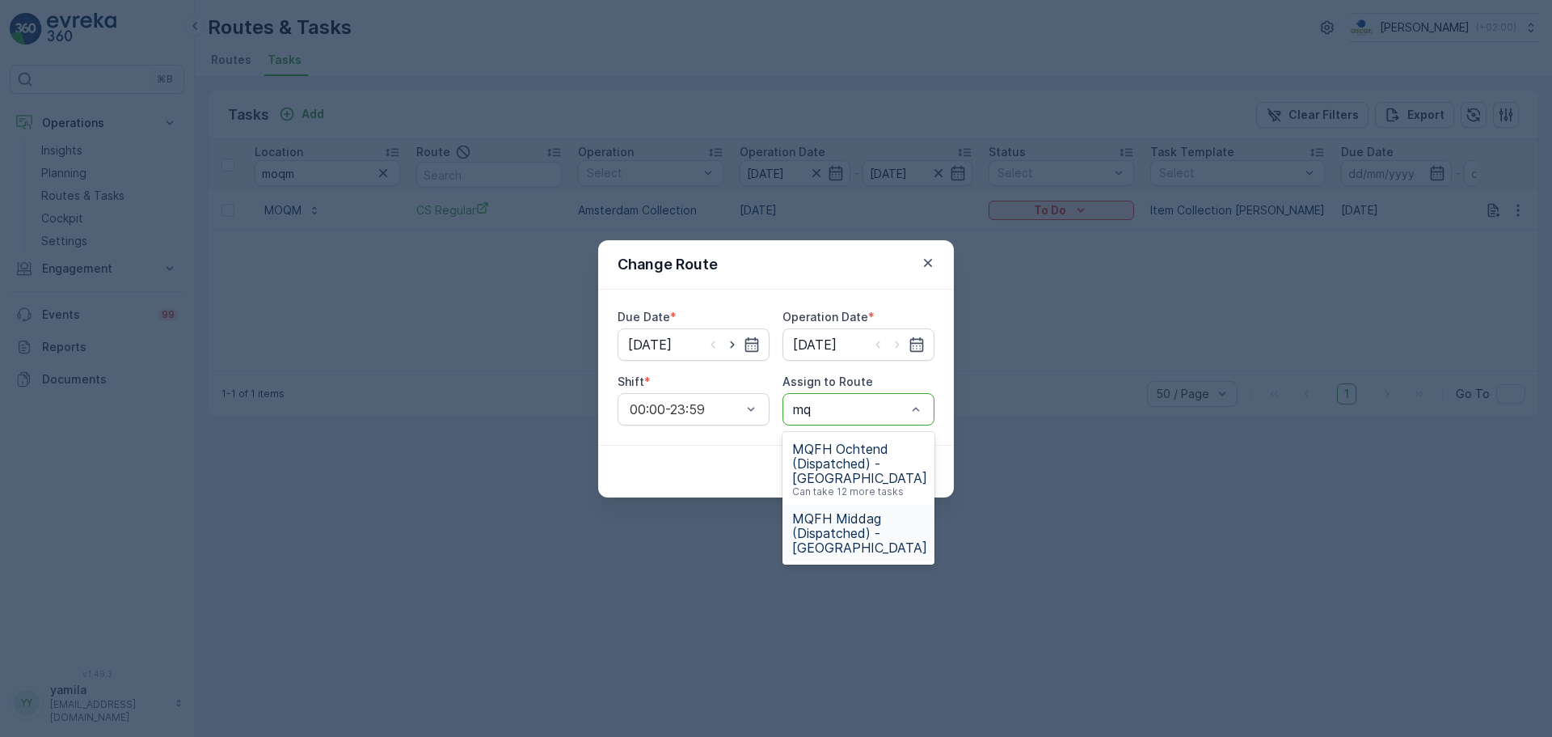
click at [858, 520] on span "MQFH Middag (Dispatched) - [GEOGRAPHIC_DATA]" at bounding box center [859, 533] width 135 height 44
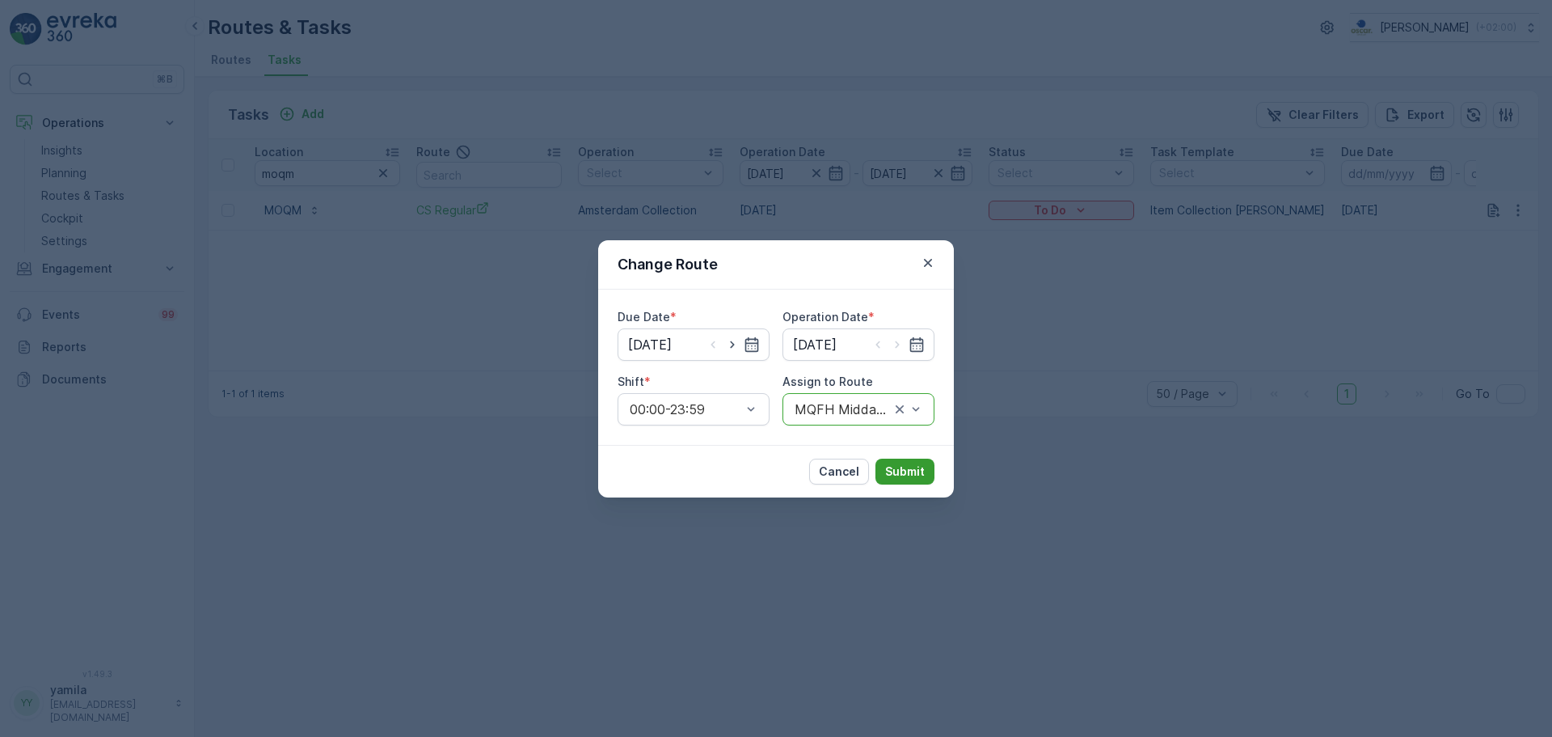
click at [917, 470] on p "Submit" at bounding box center [905, 471] width 40 height 16
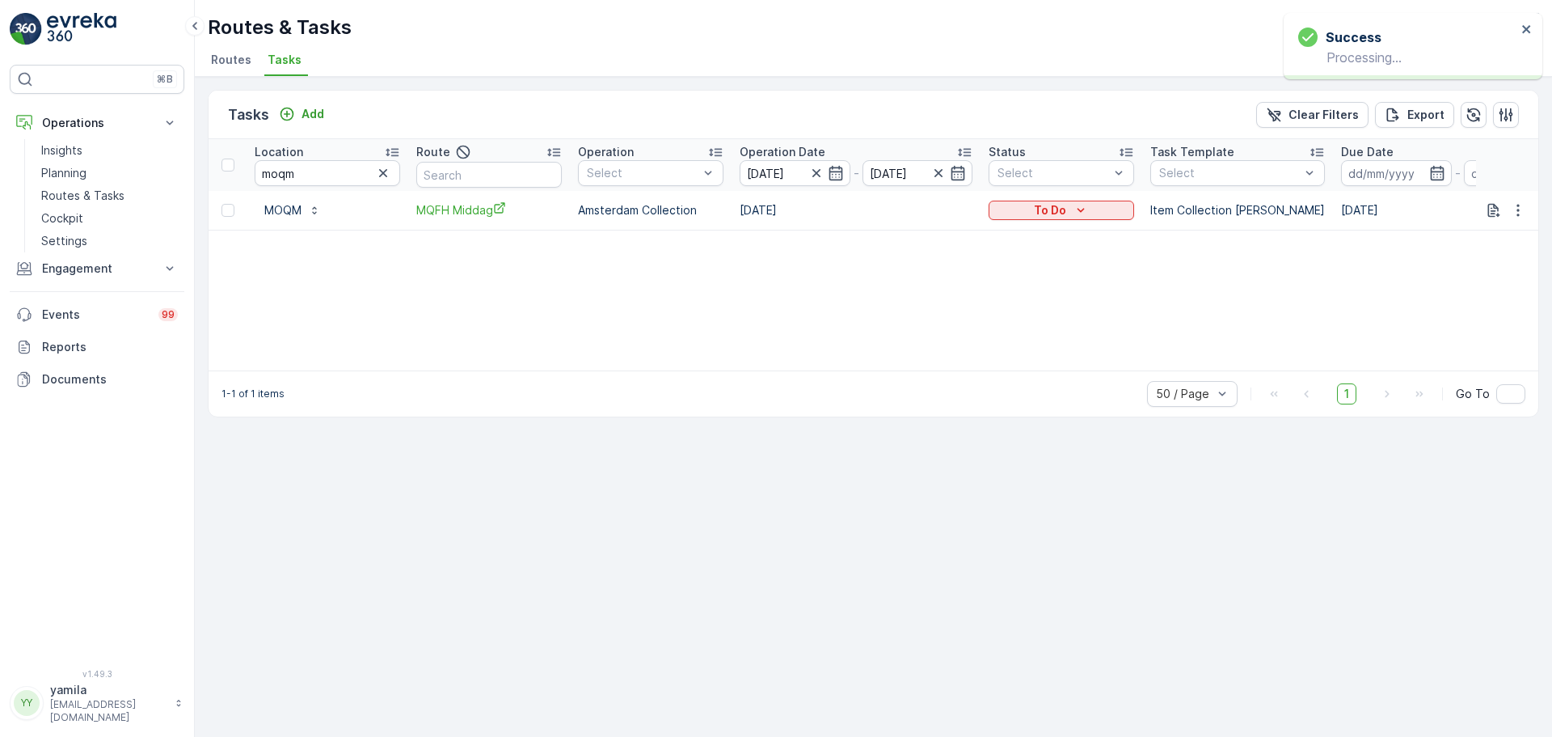
click at [303, 171] on input "moqm" at bounding box center [328, 173] width 146 height 26
type input "[PERSON_NAME]"
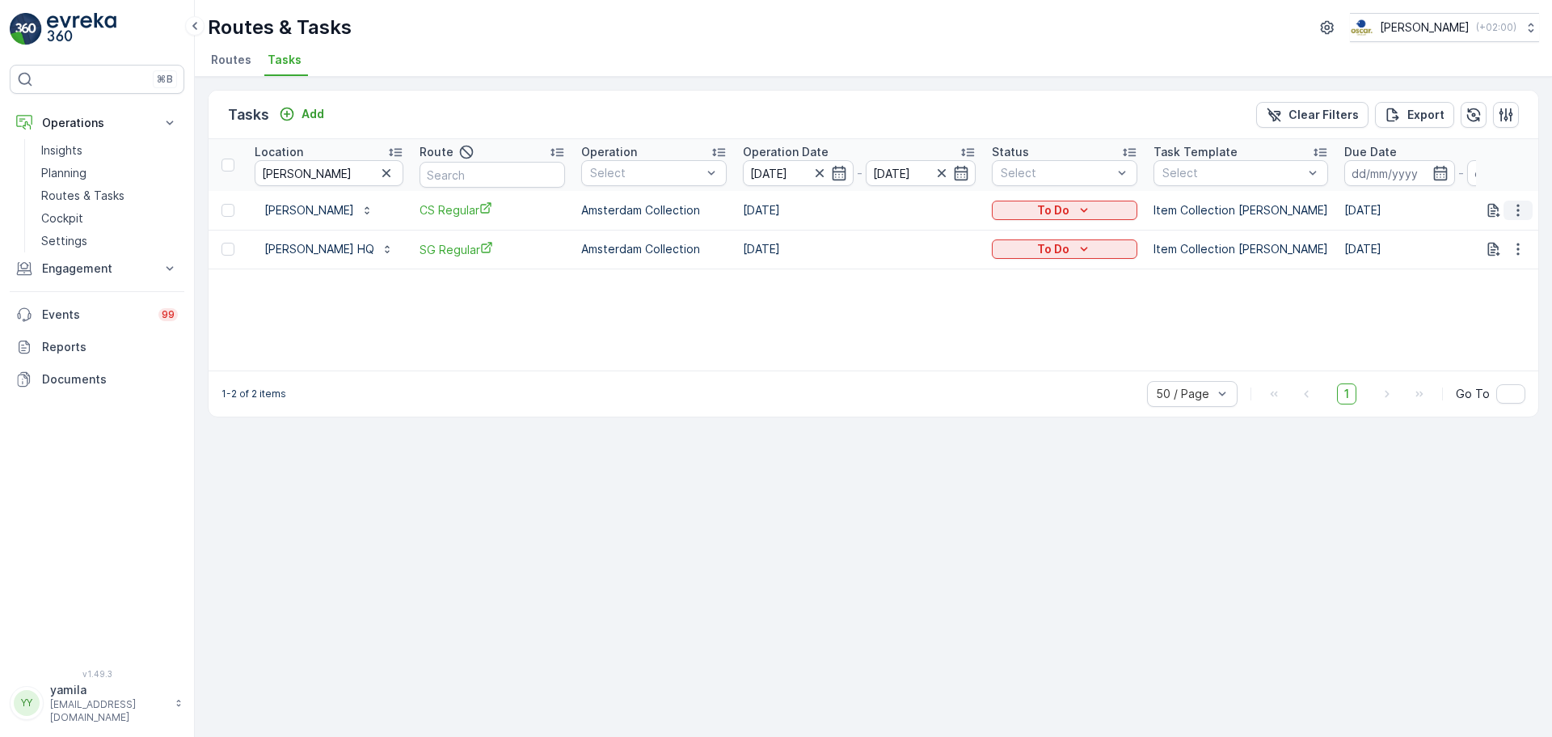
click at [1522, 209] on icon "button" at bounding box center [1518, 210] width 16 height 16
click at [1470, 277] on span "Change Route" at bounding box center [1477, 280] width 78 height 16
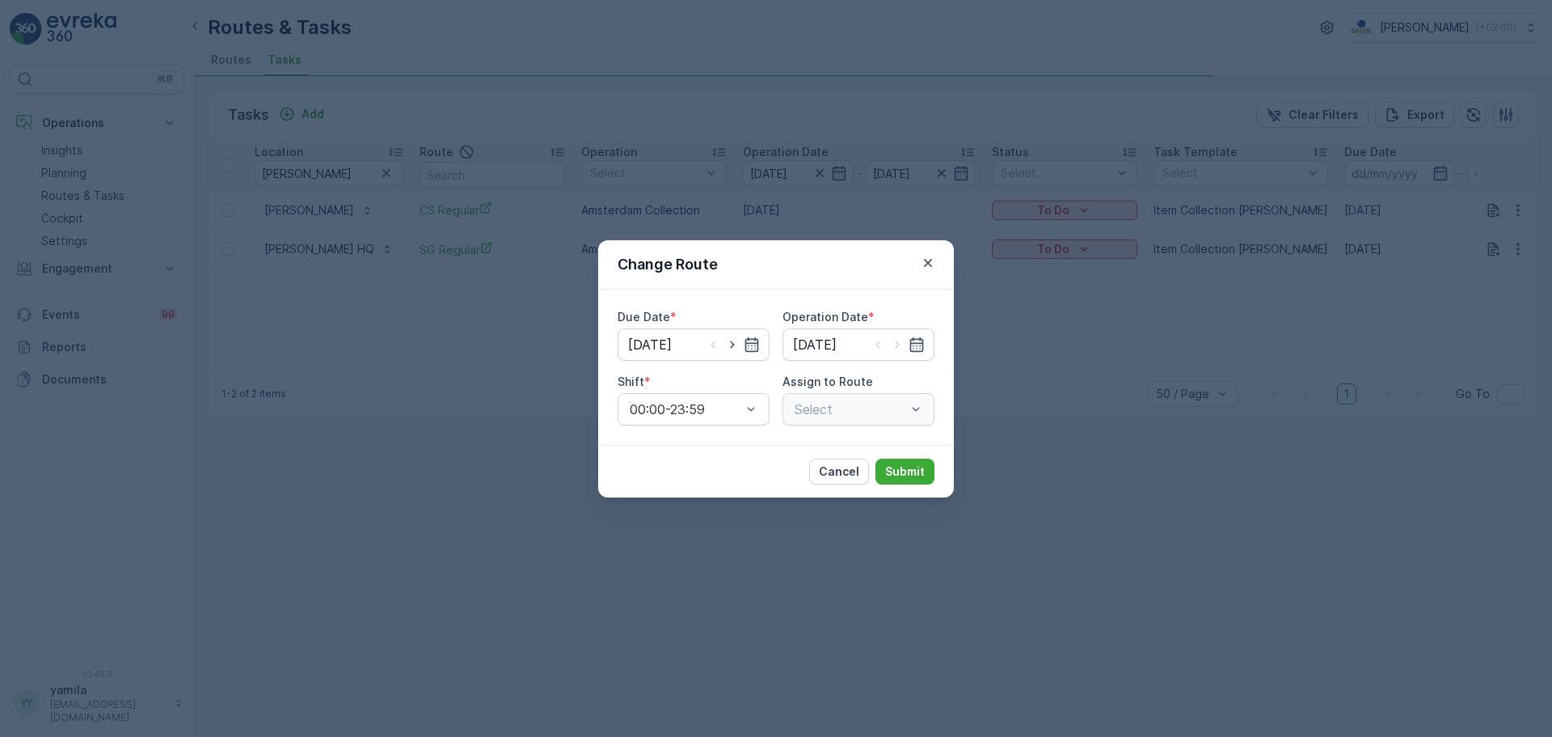
type input "[DATE]"
click at [918, 404] on div "Select" at bounding box center [859, 409] width 152 height 32
click at [848, 403] on div at bounding box center [850, 409] width 115 height 15
type input "mq"
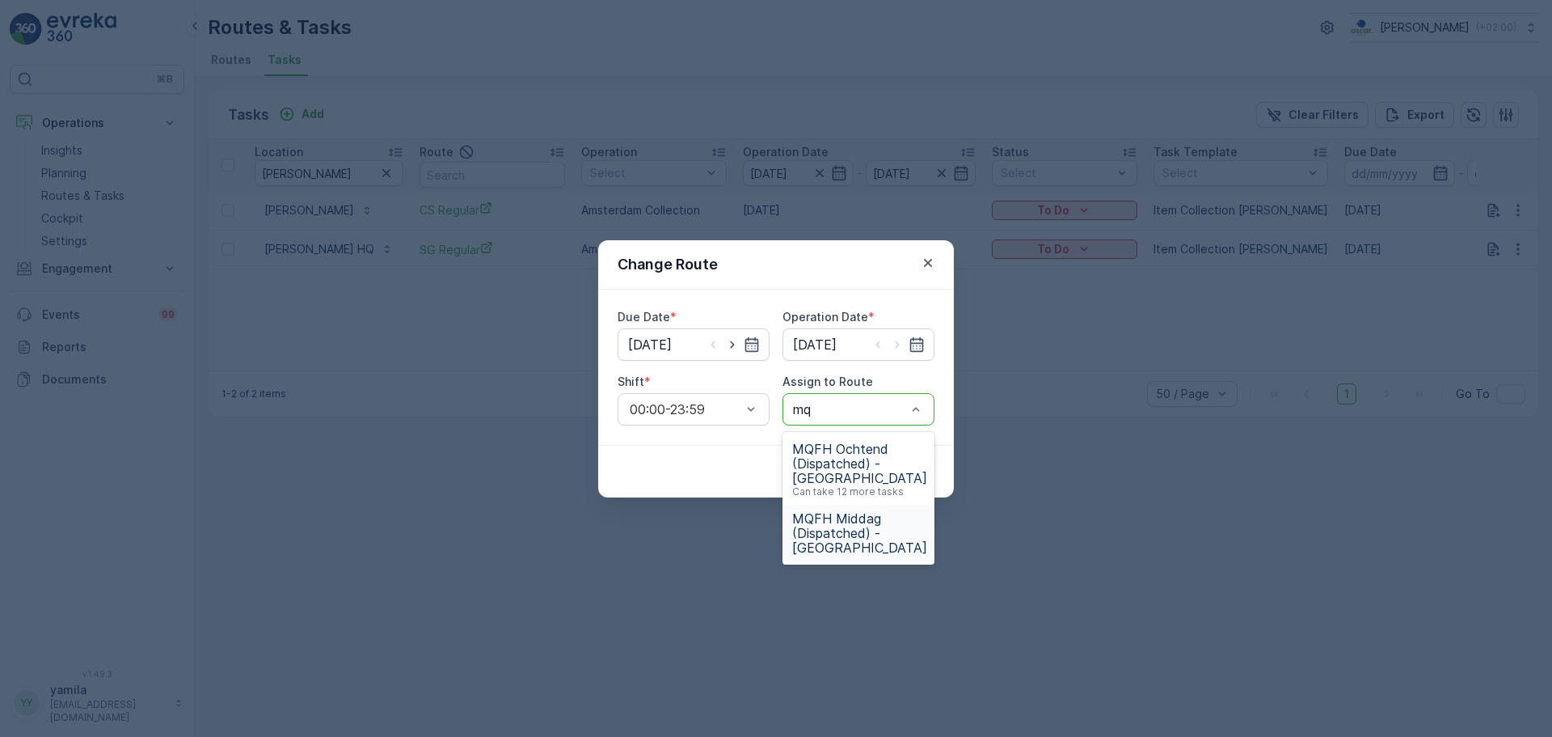
click at [840, 531] on span "MQFH Middag (Dispatched) - [GEOGRAPHIC_DATA]" at bounding box center [859, 533] width 135 height 44
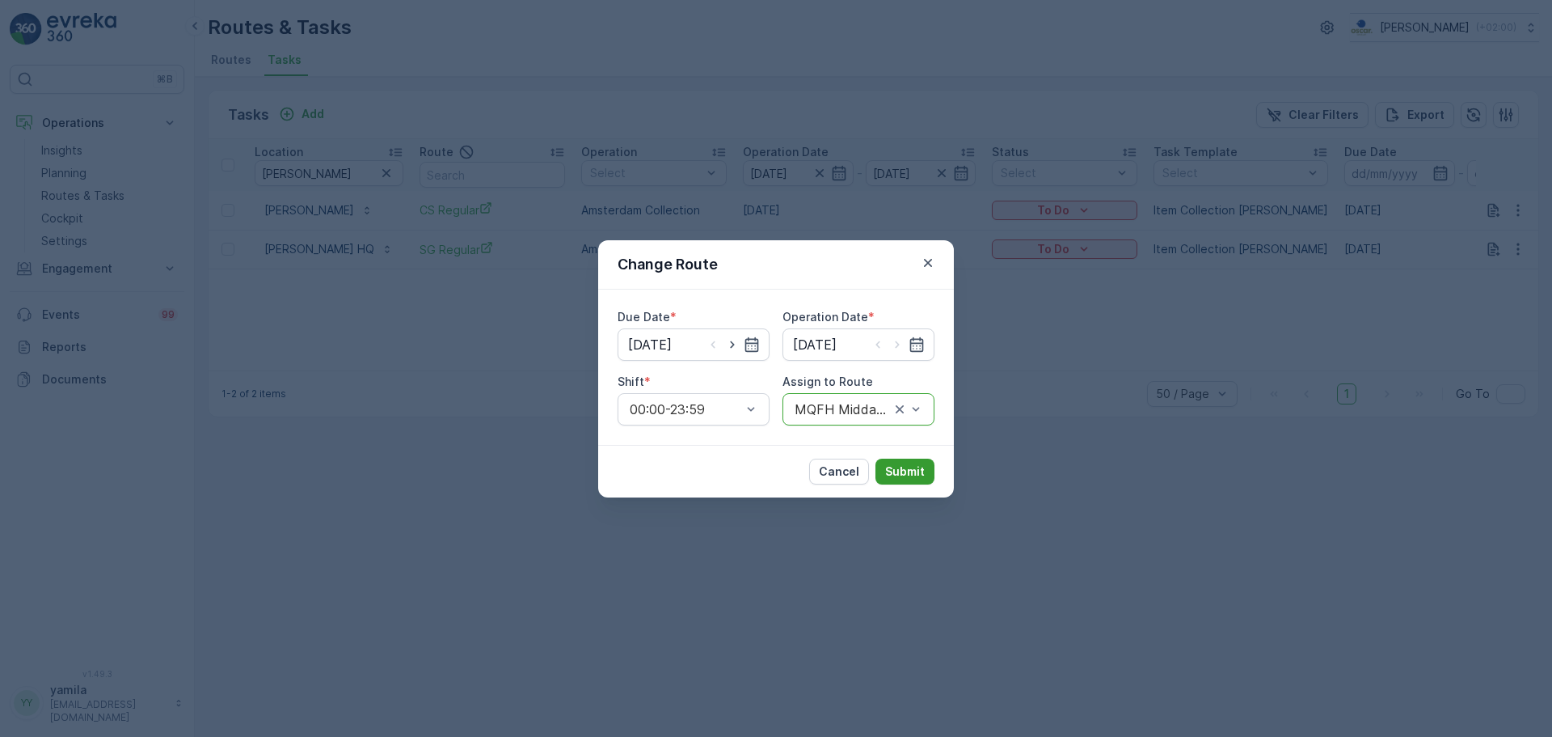
click at [908, 466] on p "Submit" at bounding box center [905, 471] width 40 height 16
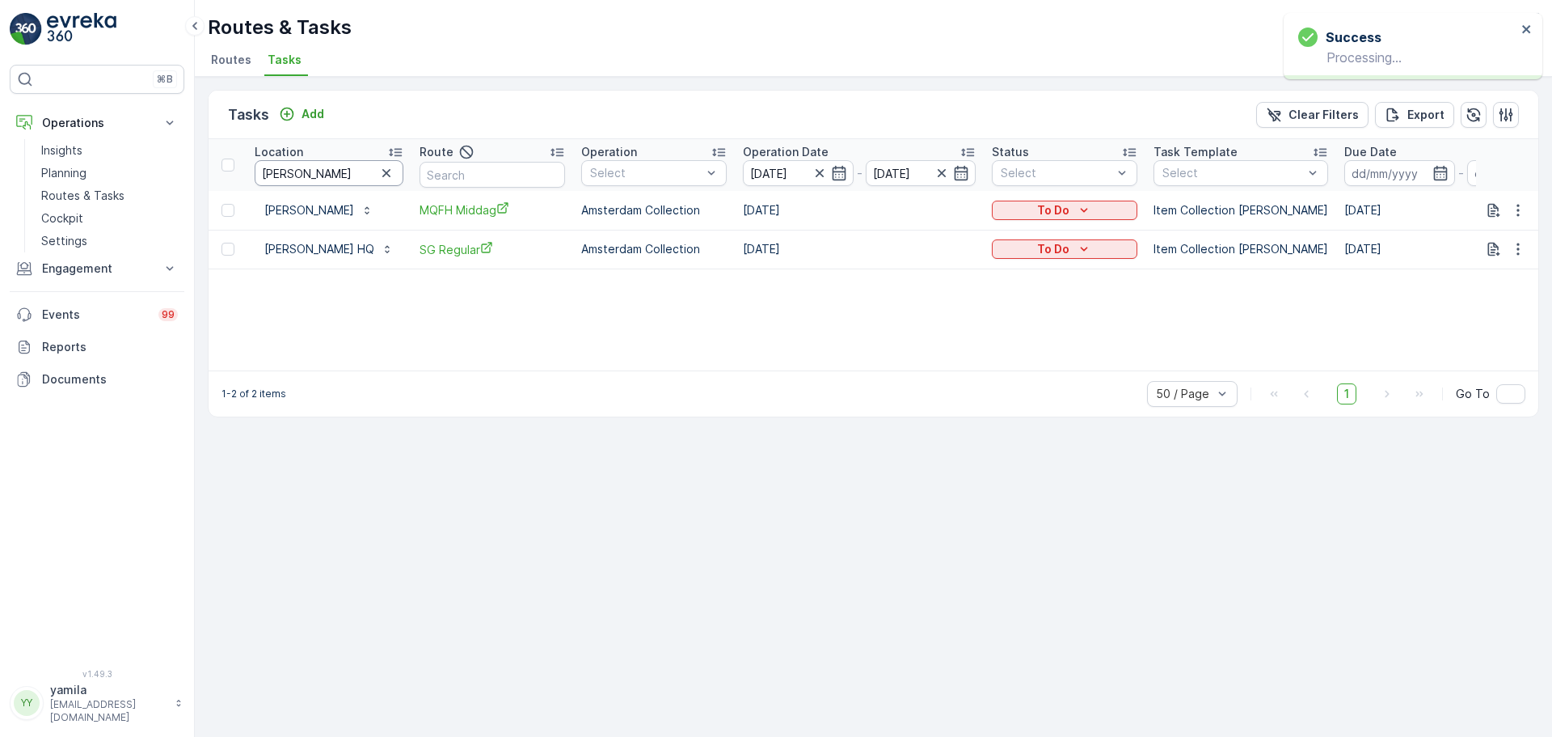
click at [336, 173] on input "[PERSON_NAME]" at bounding box center [329, 173] width 149 height 26
type input "pasteuning"
click at [1520, 202] on icon "button" at bounding box center [1518, 210] width 16 height 16
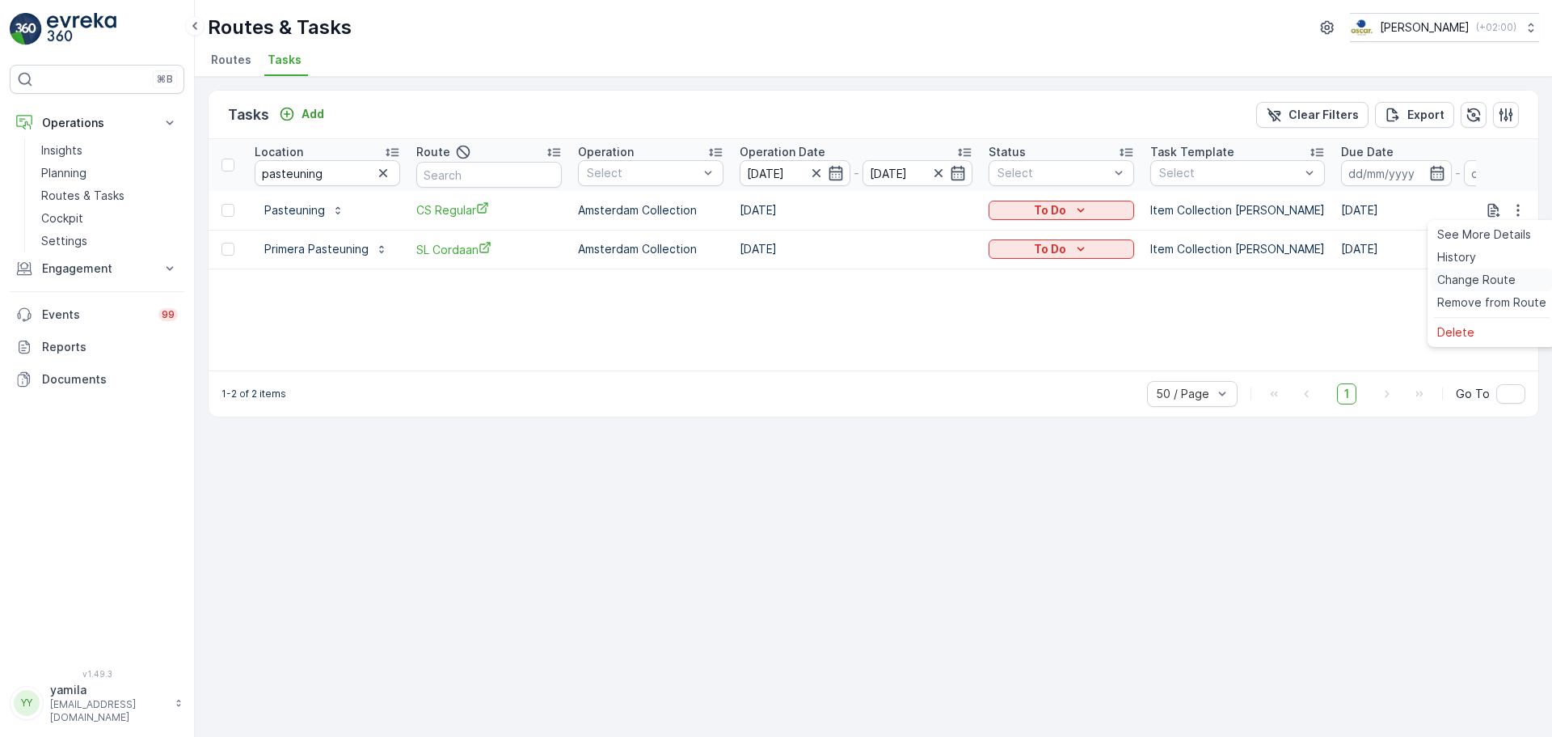
click at [1453, 281] on span "Change Route" at bounding box center [1477, 280] width 78 height 16
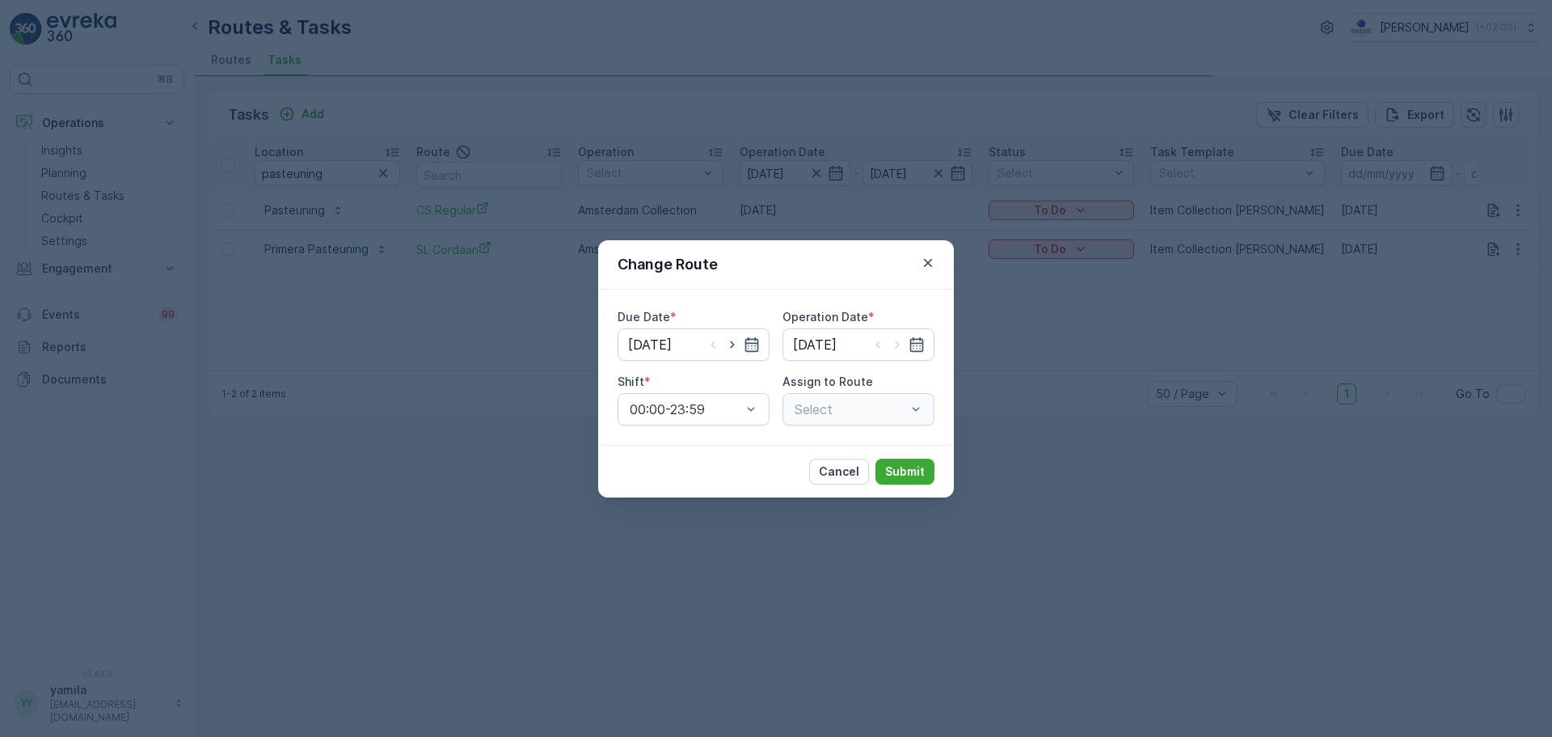
type input "[DATE]"
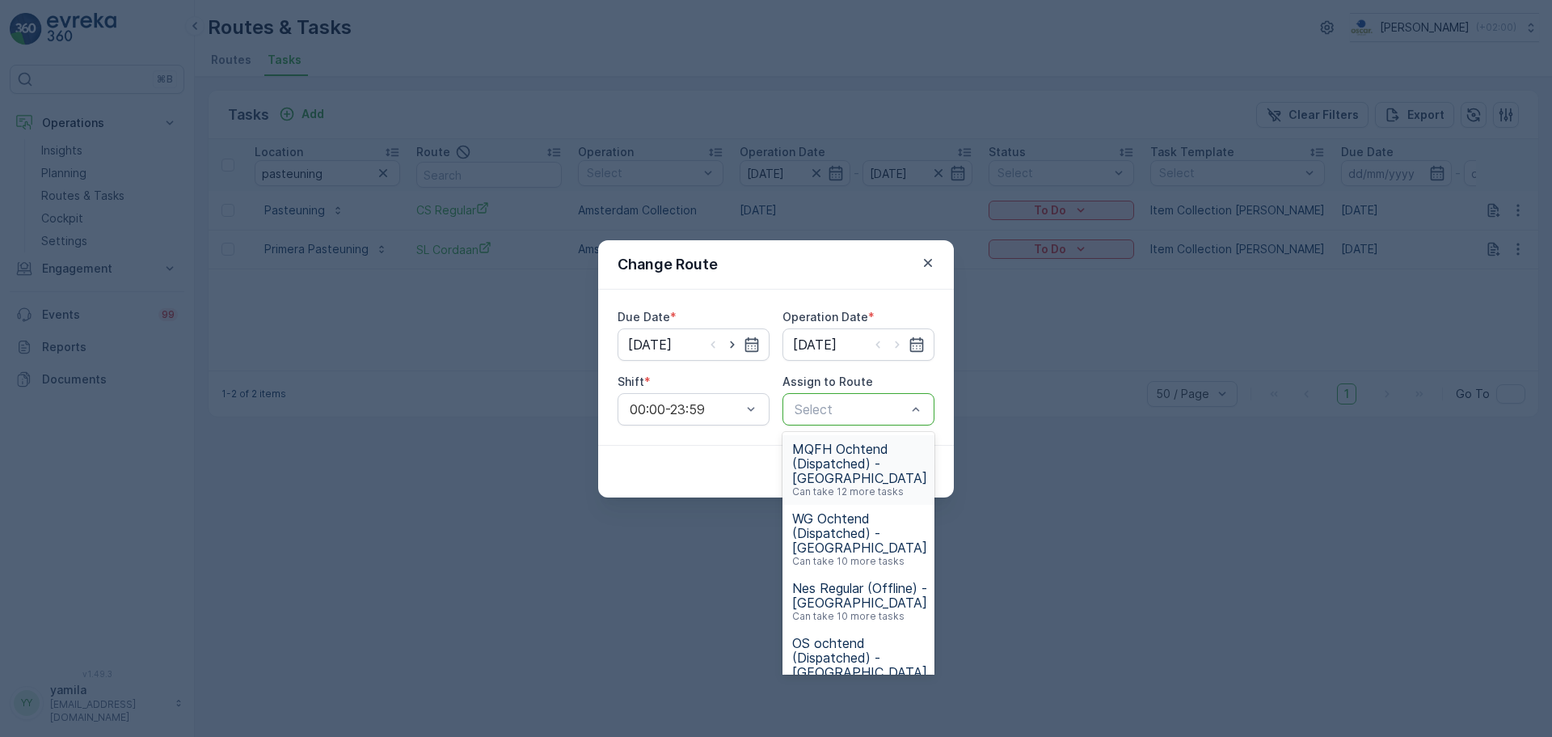
drag, startPoint x: 903, startPoint y: 408, endPoint x: 842, endPoint y: 409, distance: 61.5
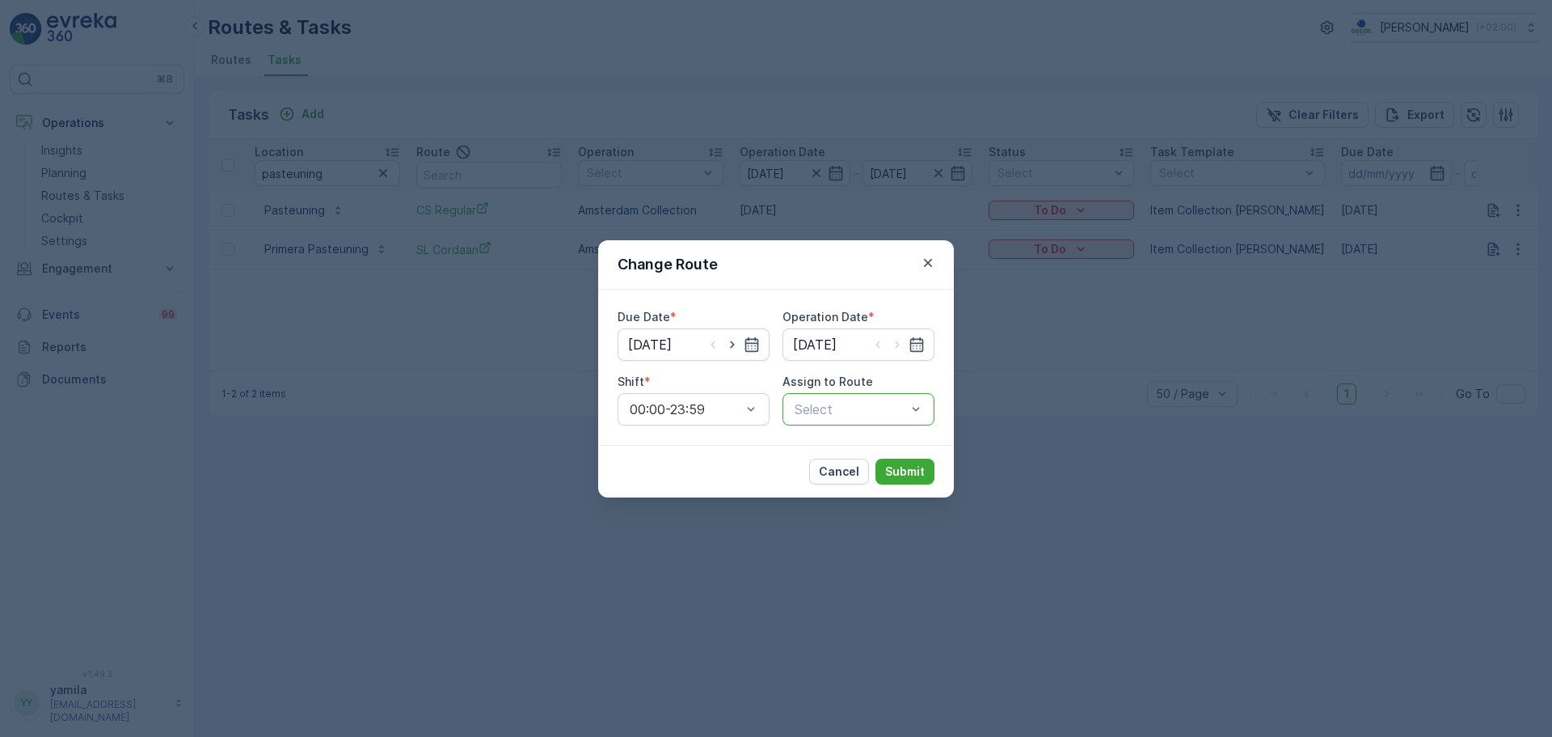
click at [842, 409] on div at bounding box center [850, 409] width 115 height 15
type input "mq"
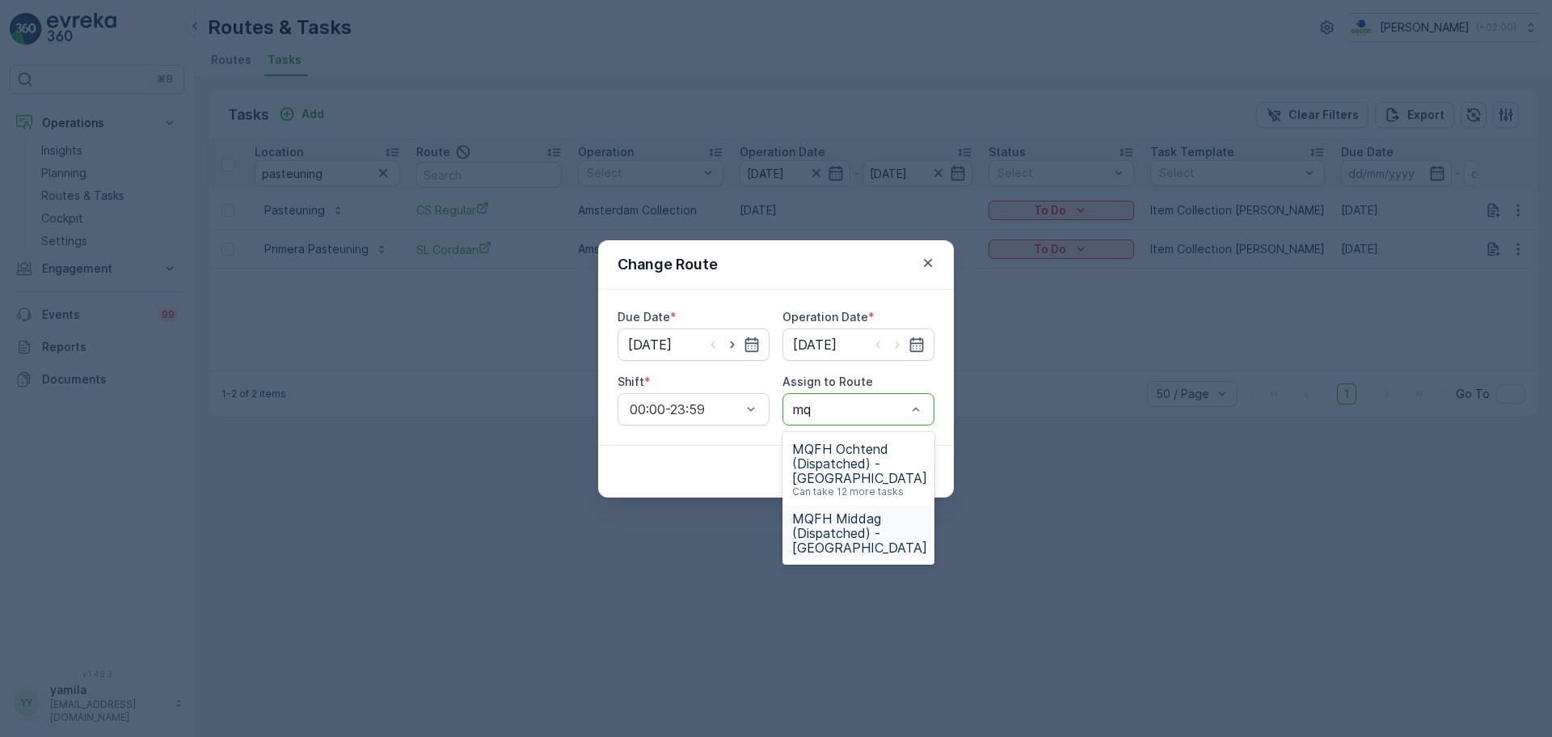
click at [838, 522] on span "MQFH Middag (Dispatched) - [GEOGRAPHIC_DATA]" at bounding box center [859, 533] width 135 height 44
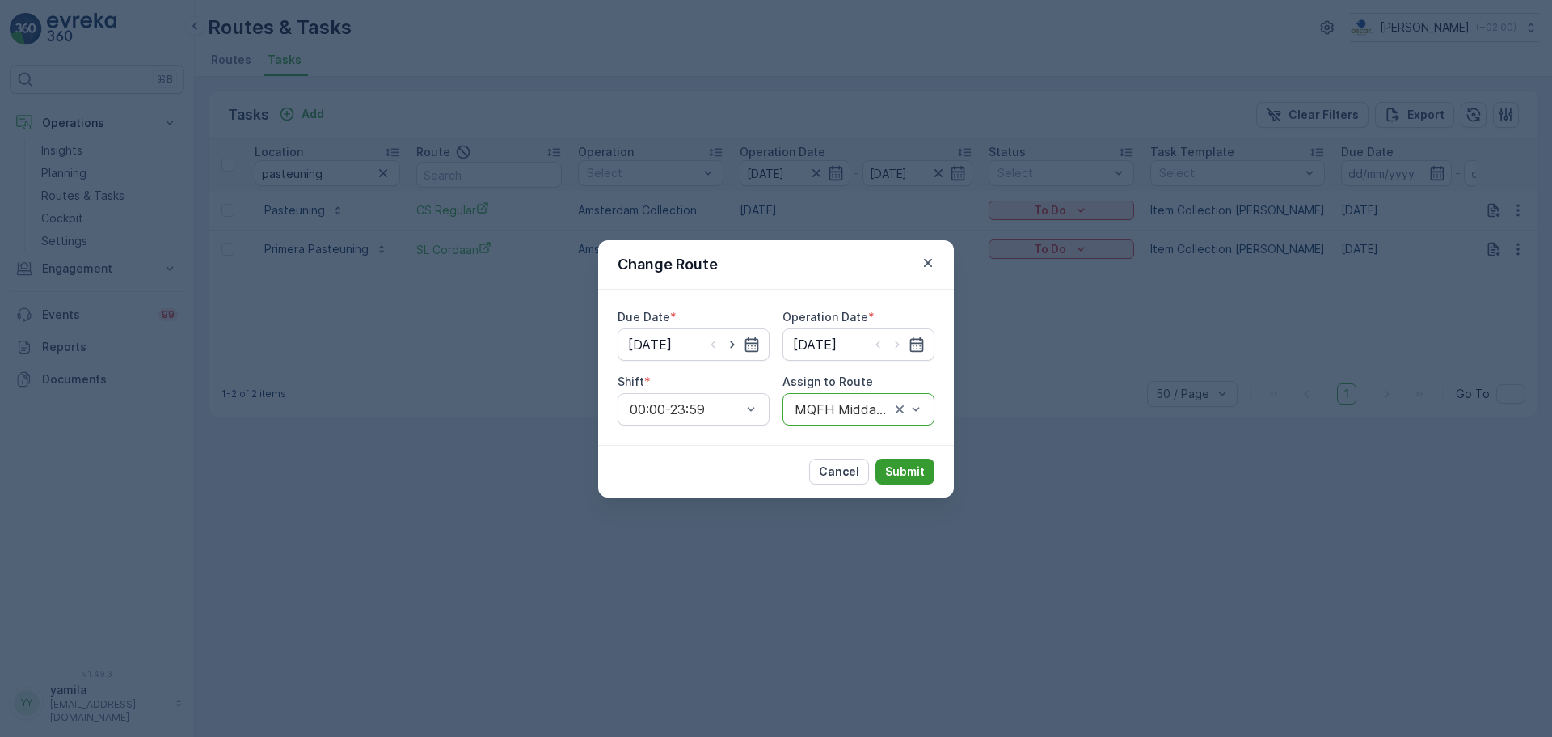
click at [891, 475] on p "Submit" at bounding box center [905, 471] width 40 height 16
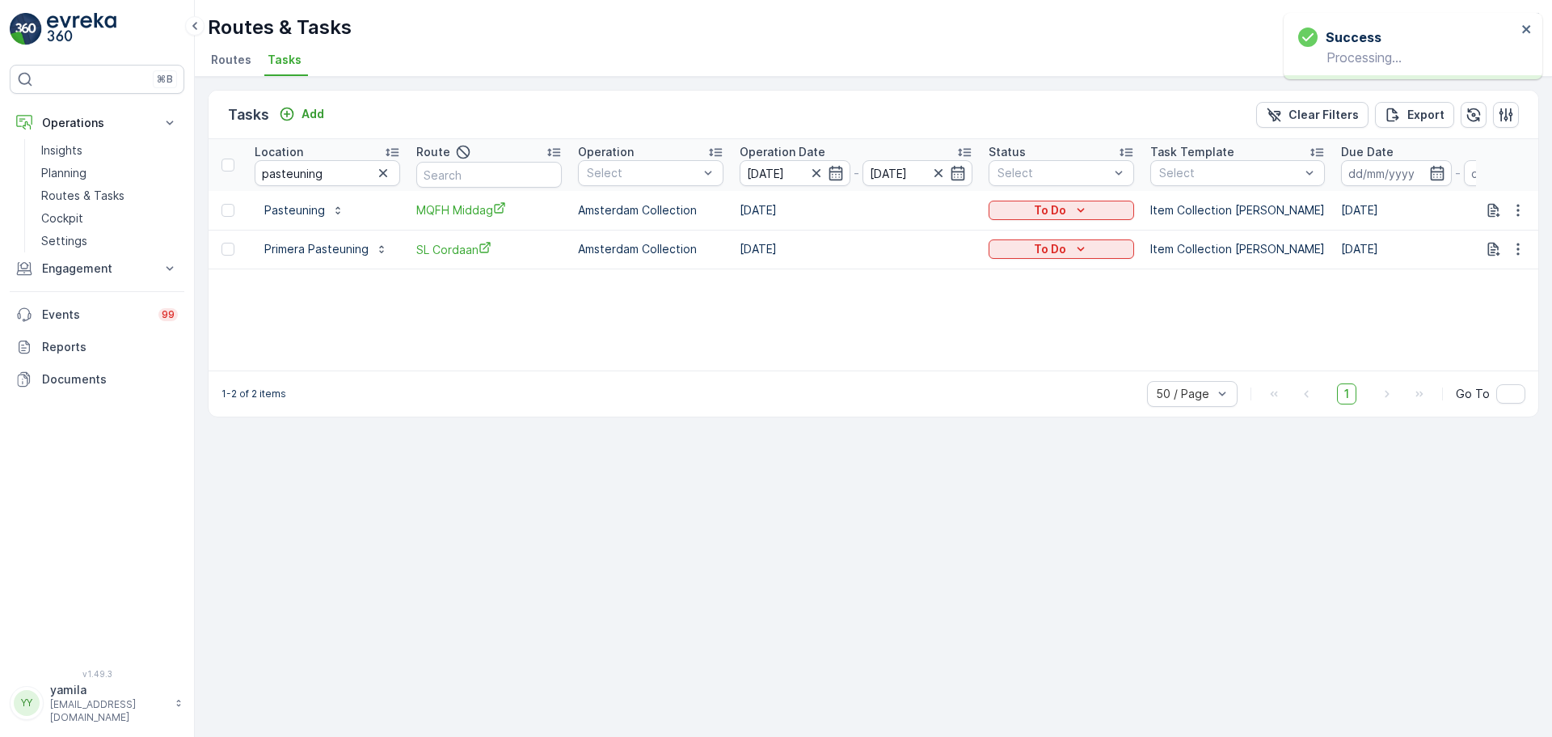
click at [348, 181] on input "pasteuning" at bounding box center [328, 173] width 146 height 26
type input "le [PERSON_NAME]"
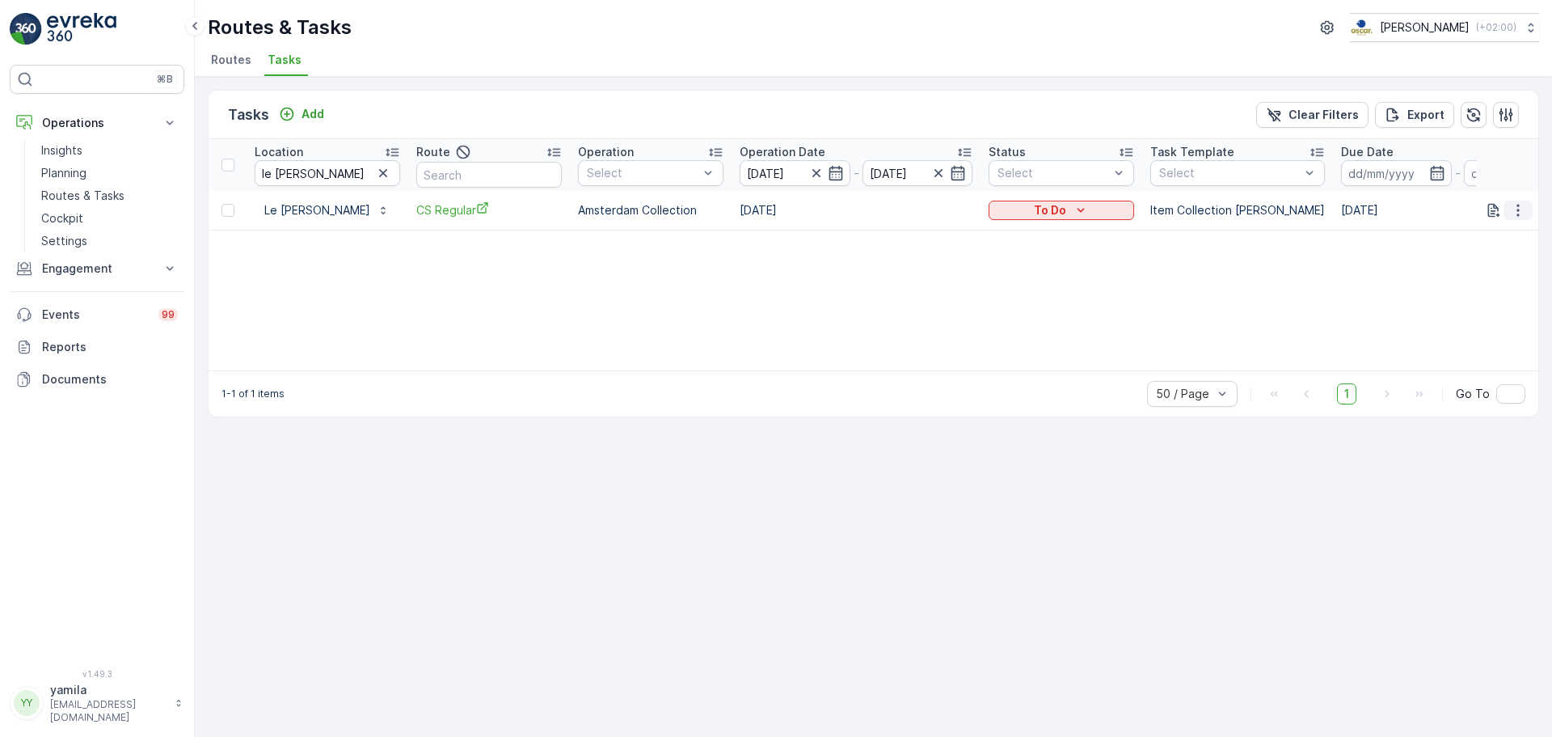
click at [1524, 219] on button "button" at bounding box center [1518, 210] width 29 height 19
click at [1474, 289] on div "Change Route" at bounding box center [1492, 279] width 122 height 23
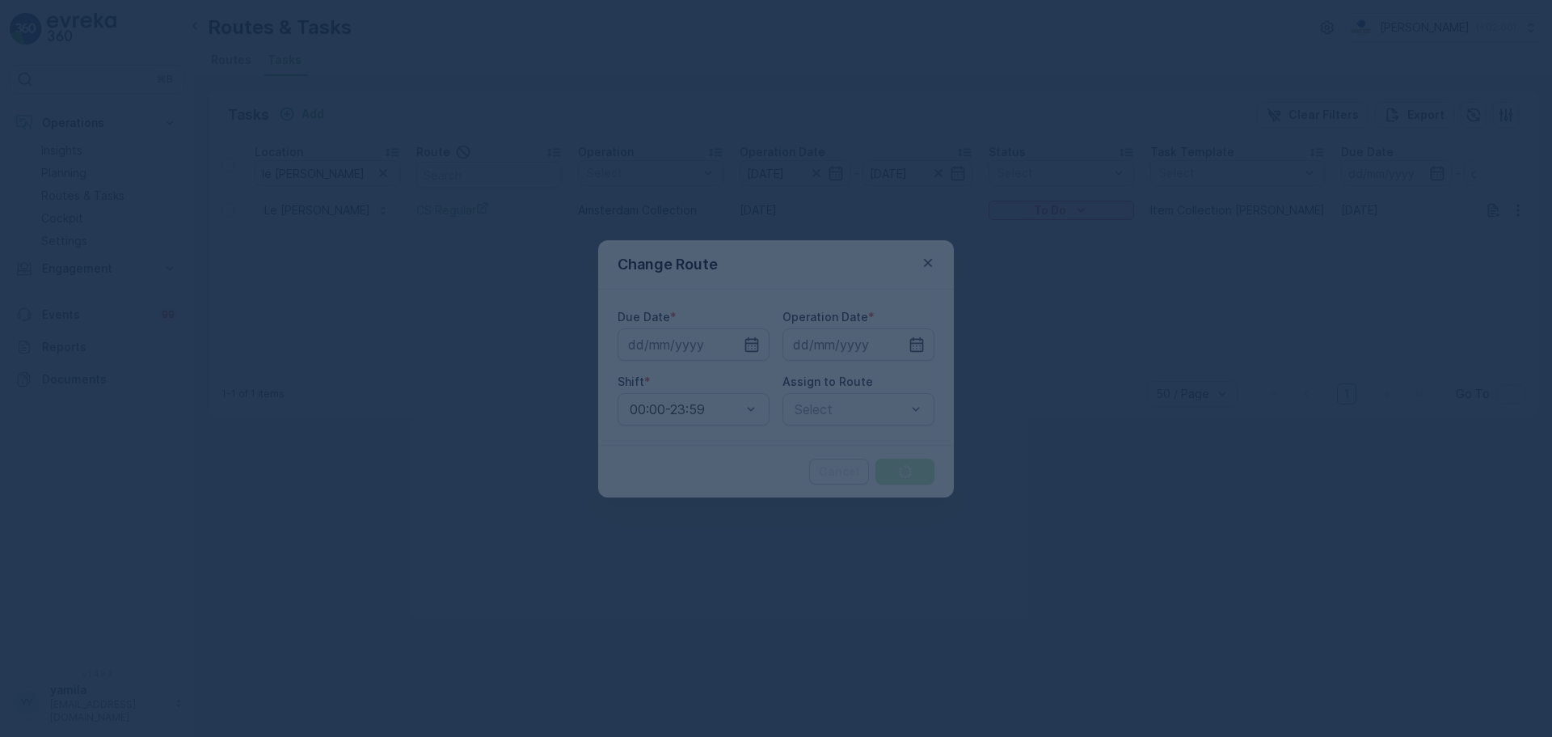
type input "[DATE]"
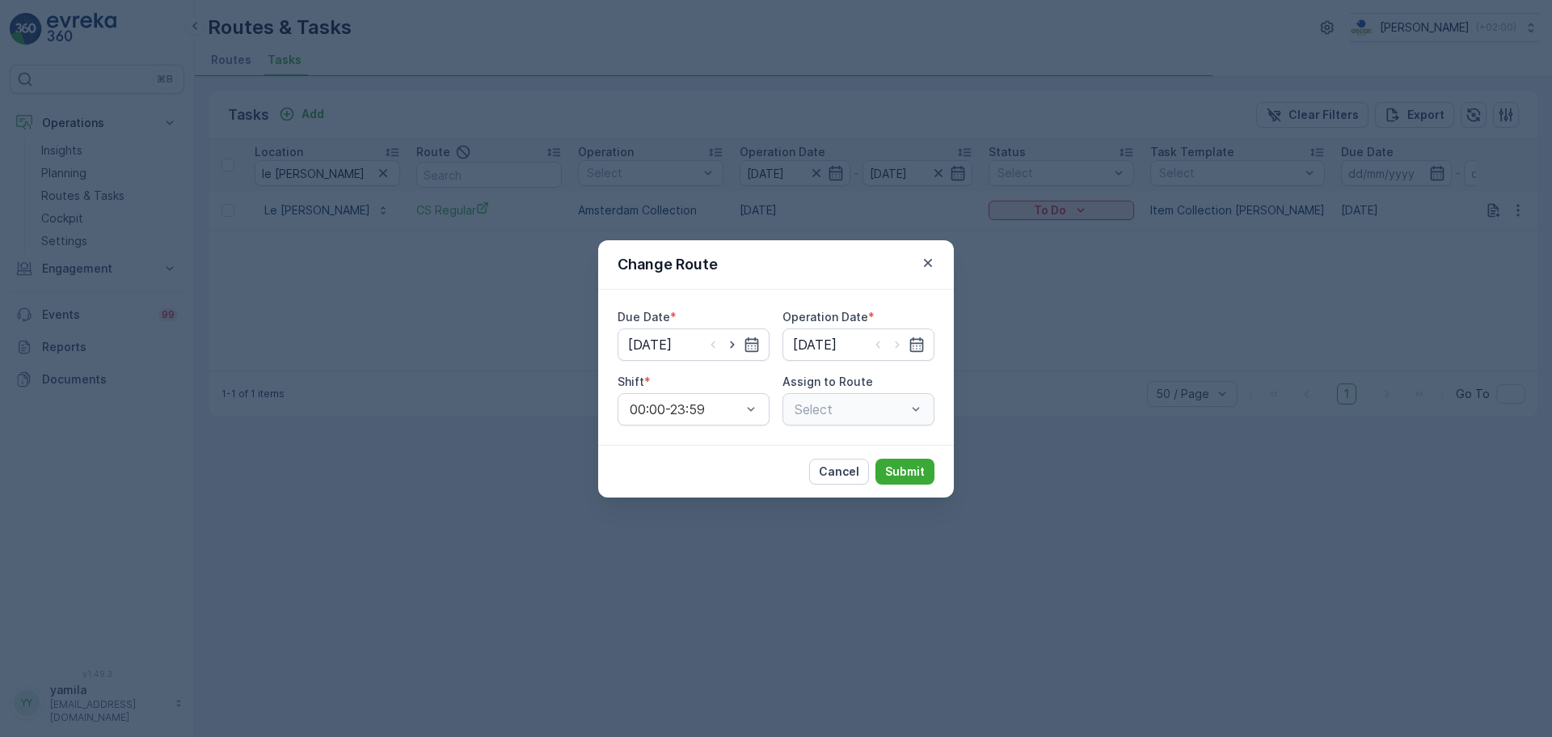
click at [919, 403] on div "Select" at bounding box center [859, 409] width 152 height 32
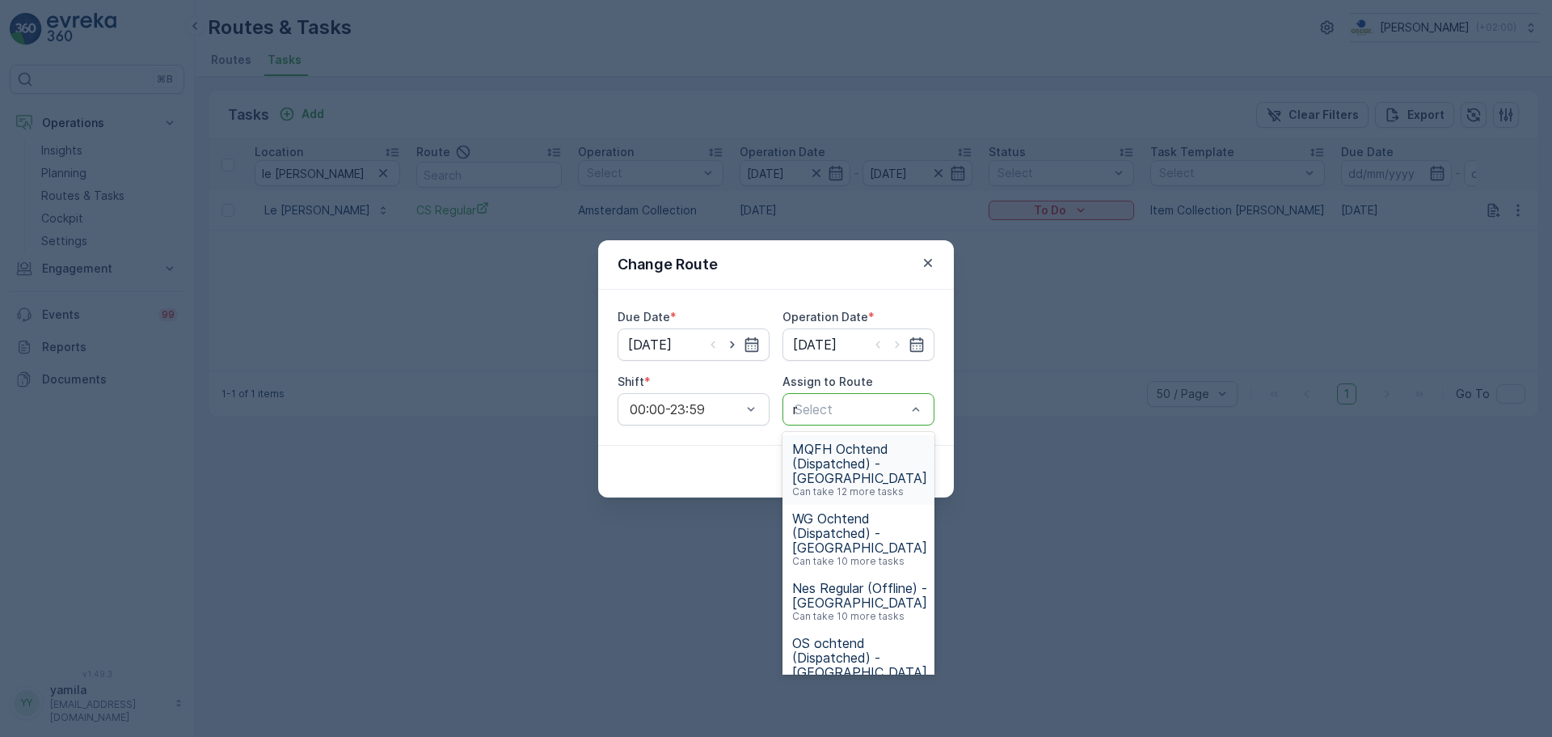
type input "mq"
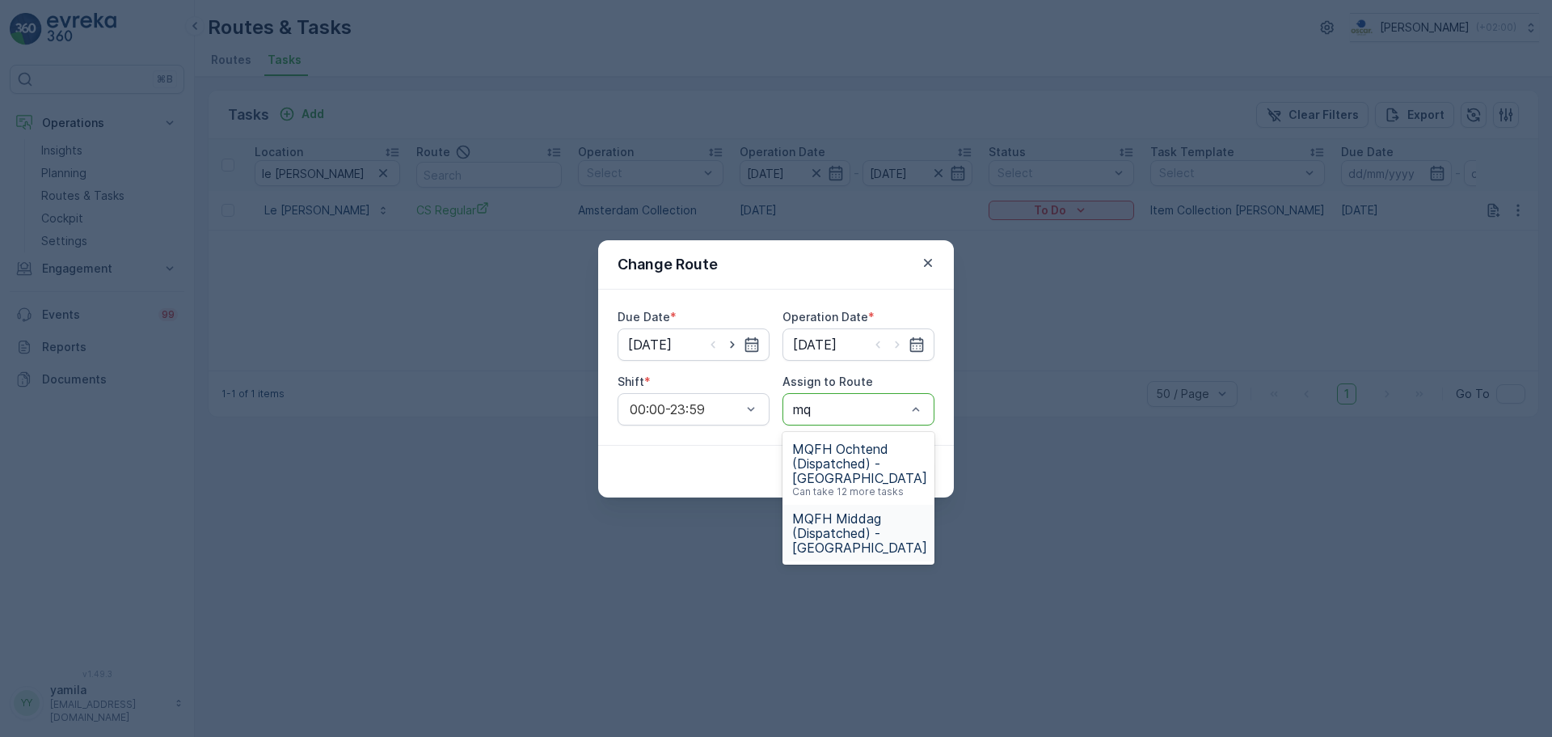
click at [851, 518] on span "MQFH Middag (Dispatched) - [GEOGRAPHIC_DATA]" at bounding box center [859, 533] width 135 height 44
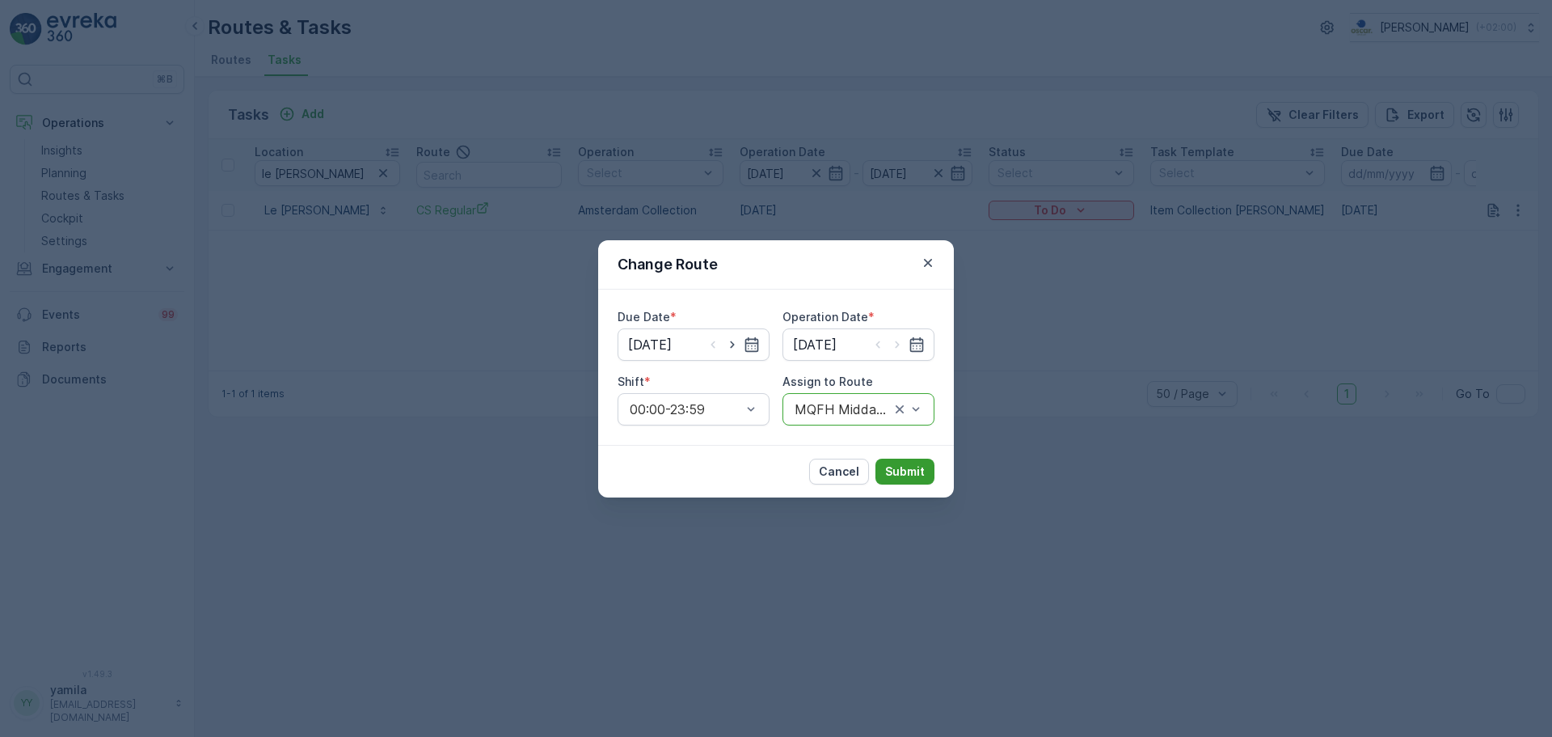
click at [911, 473] on p "Submit" at bounding box center [905, 471] width 40 height 16
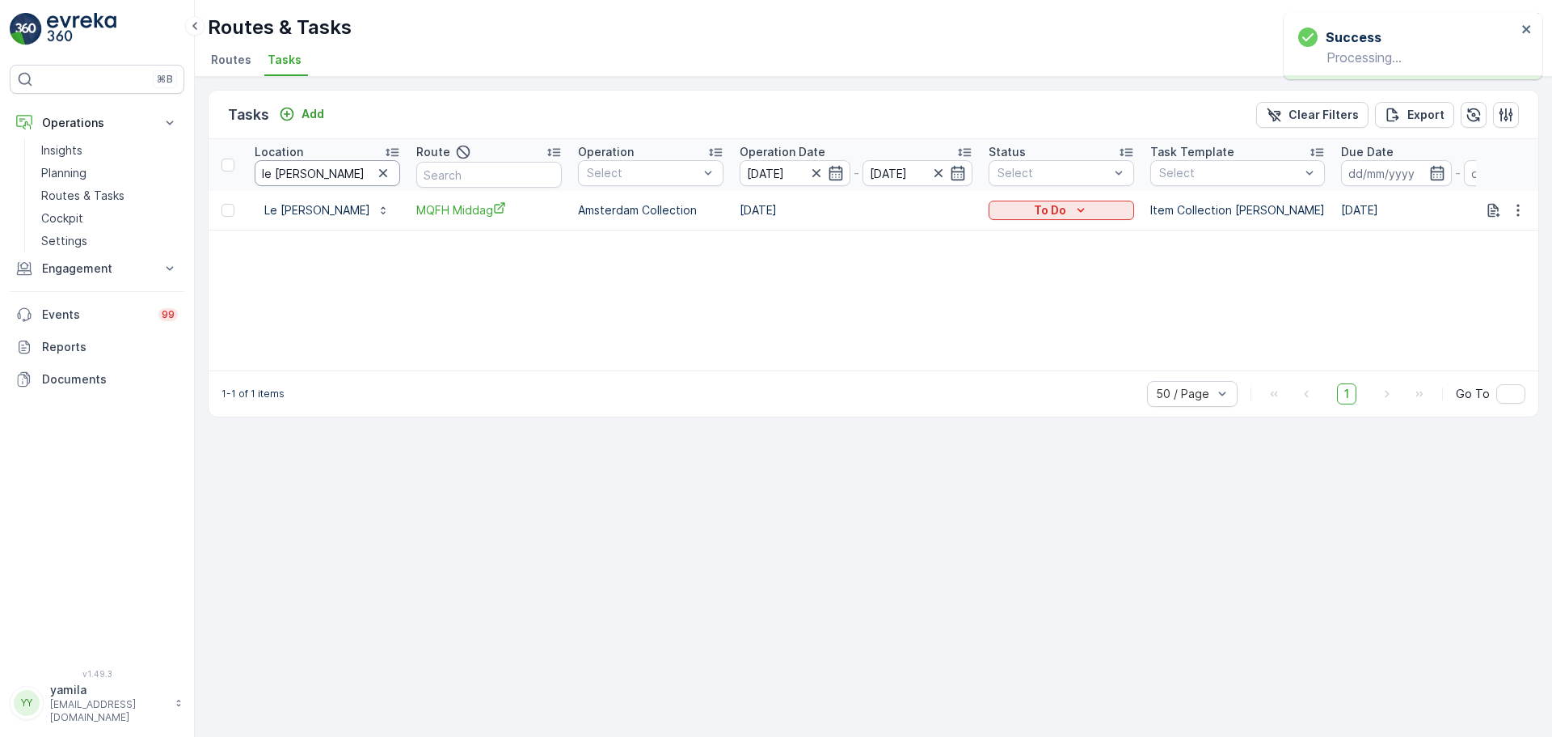
click at [316, 163] on input "le [PERSON_NAME]" at bounding box center [328, 173] width 146 height 26
type input "[PERSON_NAME]"
click at [1513, 221] on td at bounding box center [1507, 210] width 63 height 39
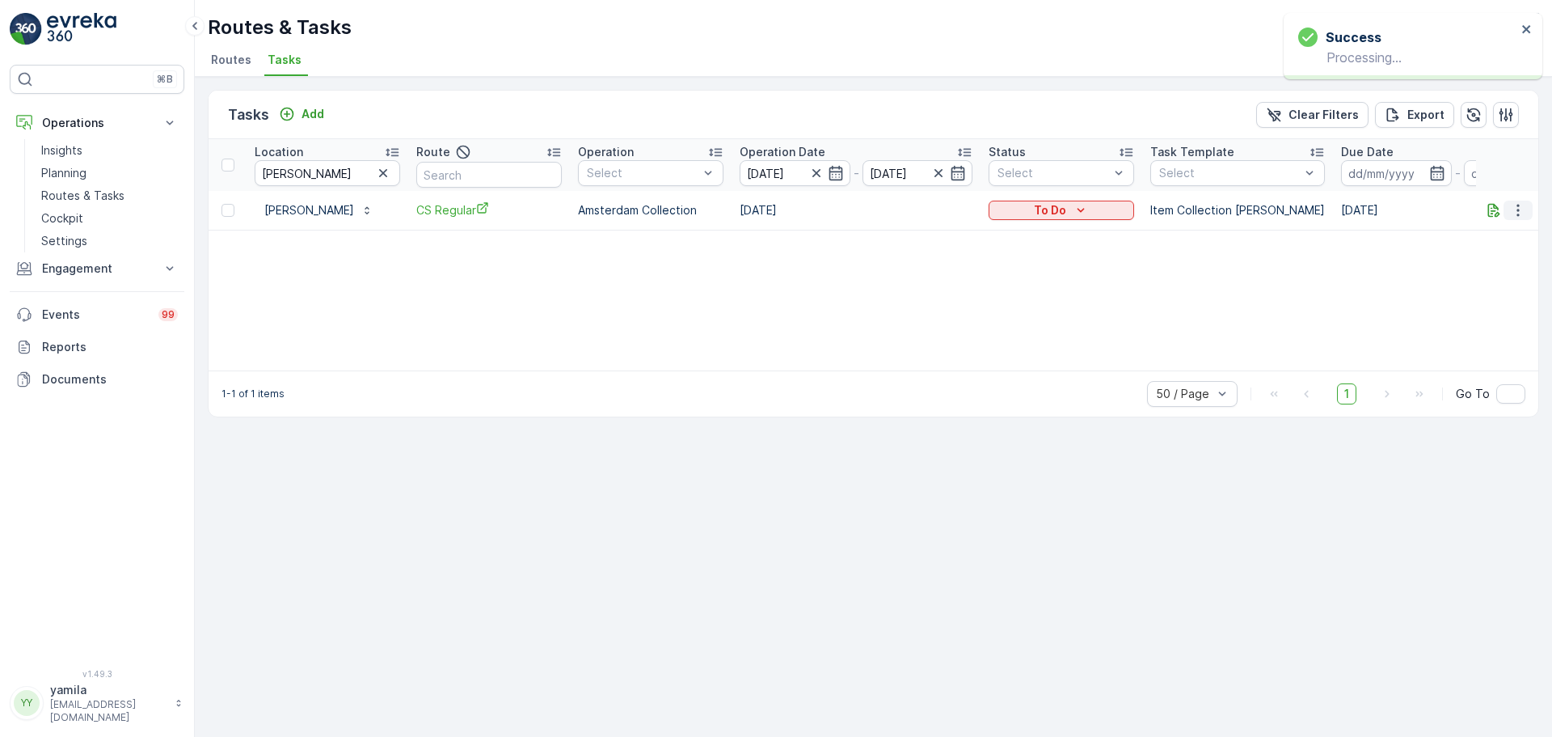
click at [1519, 213] on icon "button" at bounding box center [1518, 210] width 16 height 16
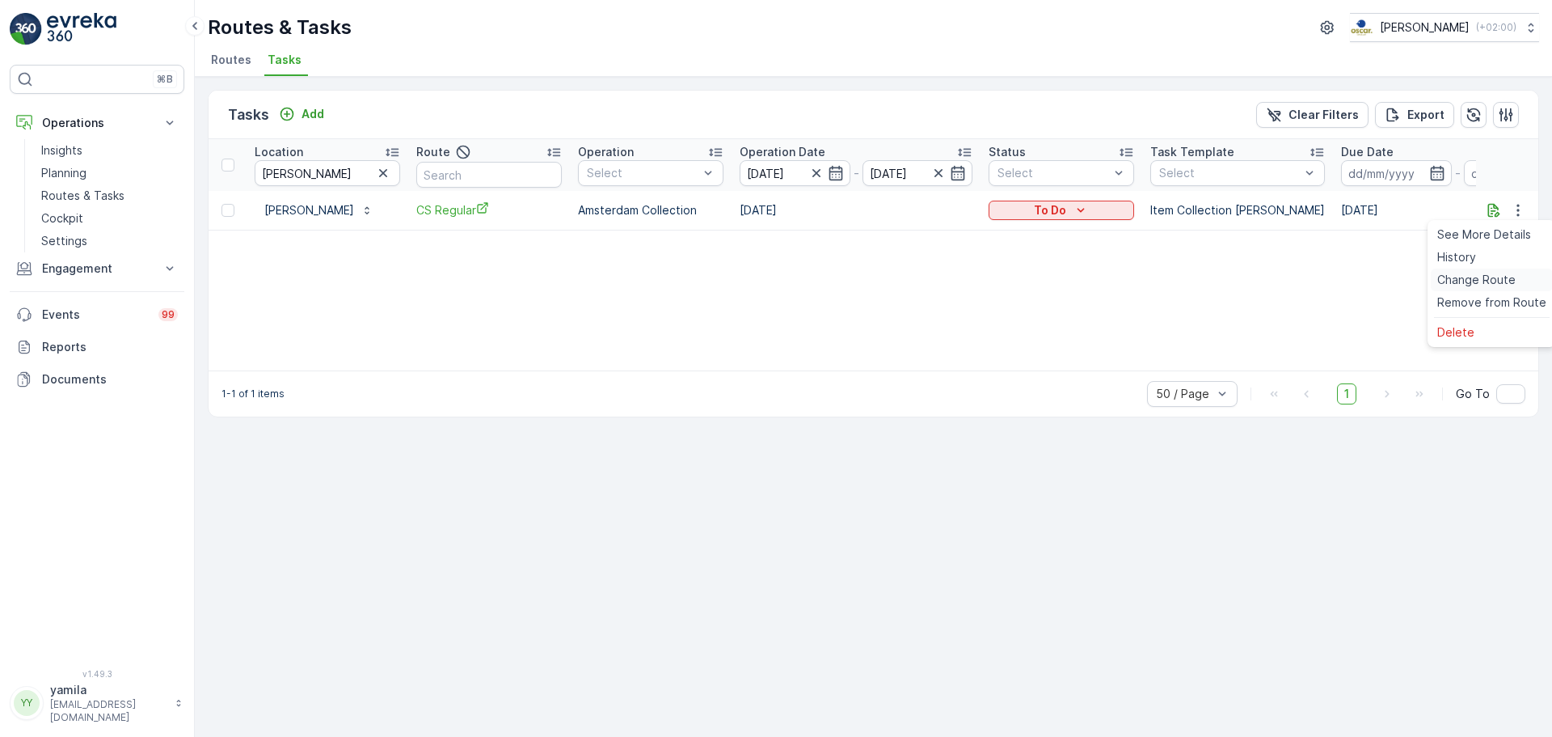
click at [1486, 275] on span "Change Route" at bounding box center [1477, 280] width 78 height 16
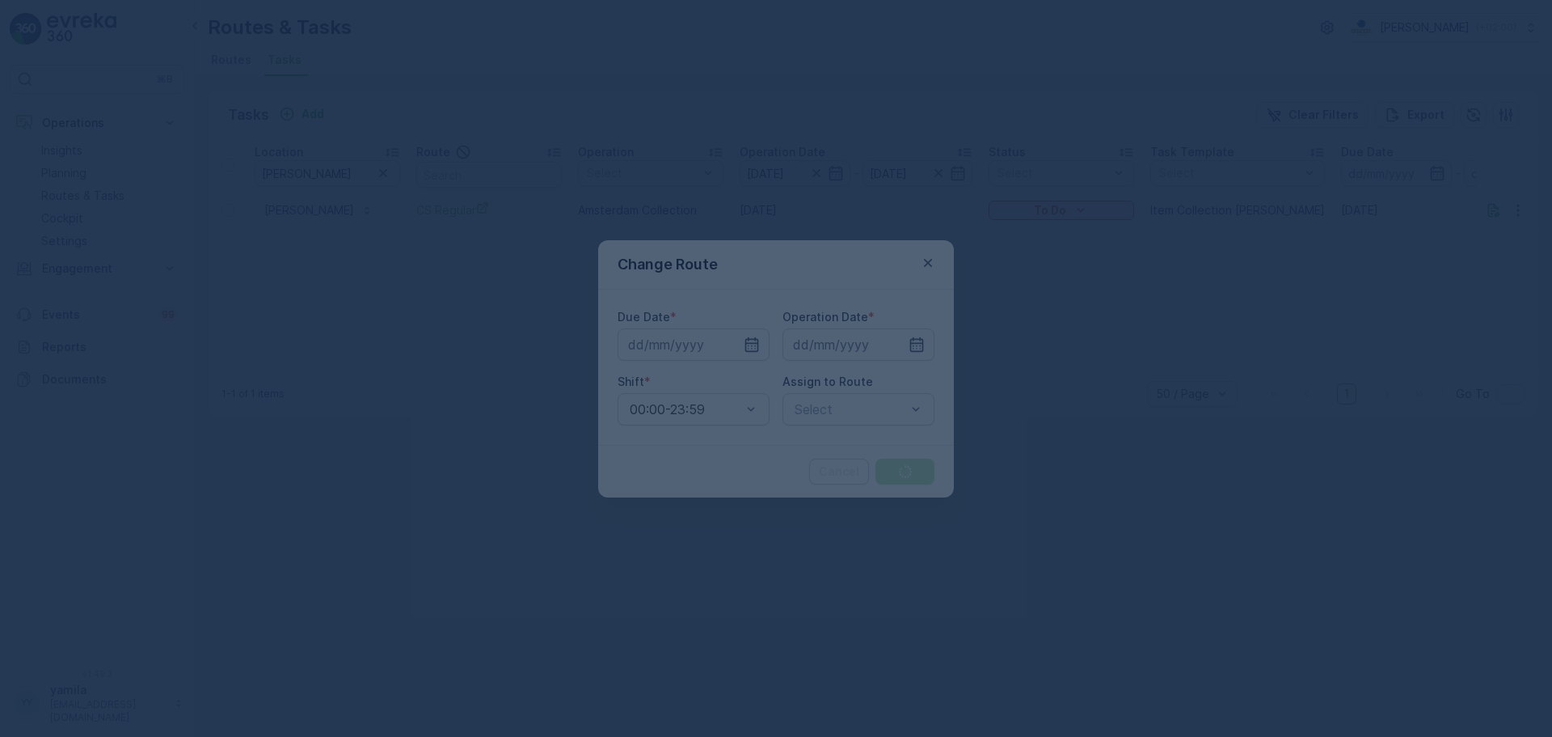
type input "[DATE]"
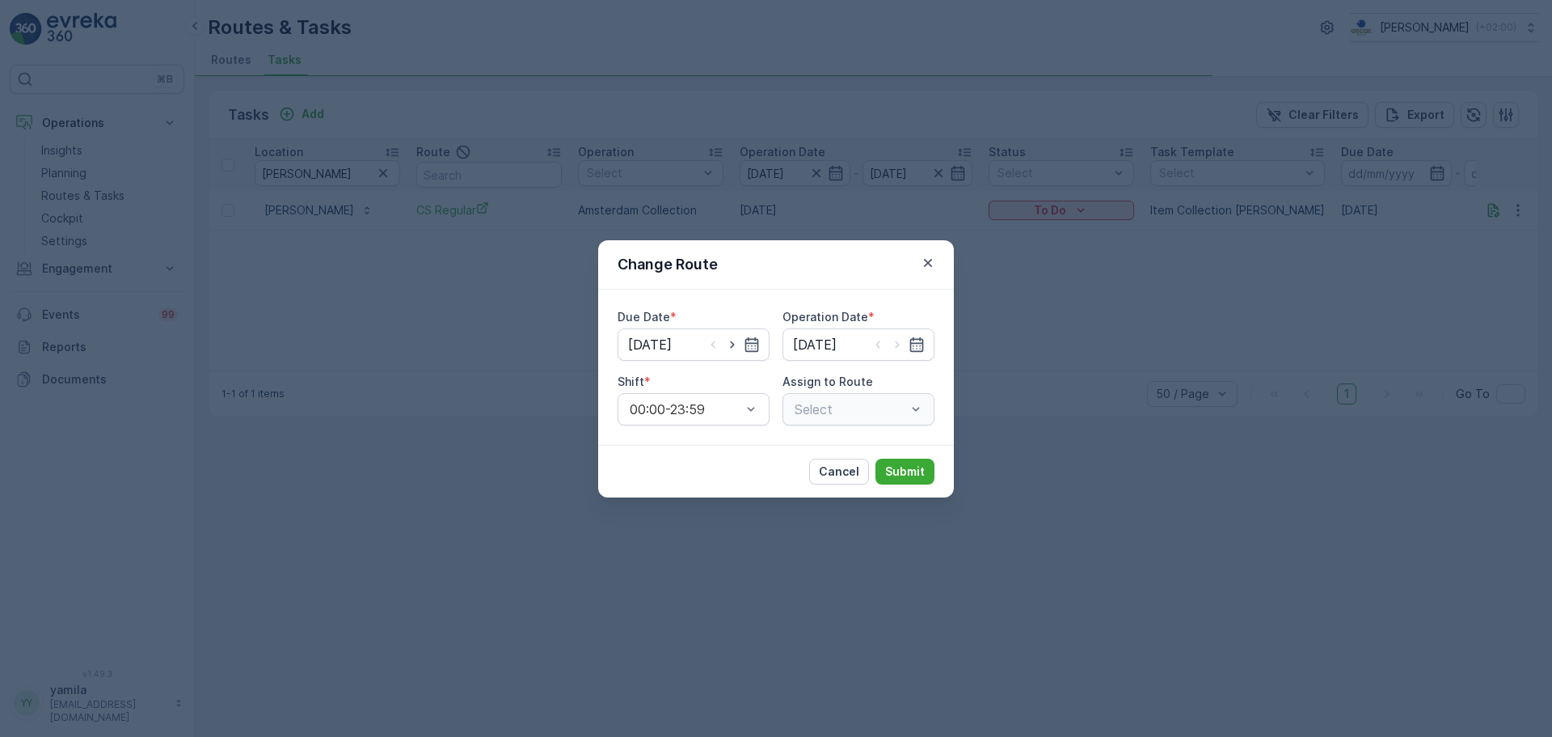
click at [906, 409] on div "Select" at bounding box center [859, 409] width 152 height 32
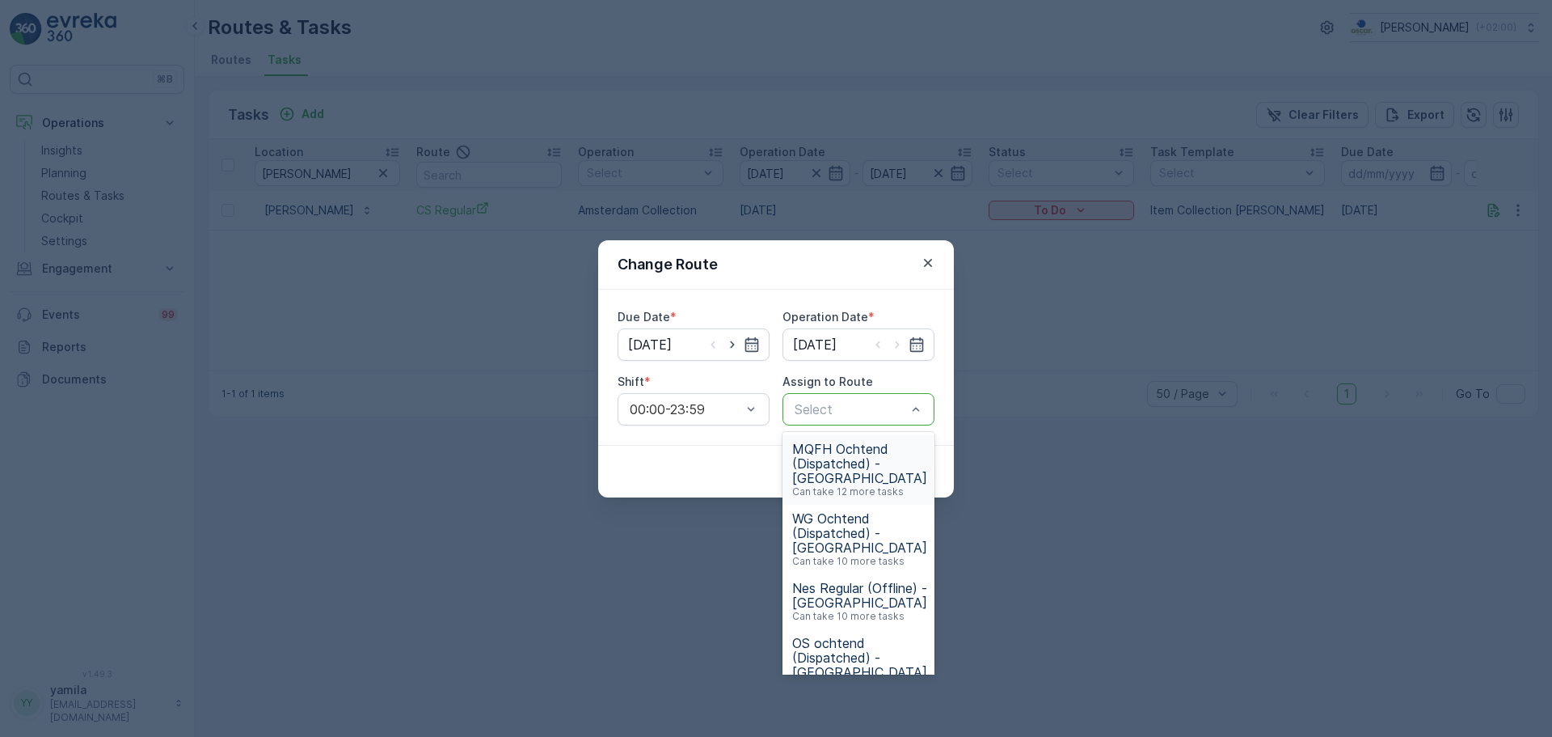
click at [880, 408] on div at bounding box center [850, 409] width 115 height 15
type input "mq"
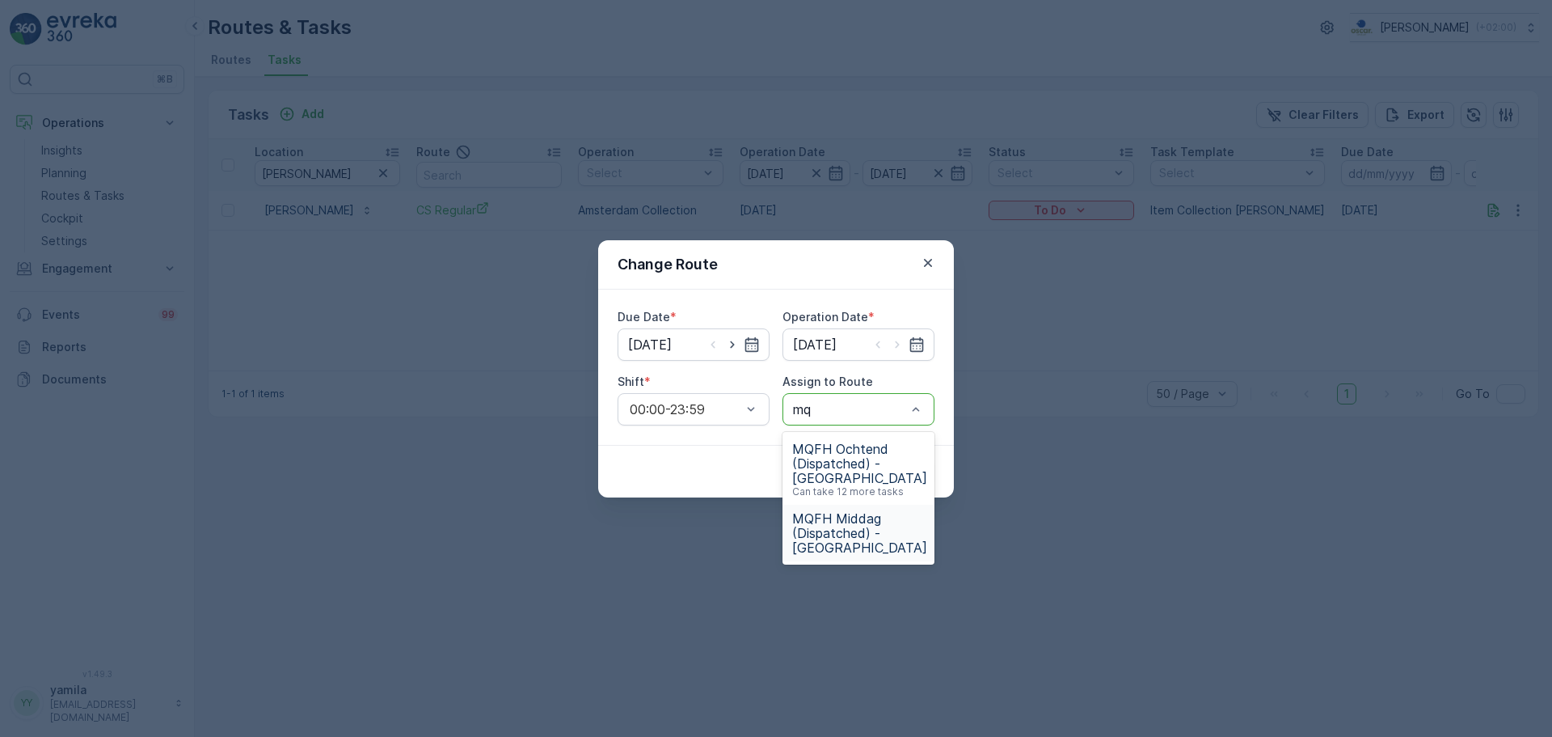
click at [853, 544] on span "MQFH Middag (Dispatched) - [GEOGRAPHIC_DATA]" at bounding box center [859, 533] width 135 height 44
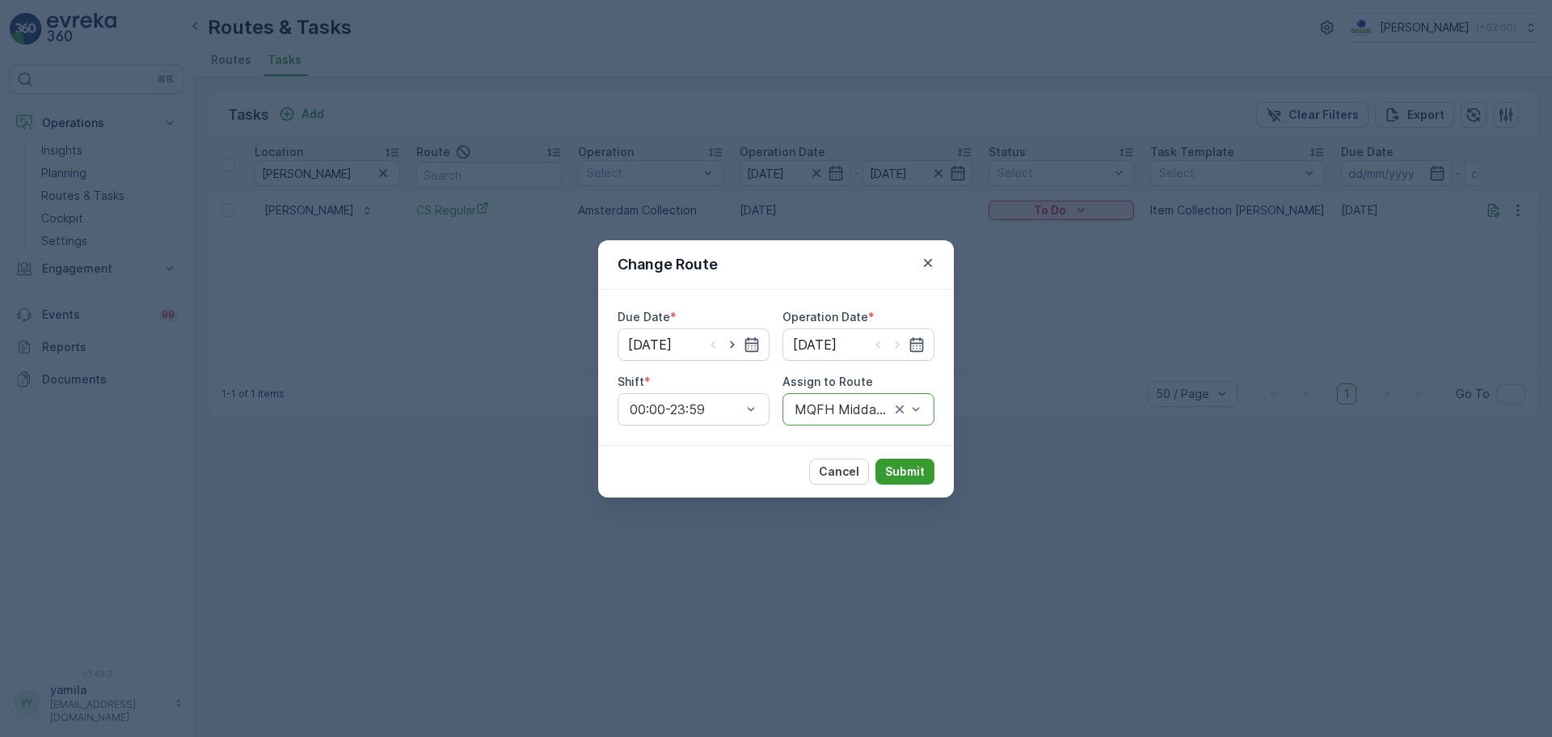
click at [918, 474] on p "Submit" at bounding box center [905, 471] width 40 height 16
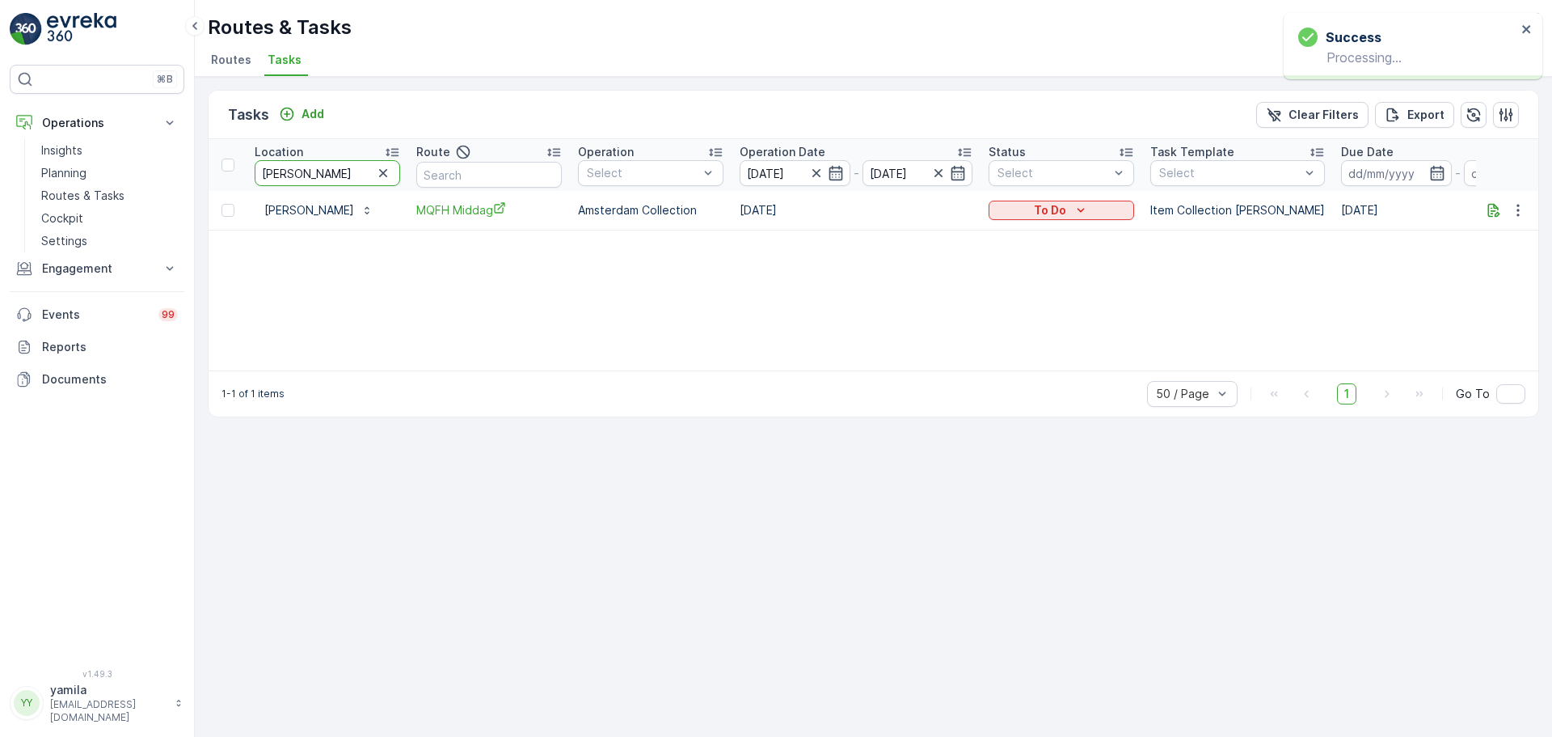
click at [320, 171] on input "[PERSON_NAME]" at bounding box center [328, 173] width 146 height 26
type input "batoni"
click at [1515, 208] on icon "button" at bounding box center [1518, 210] width 16 height 16
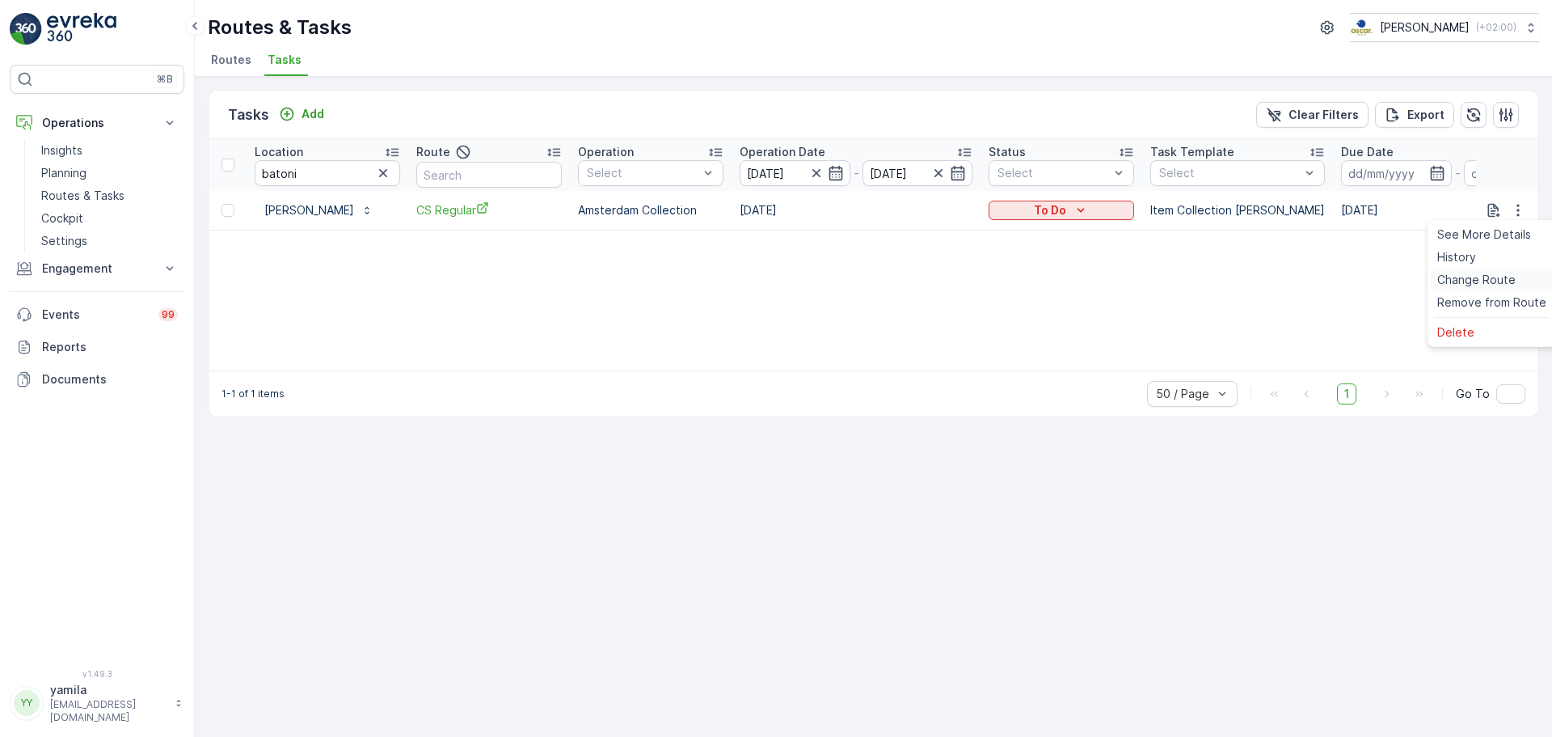
click at [1472, 272] on span "Change Route" at bounding box center [1477, 280] width 78 height 16
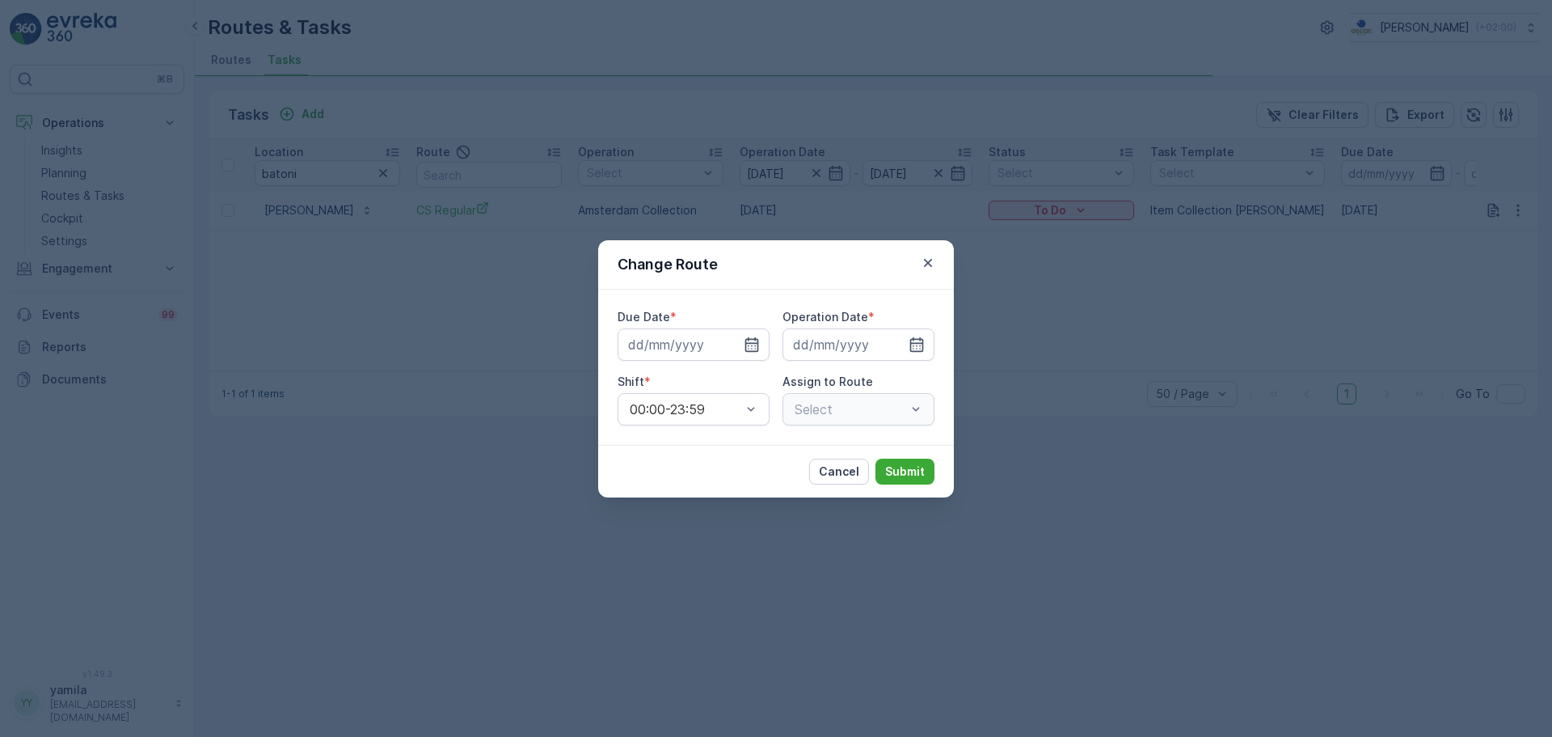
type input "[DATE]"
drag, startPoint x: 908, startPoint y: 406, endPoint x: 896, endPoint y: 408, distance: 12.4
click at [896, 408] on div "CS Regular (Offline) - [GEOGRAPHIC_DATA]" at bounding box center [859, 409] width 152 height 32
drag, startPoint x: 896, startPoint y: 408, endPoint x: 851, endPoint y: 407, distance: 44.5
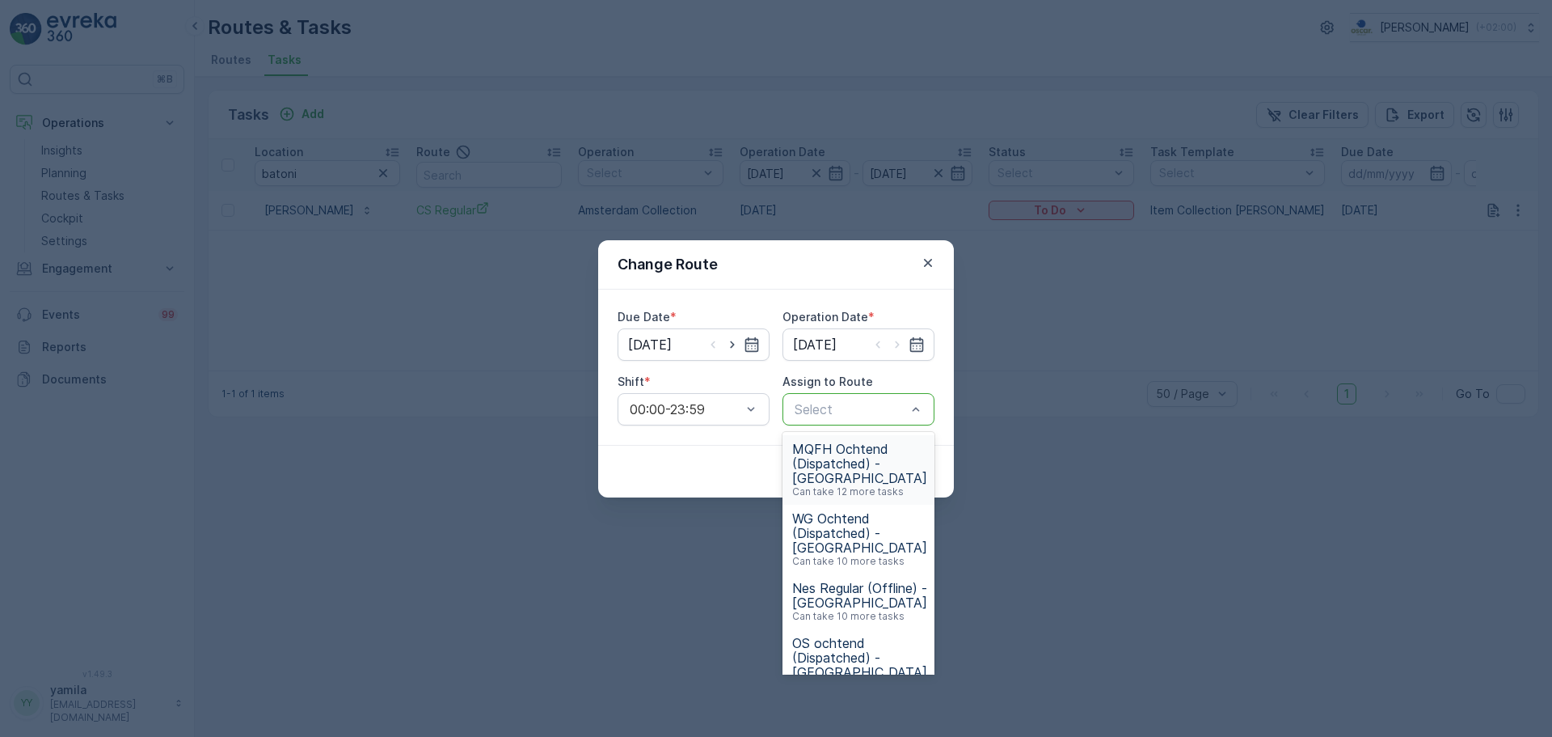
click at [851, 407] on div at bounding box center [850, 409] width 115 height 15
type input "mq"
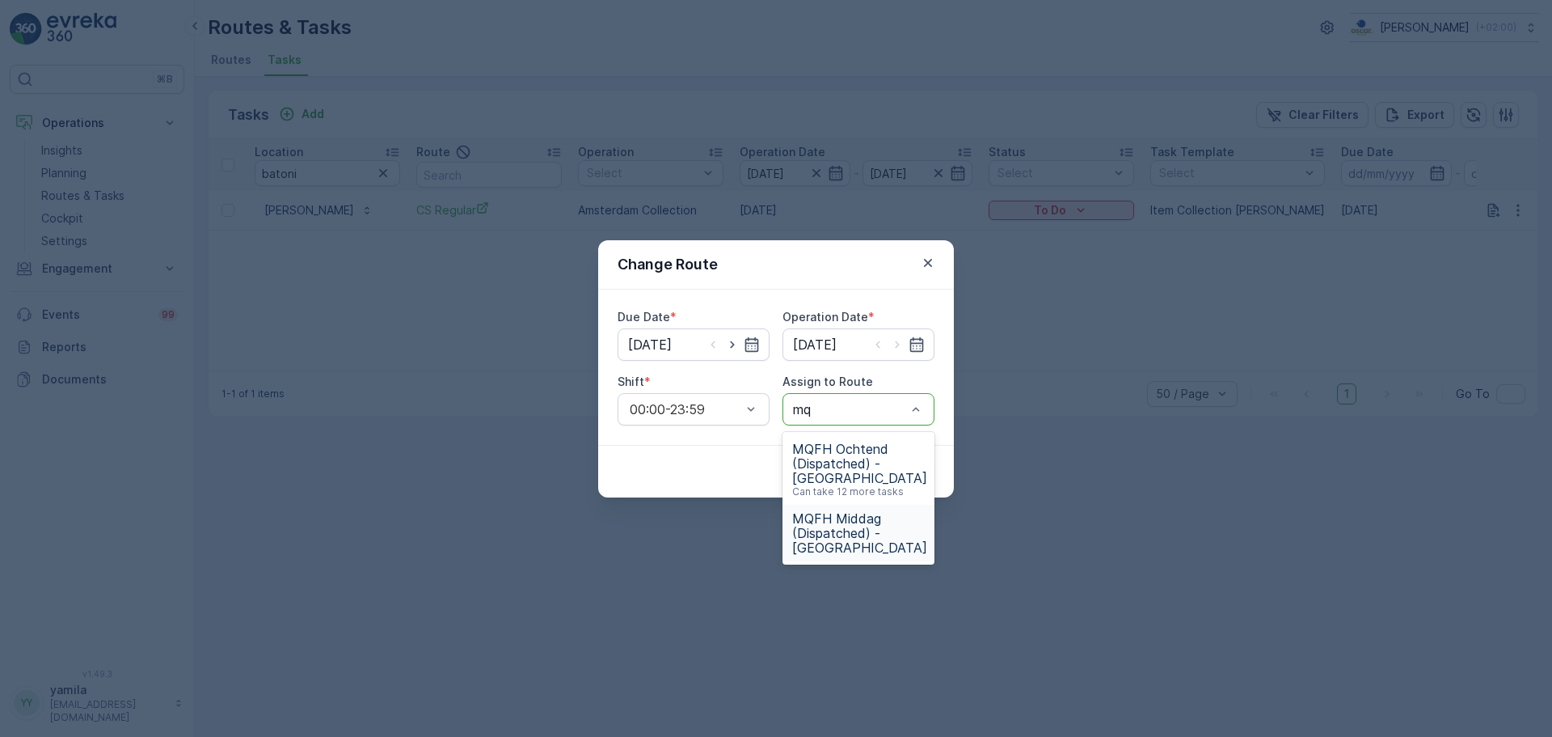
click at [842, 521] on span "MQFH Middag (Dispatched) - [GEOGRAPHIC_DATA]" at bounding box center [859, 533] width 135 height 44
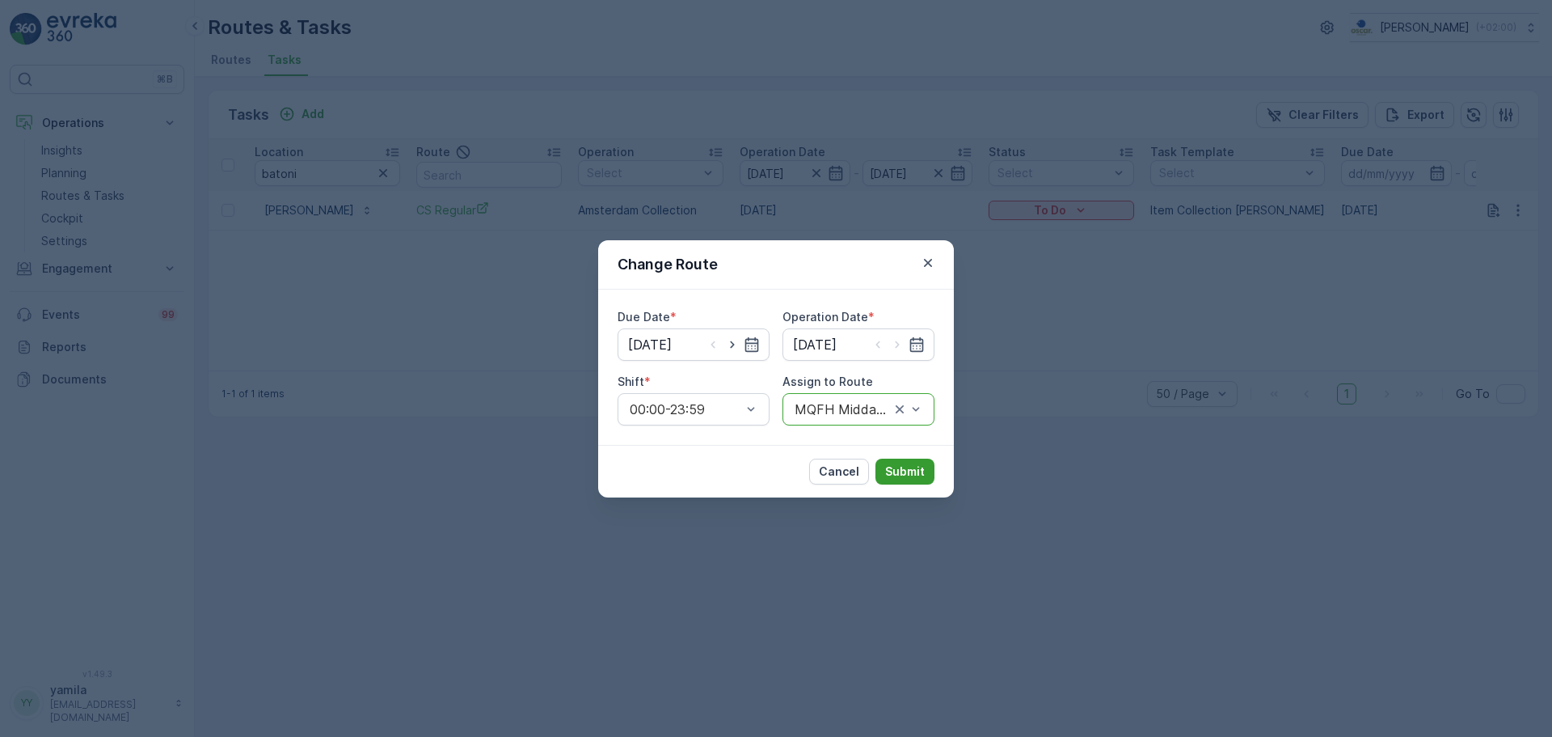
click at [896, 475] on p "Submit" at bounding box center [905, 471] width 40 height 16
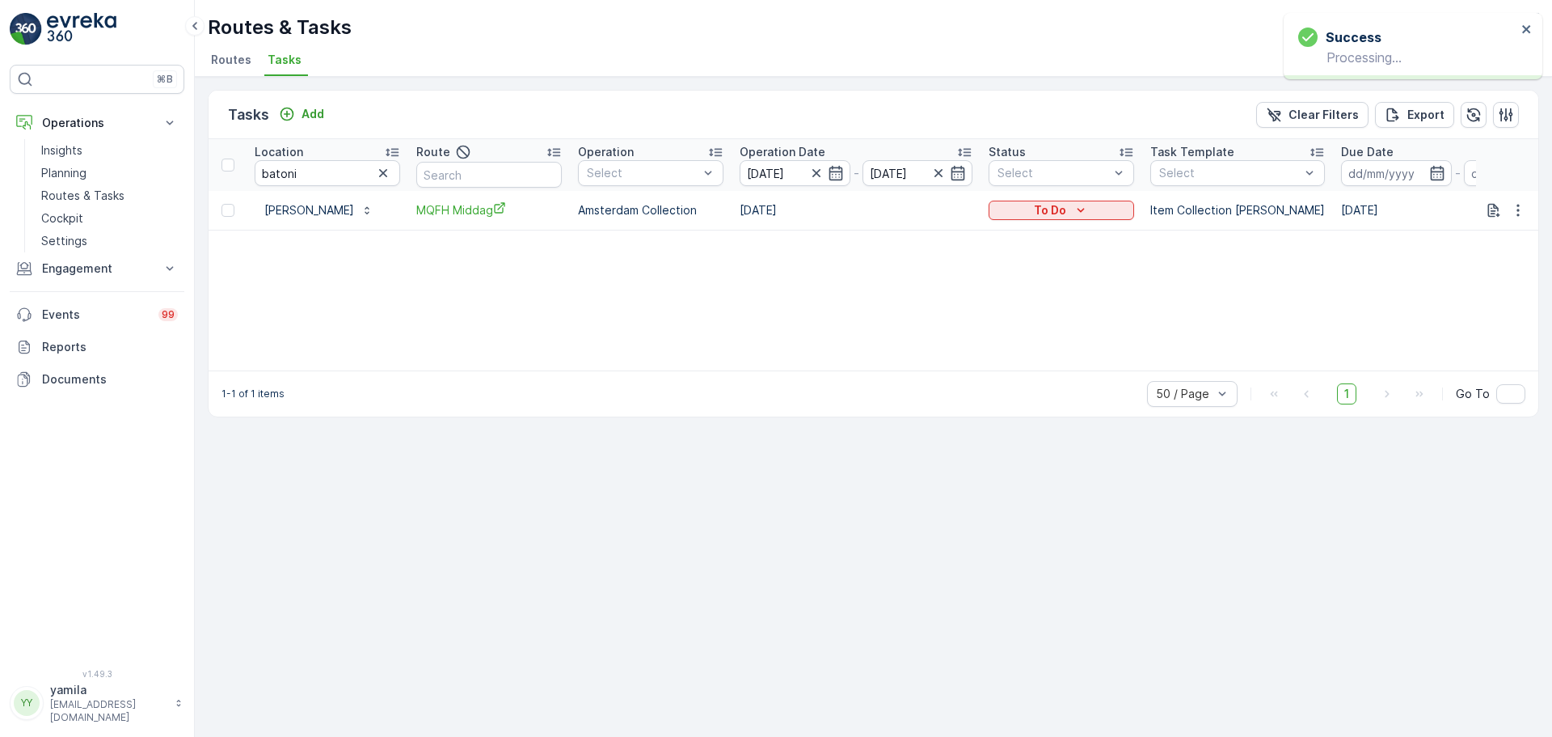
click at [323, 180] on input "batoni" at bounding box center [328, 173] width 146 height 26
type input "the new"
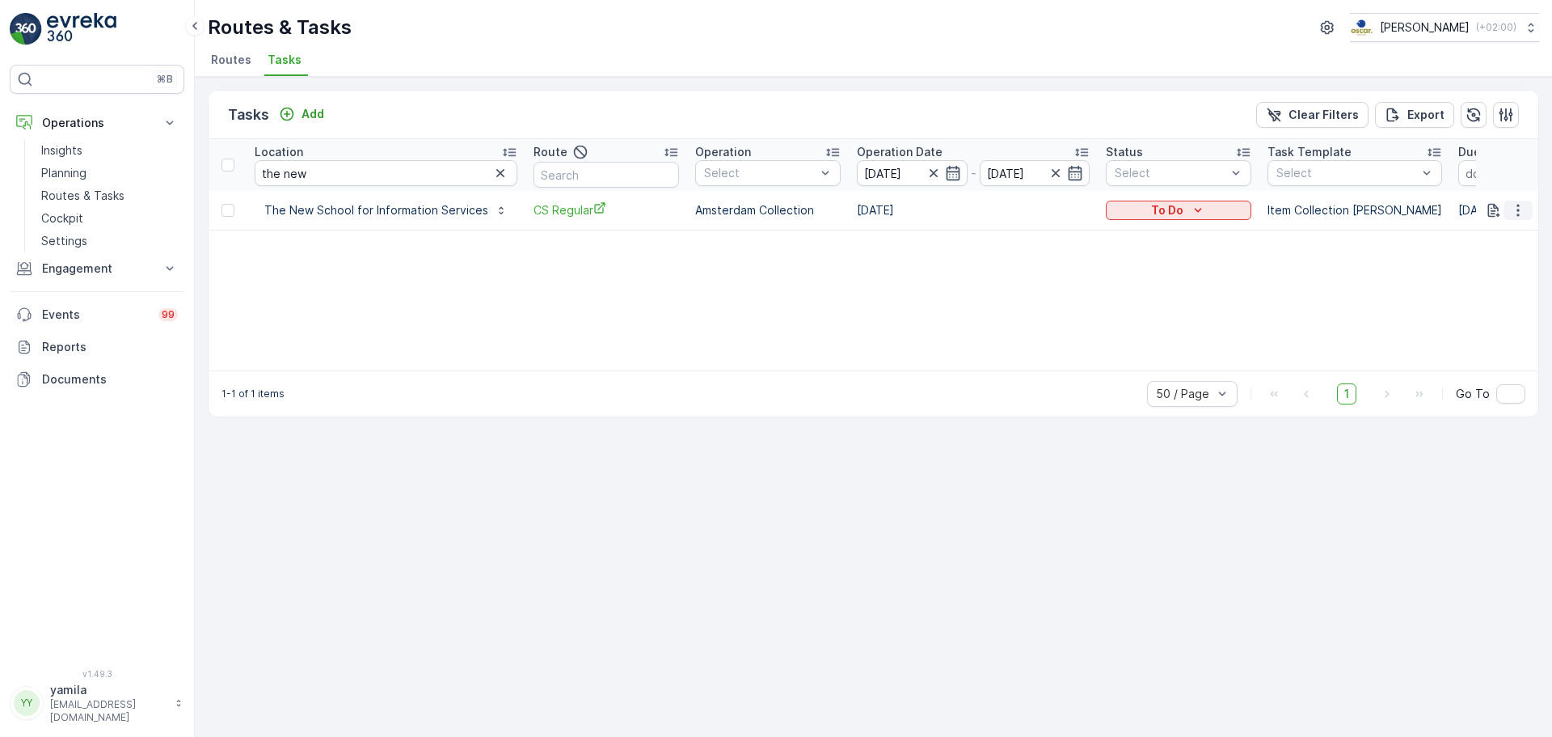
click at [1520, 211] on icon "button" at bounding box center [1518, 210] width 16 height 16
click at [1453, 284] on span "Change Route" at bounding box center [1477, 280] width 78 height 16
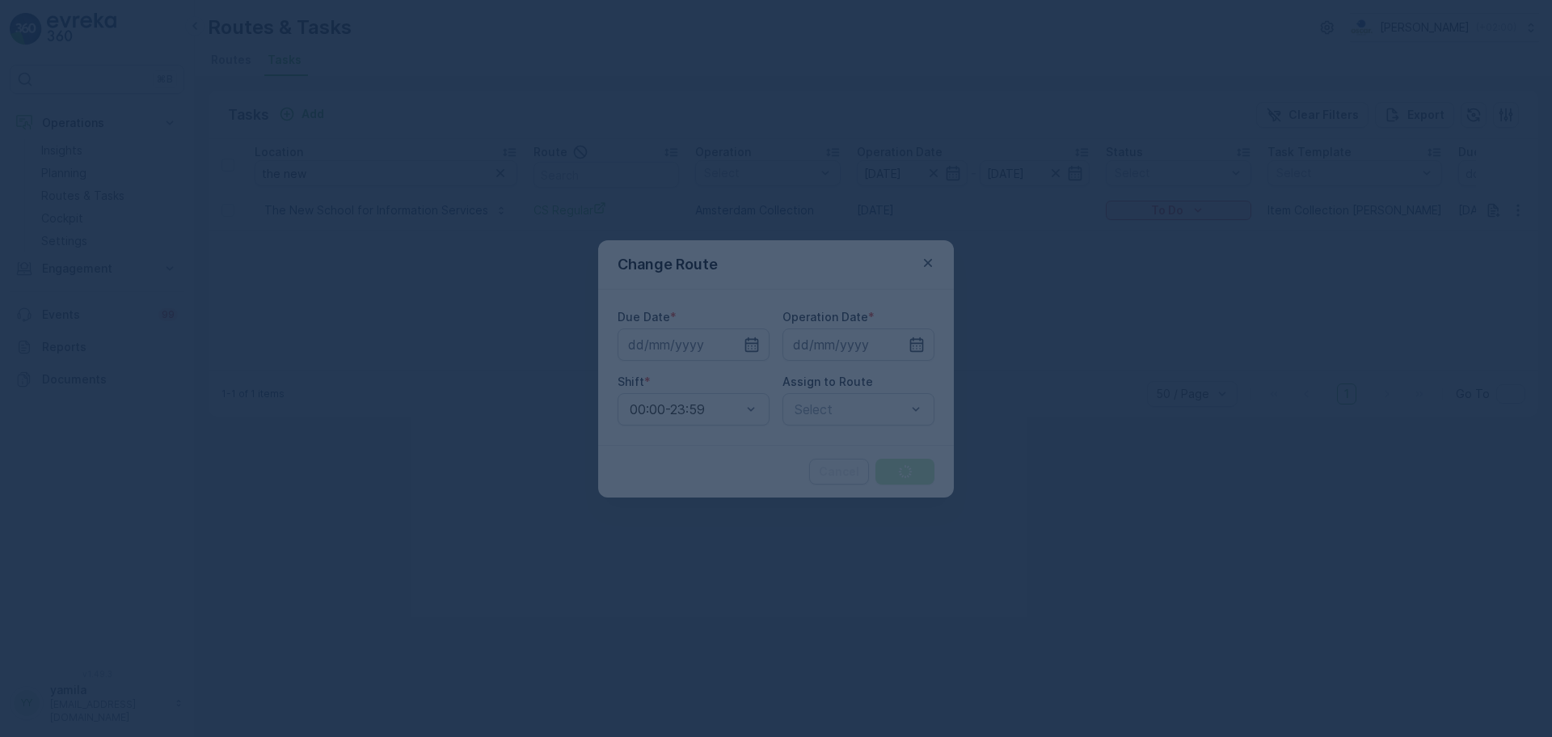
type input "[DATE]"
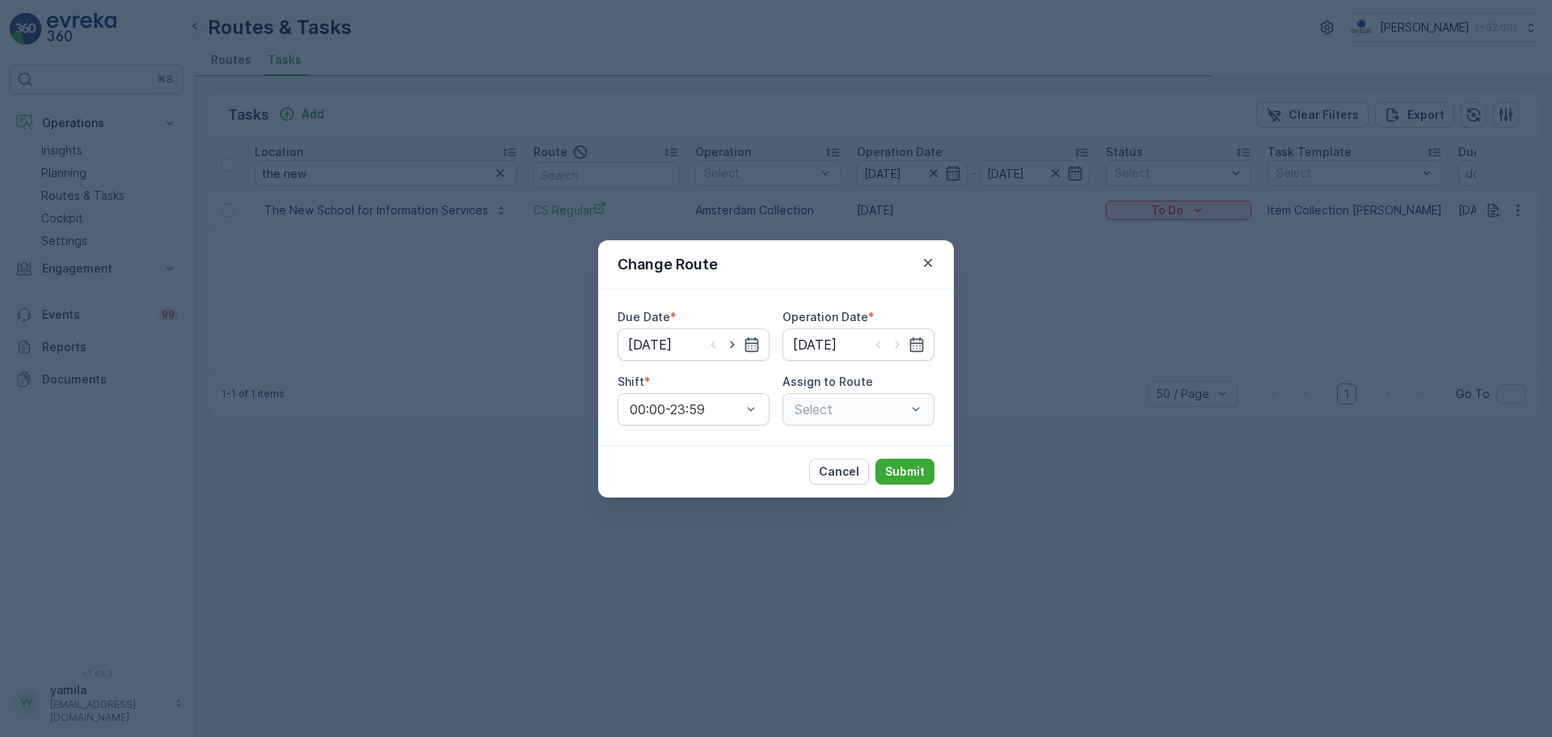
click at [908, 403] on div "Select" at bounding box center [859, 409] width 152 height 32
click at [892, 406] on div at bounding box center [850, 409] width 115 height 15
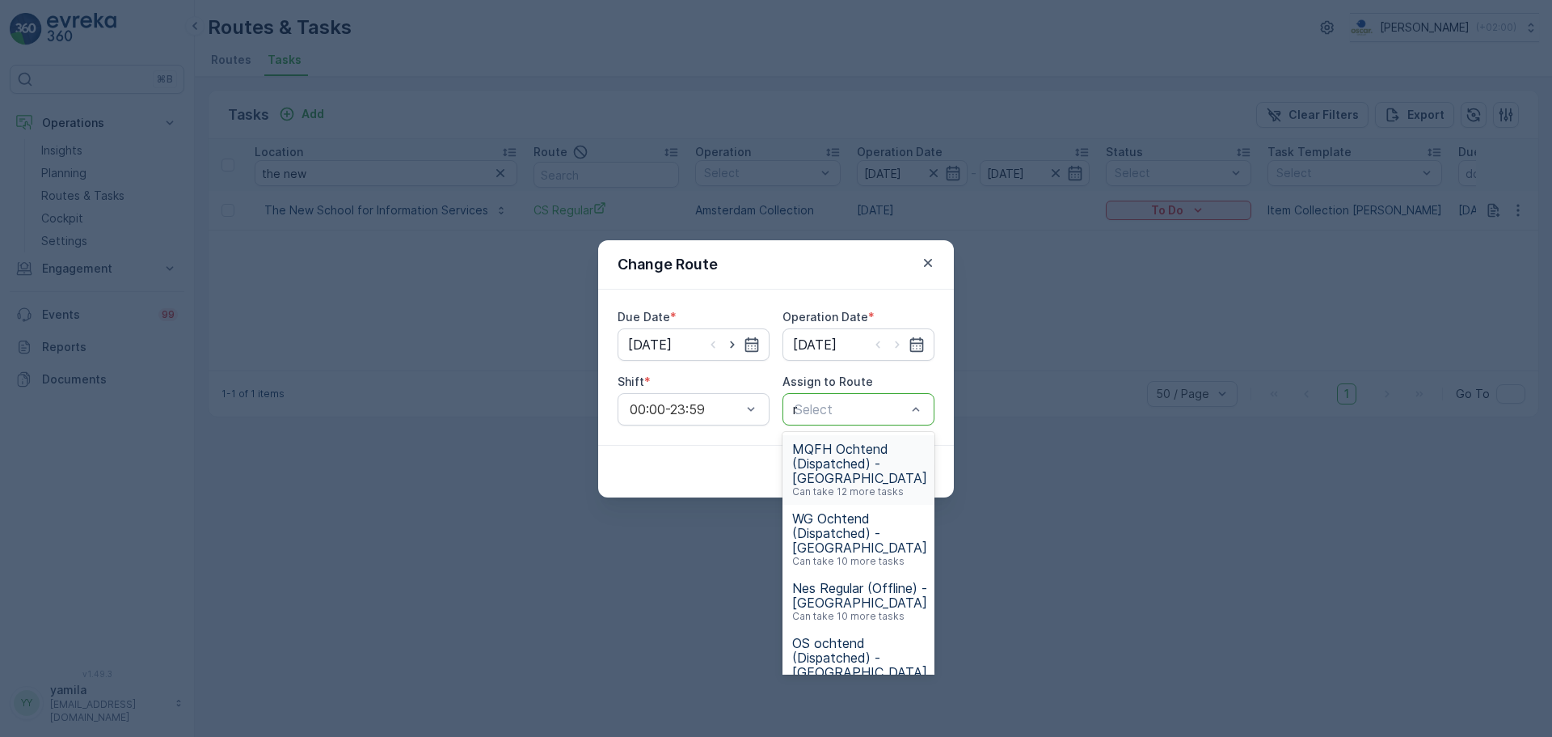
type input "mq"
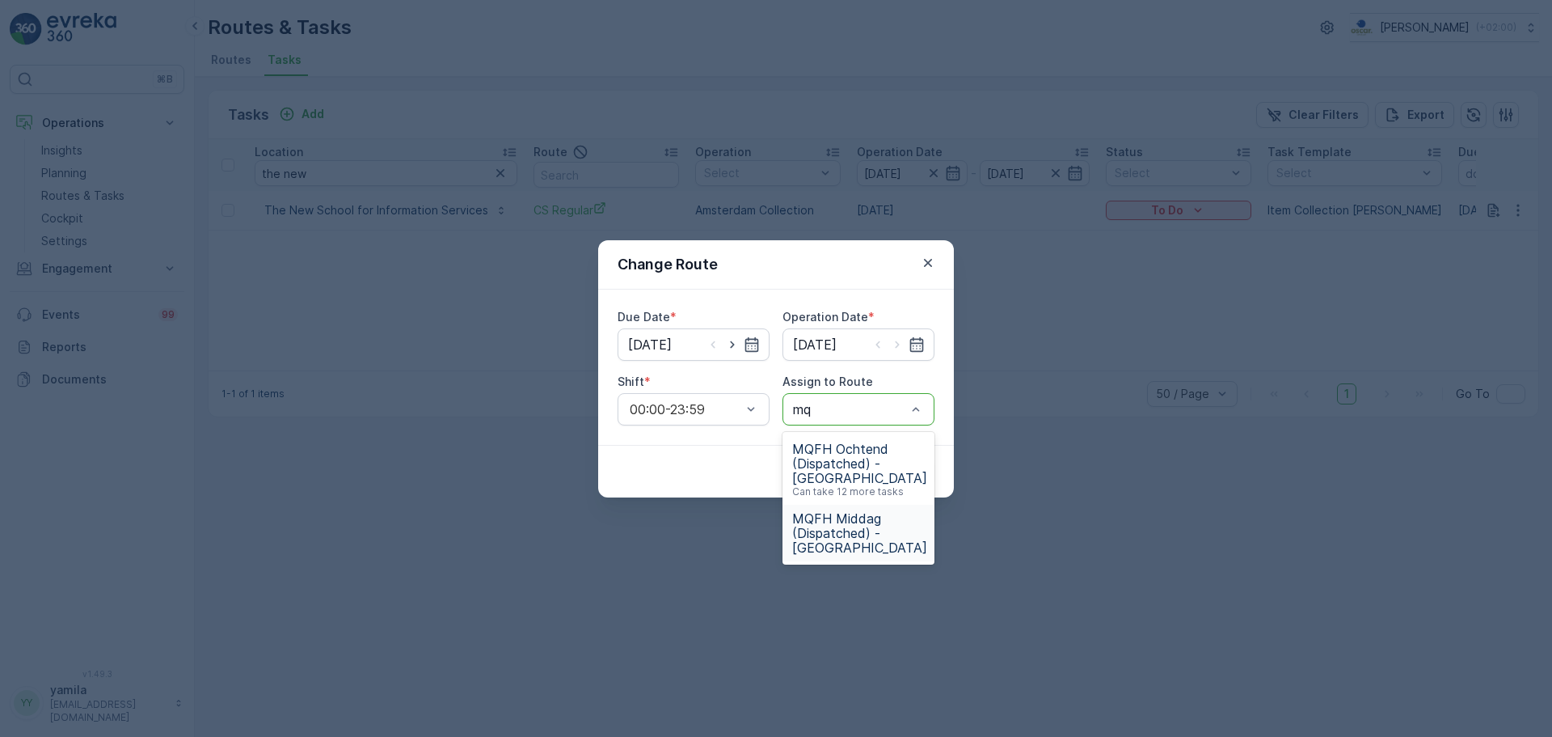
click at [845, 543] on span "MQFH Middag (Dispatched) - [GEOGRAPHIC_DATA]" at bounding box center [859, 533] width 135 height 44
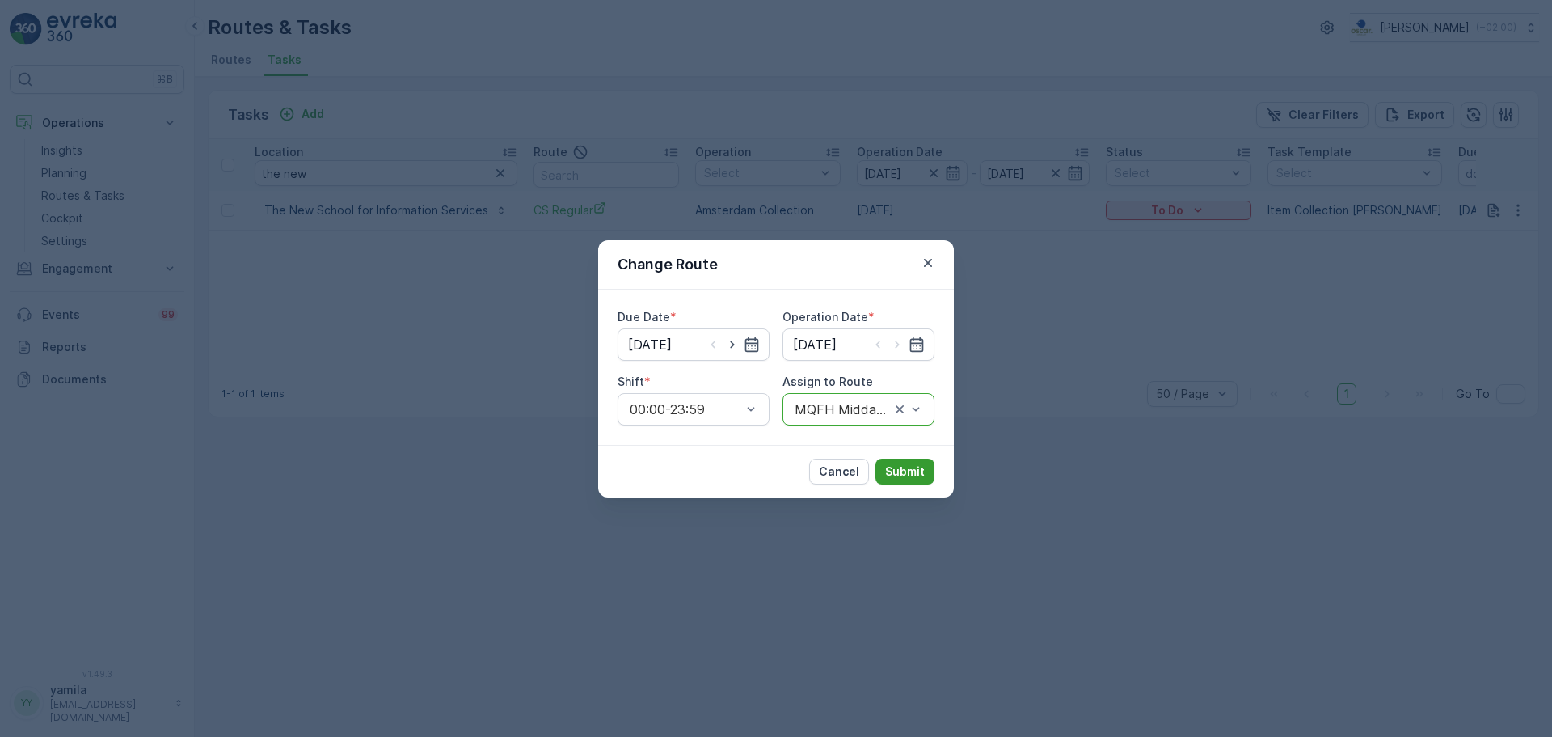
click at [911, 468] on p "Submit" at bounding box center [905, 471] width 40 height 16
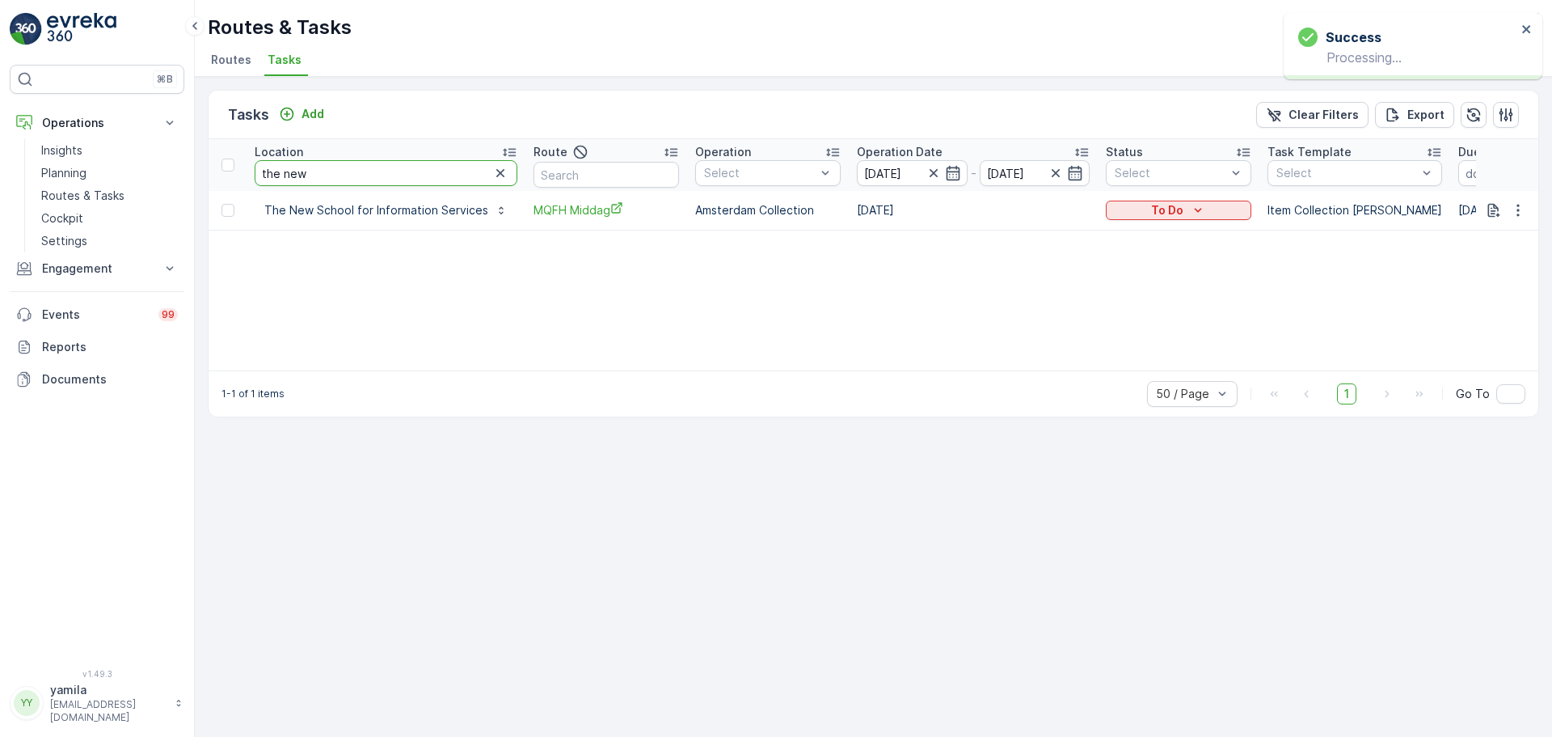
click at [327, 171] on input "the new" at bounding box center [386, 173] width 263 height 26
type input "cafe"
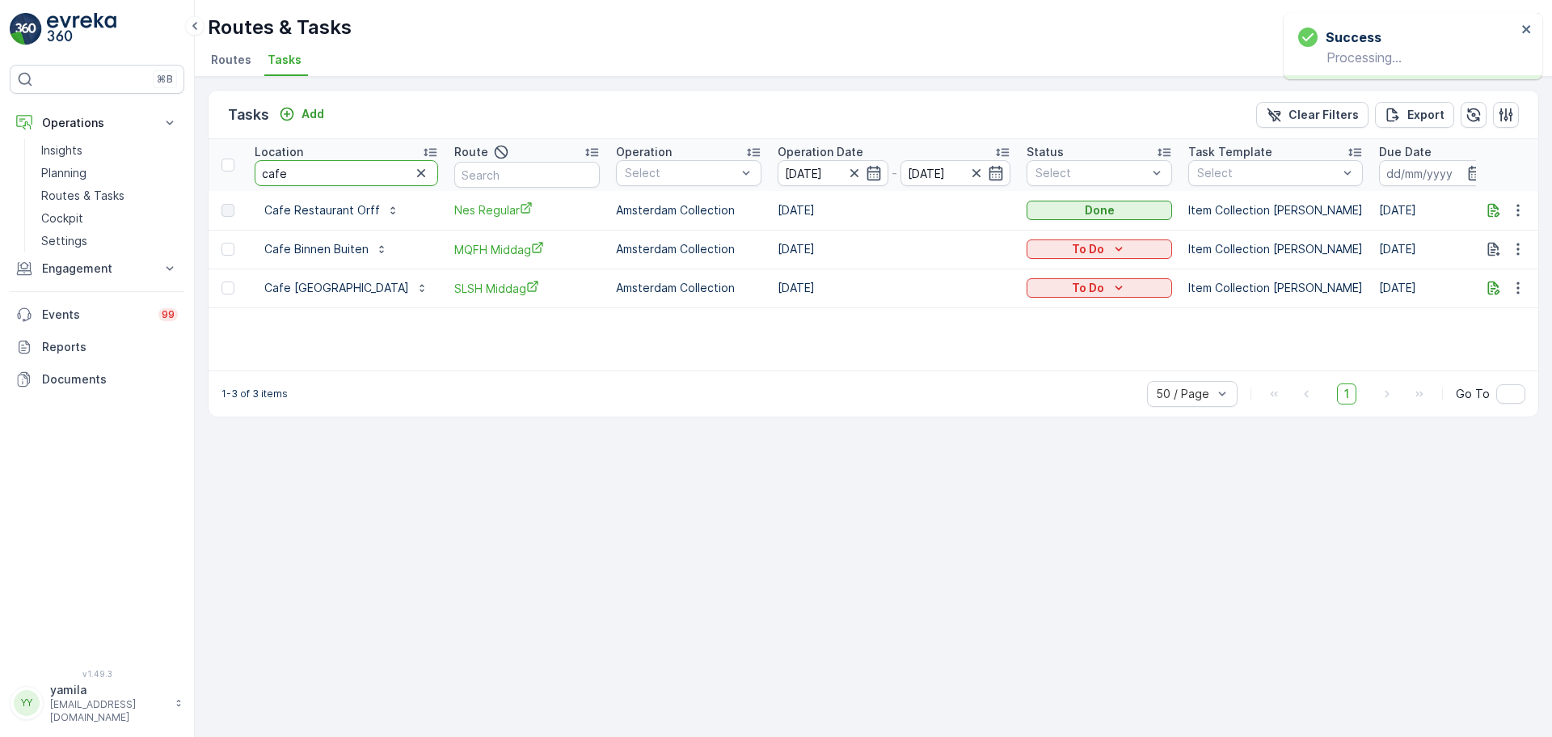
click at [368, 169] on input "cafe" at bounding box center [347, 173] width 184 height 26
type input "café"
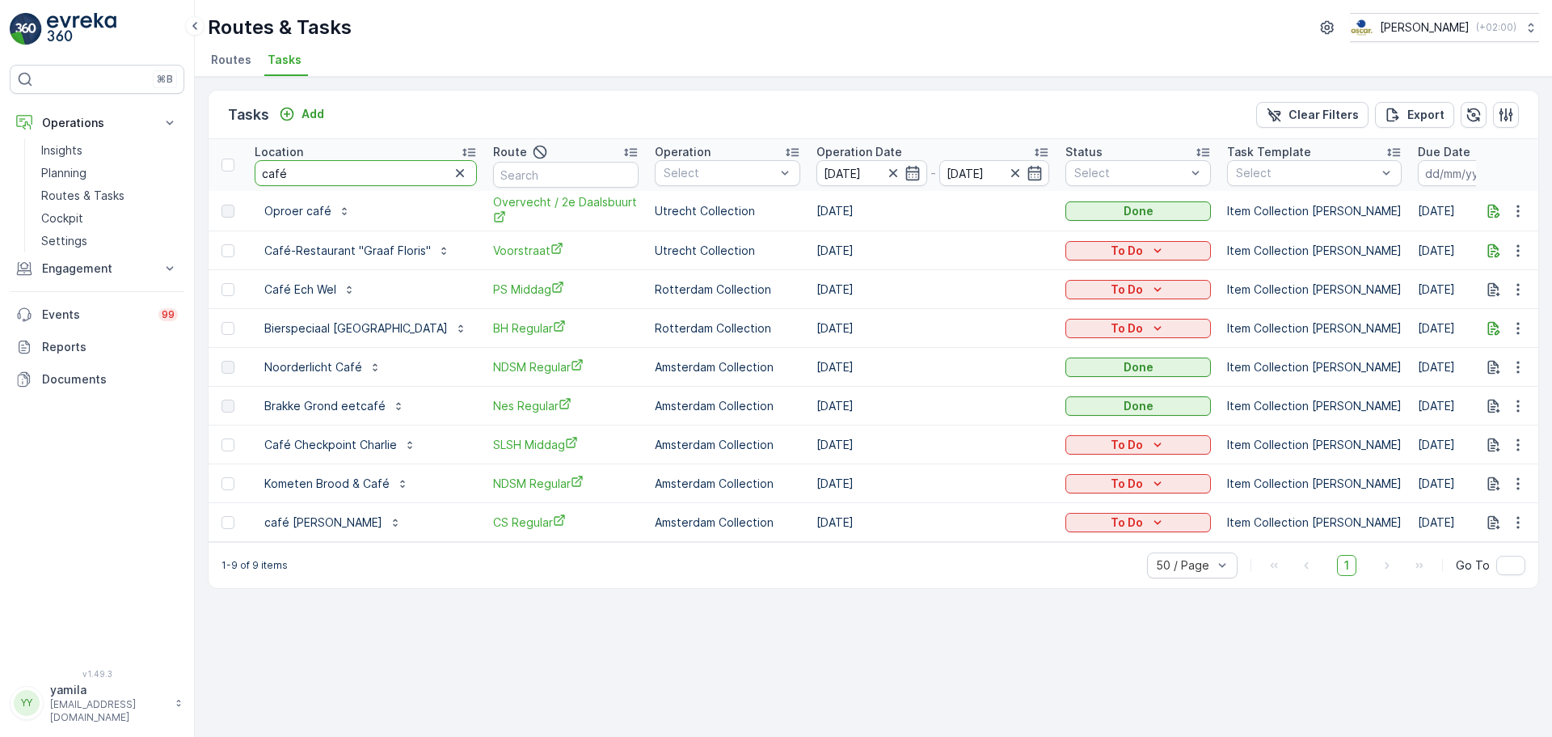
click at [344, 166] on input "café" at bounding box center [366, 173] width 222 height 26
type input "café georg"
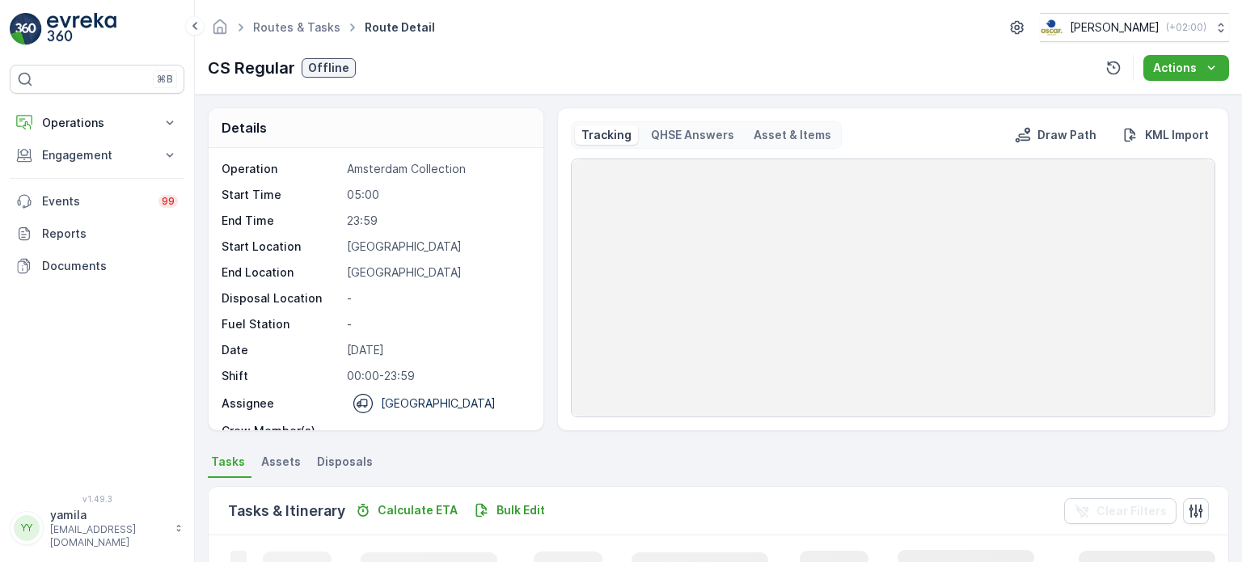
click at [902, 32] on div "Routes & Tasks Route Detail Oscar Circulair ( +02:00 )" at bounding box center [718, 27] width 1021 height 29
